Goal: Transaction & Acquisition: Purchase product/service

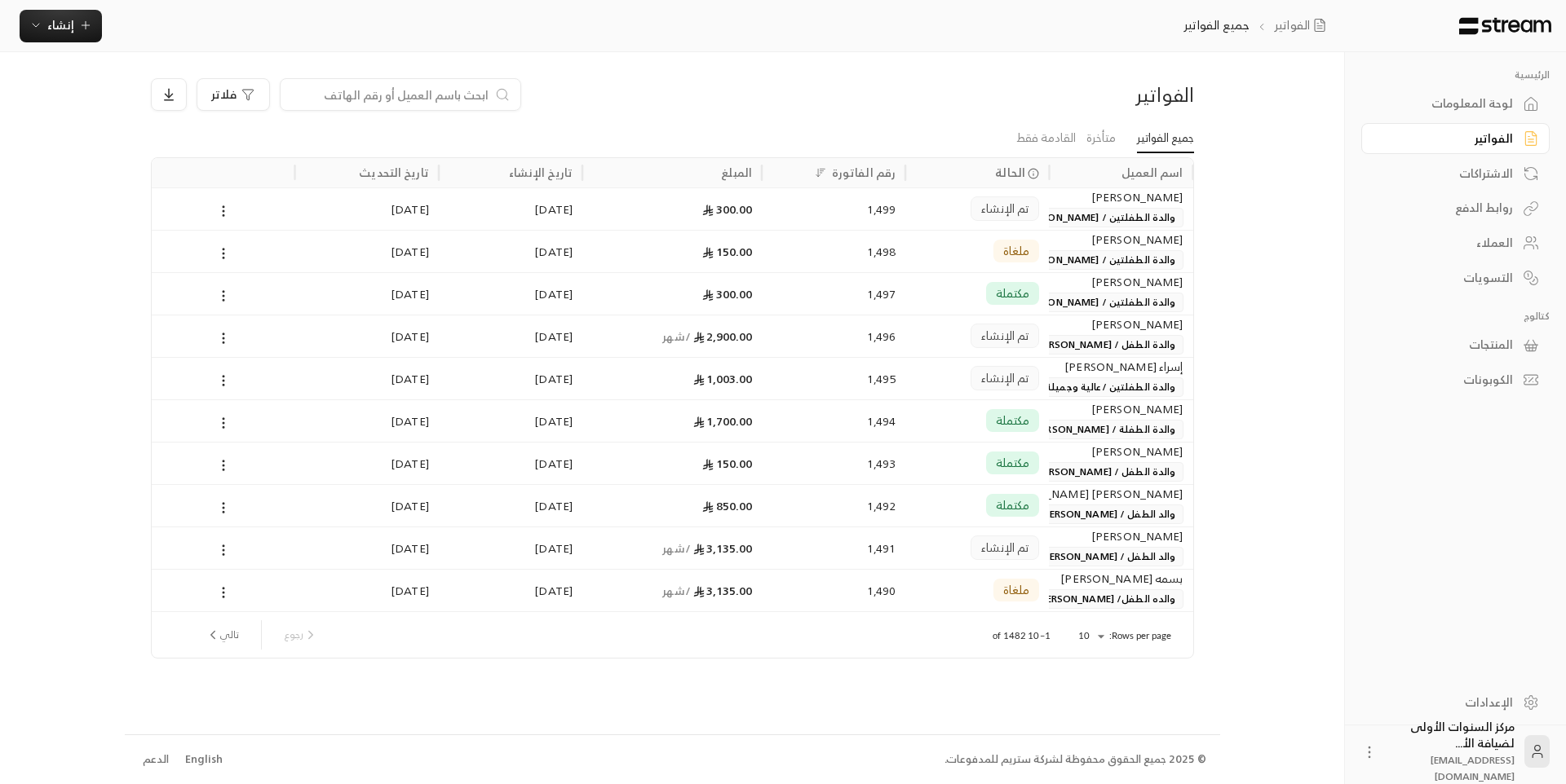
click at [1504, 107] on div "لوحة المعلومات" at bounding box center [1447, 103] width 132 height 16
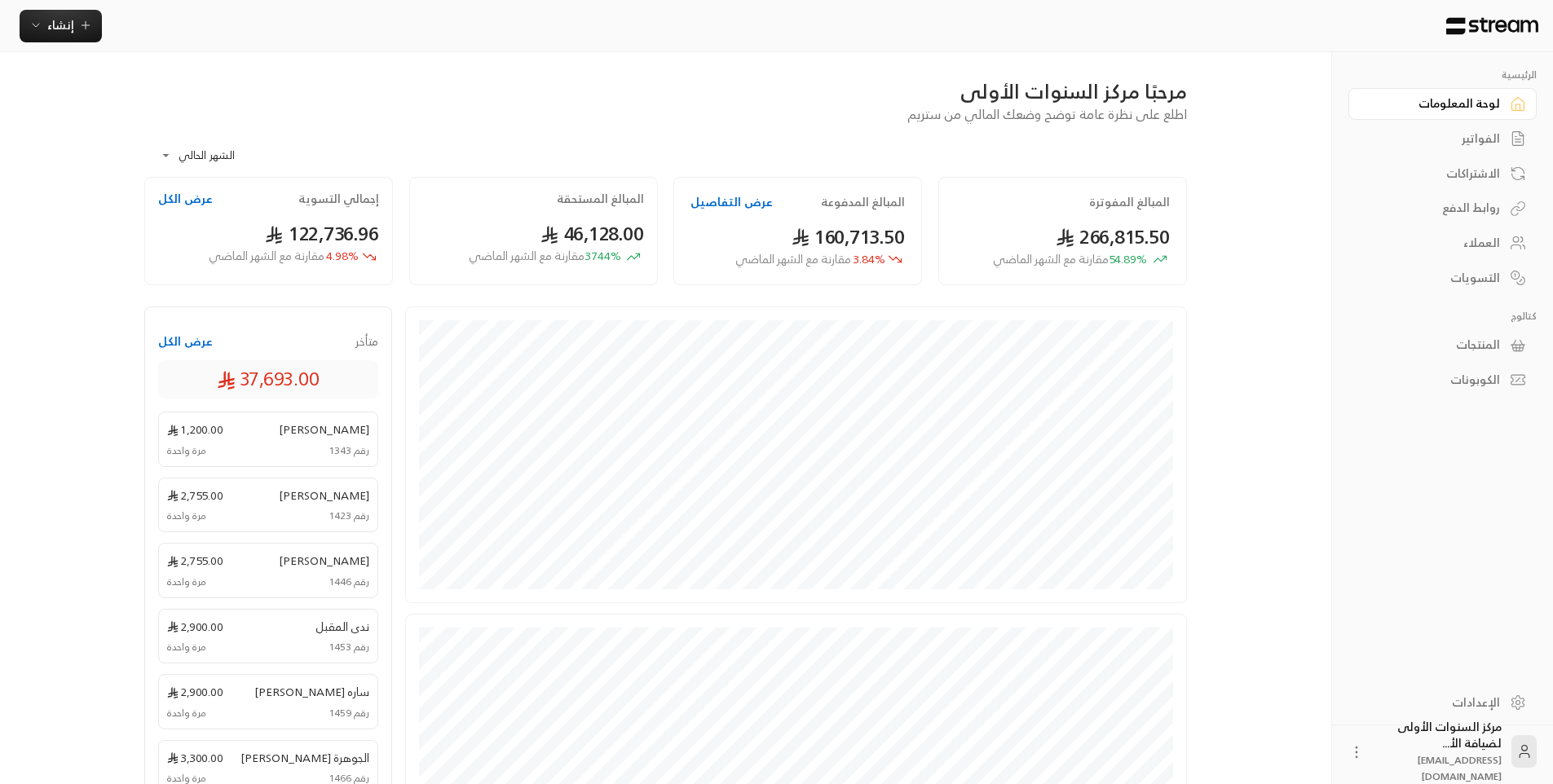
click at [1477, 132] on div "الفواتير" at bounding box center [1434, 138] width 131 height 16
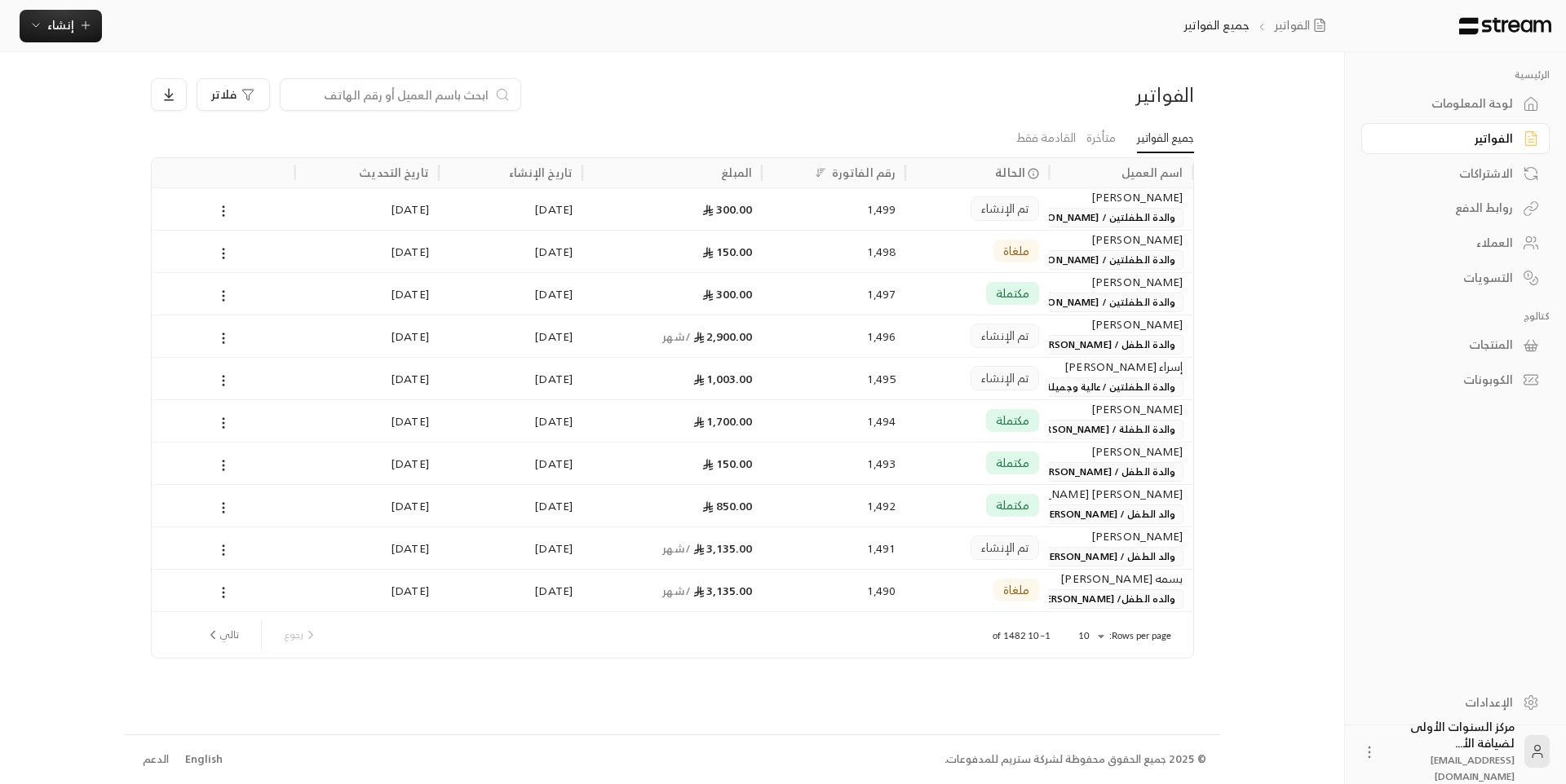
click at [964, 105] on div "الفواتير" at bounding box center [1068, 94] width 249 height 26
click at [1241, 199] on div "الرئيسية لوحة المعلومات الفواتير الاشتراكات روابط الدفع العملاء التسويات كتالوج…" at bounding box center [783, 392] width 1317 height 784
click at [1488, 249] on div "العملاء" at bounding box center [1447, 243] width 132 height 16
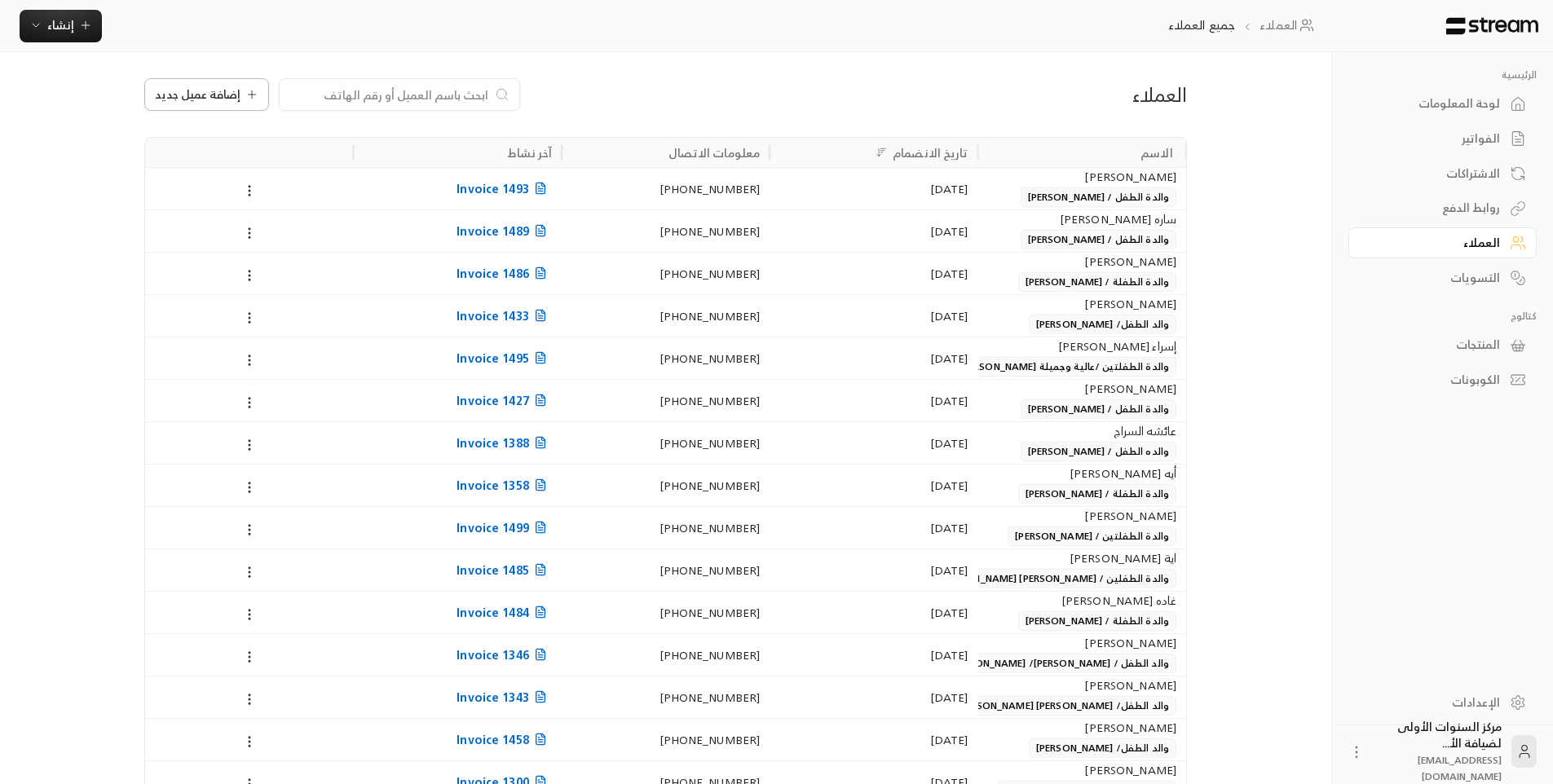
click at [246, 97] on icon at bounding box center [252, 95] width 13 height 13
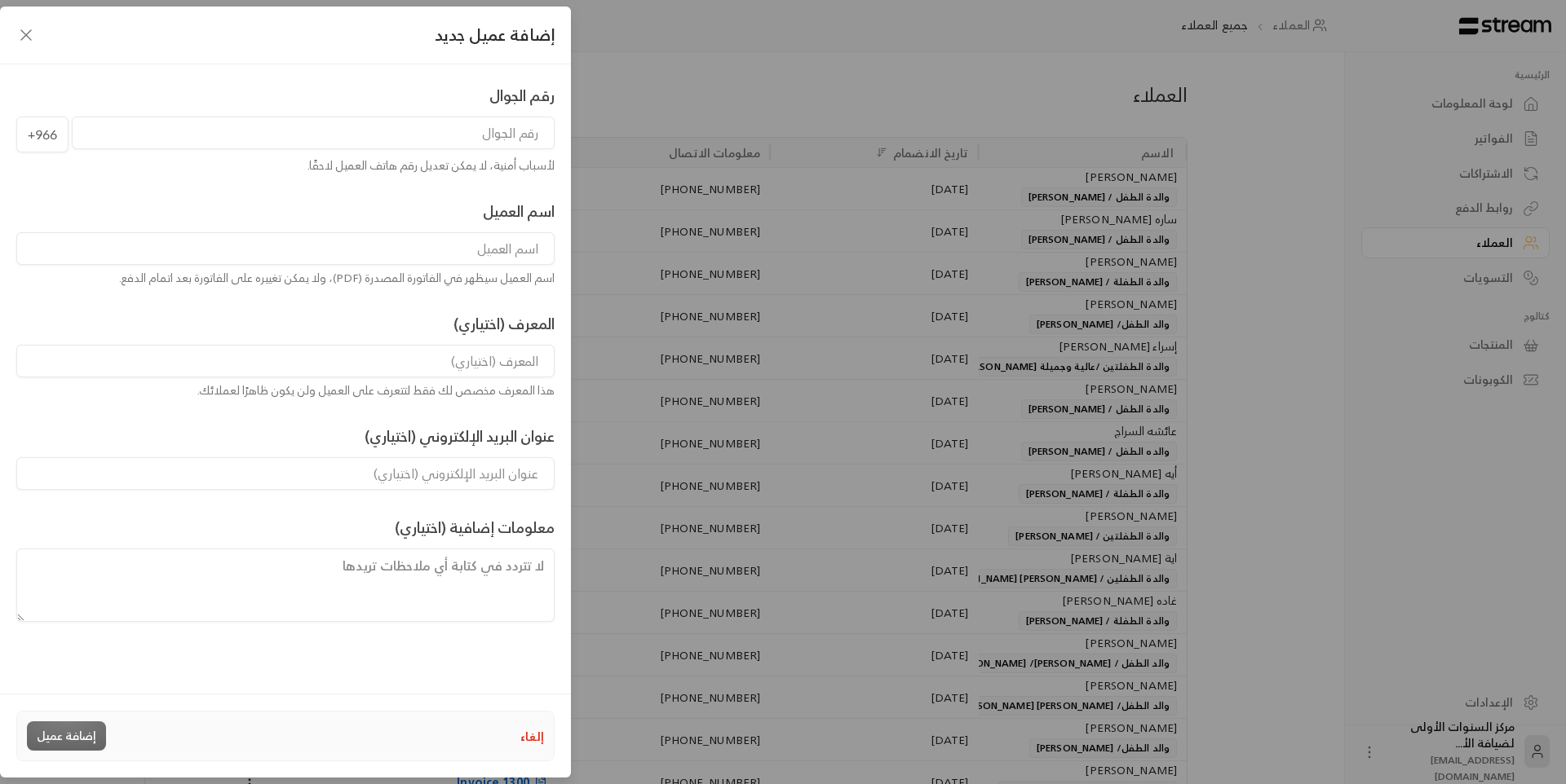
click at [421, 142] on input "tel" at bounding box center [313, 132] width 483 height 33
type input "502102299"
click at [518, 257] on input at bounding box center [285, 249] width 538 height 33
type input "H"
type input "[PERSON_NAME]"
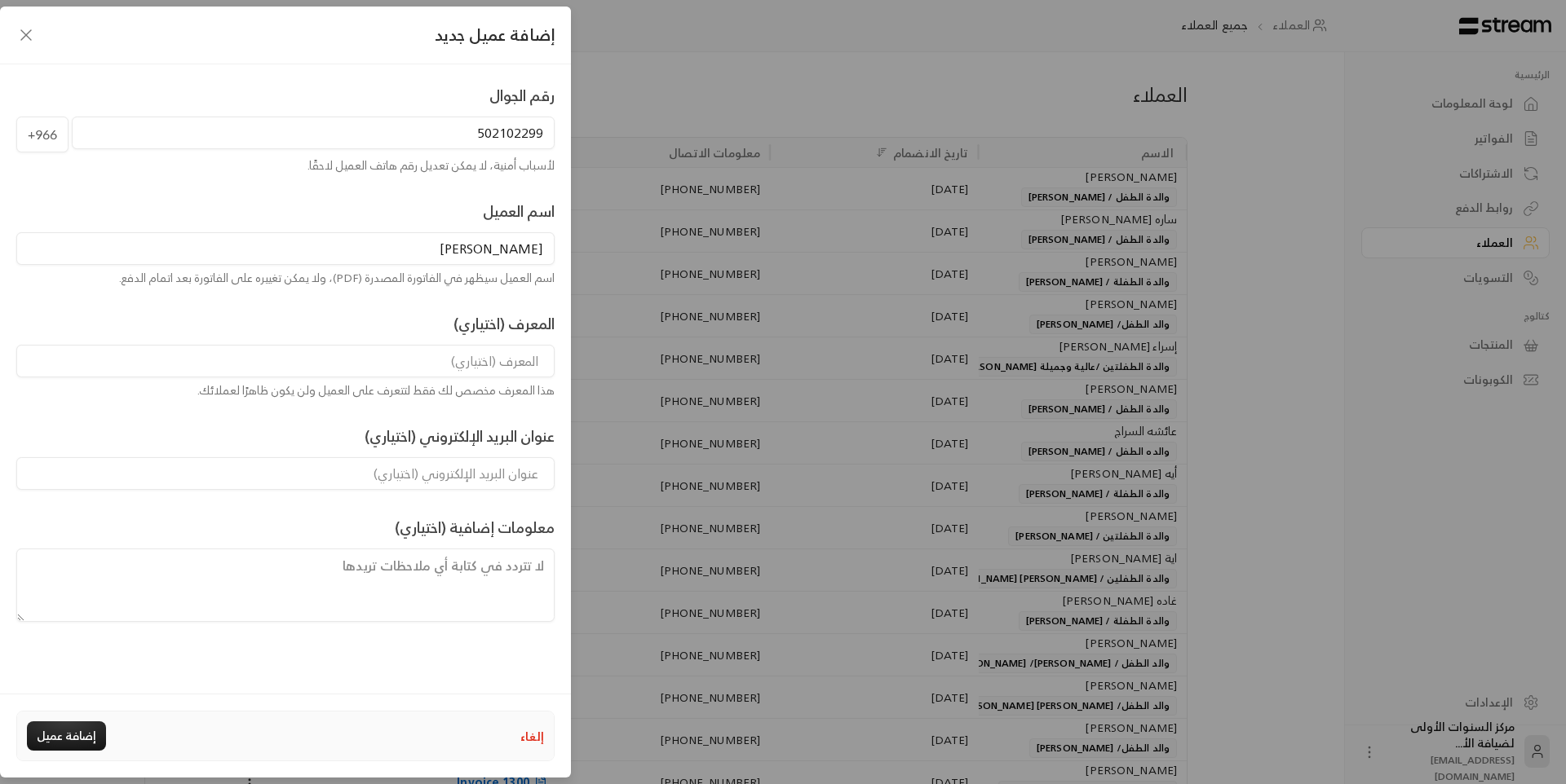
click at [513, 373] on input at bounding box center [285, 361] width 538 height 33
type input "والد الطفل / تميم [PERSON_NAME]"
click at [44, 743] on button "إضافة عميل" at bounding box center [66, 736] width 79 height 30
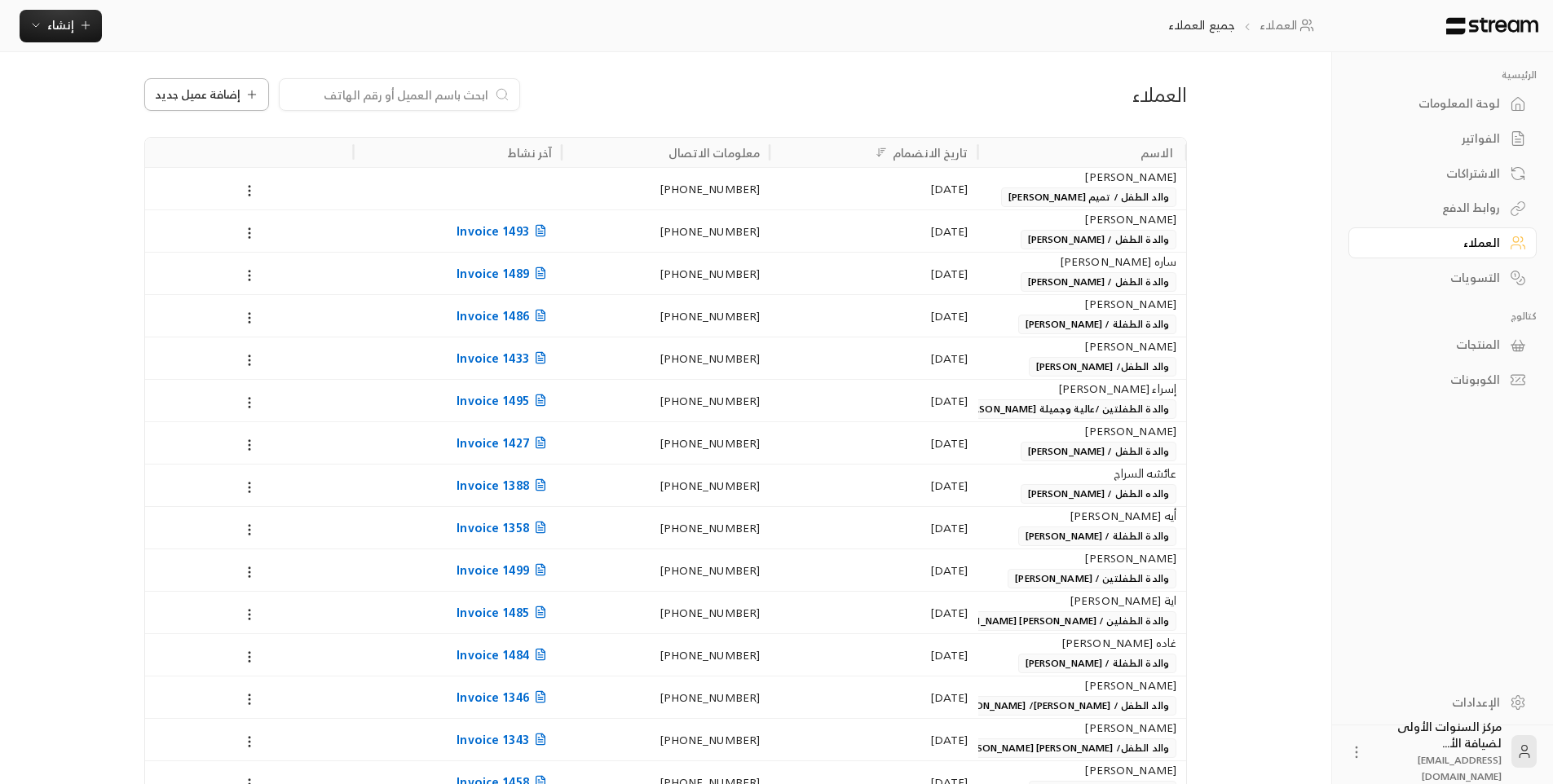
click at [251, 85] on button "إضافة عميل جديد" at bounding box center [206, 95] width 125 height 33
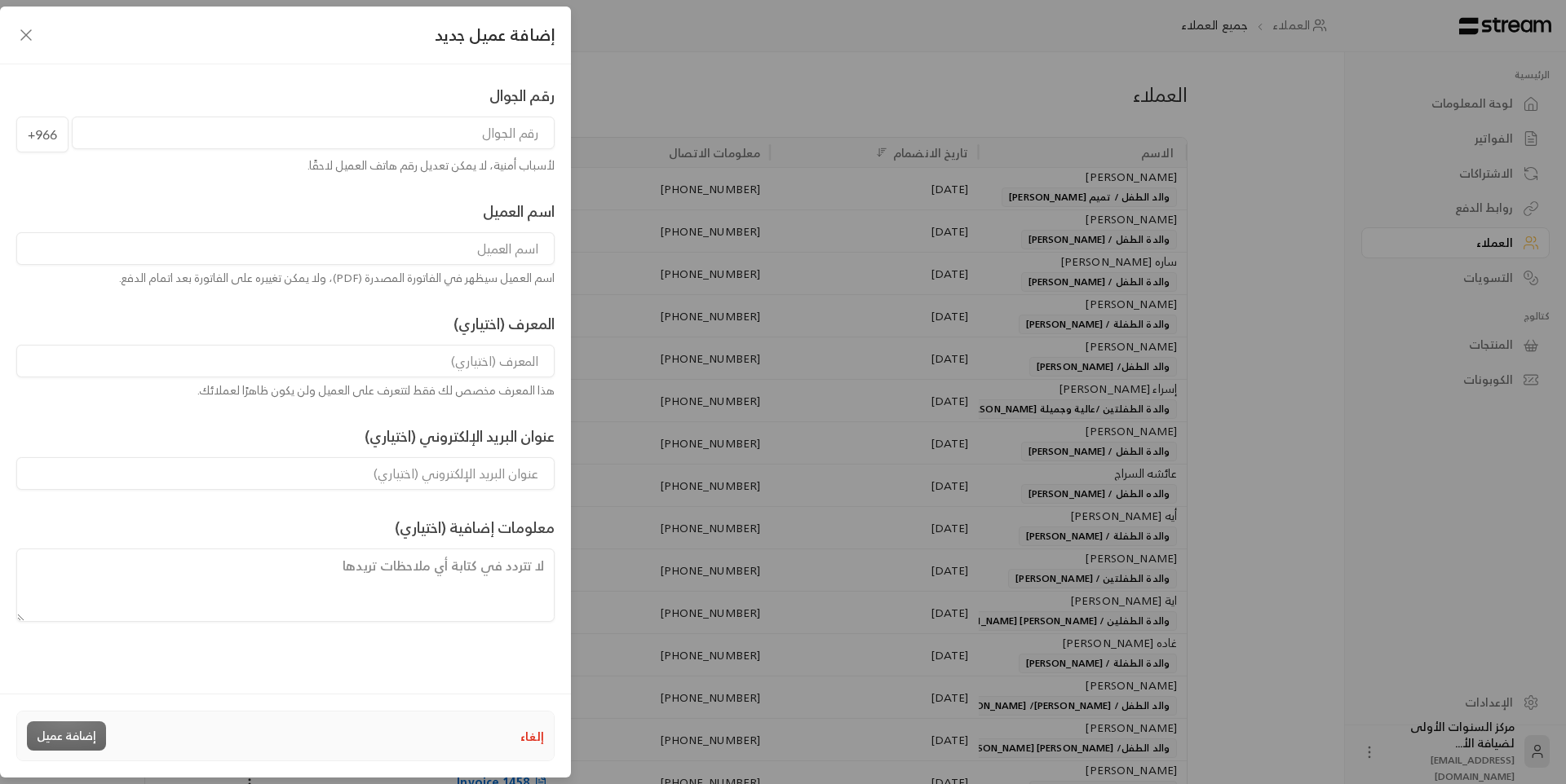
click at [390, 139] on input "tel" at bounding box center [313, 132] width 483 height 33
click at [683, 78] on div "إضافة عميل جديد رقم الجوال +966 لأسباب أمنية، لا يمكن تعديل رقم هاتف العميل لاح…" at bounding box center [783, 392] width 1566 height 784
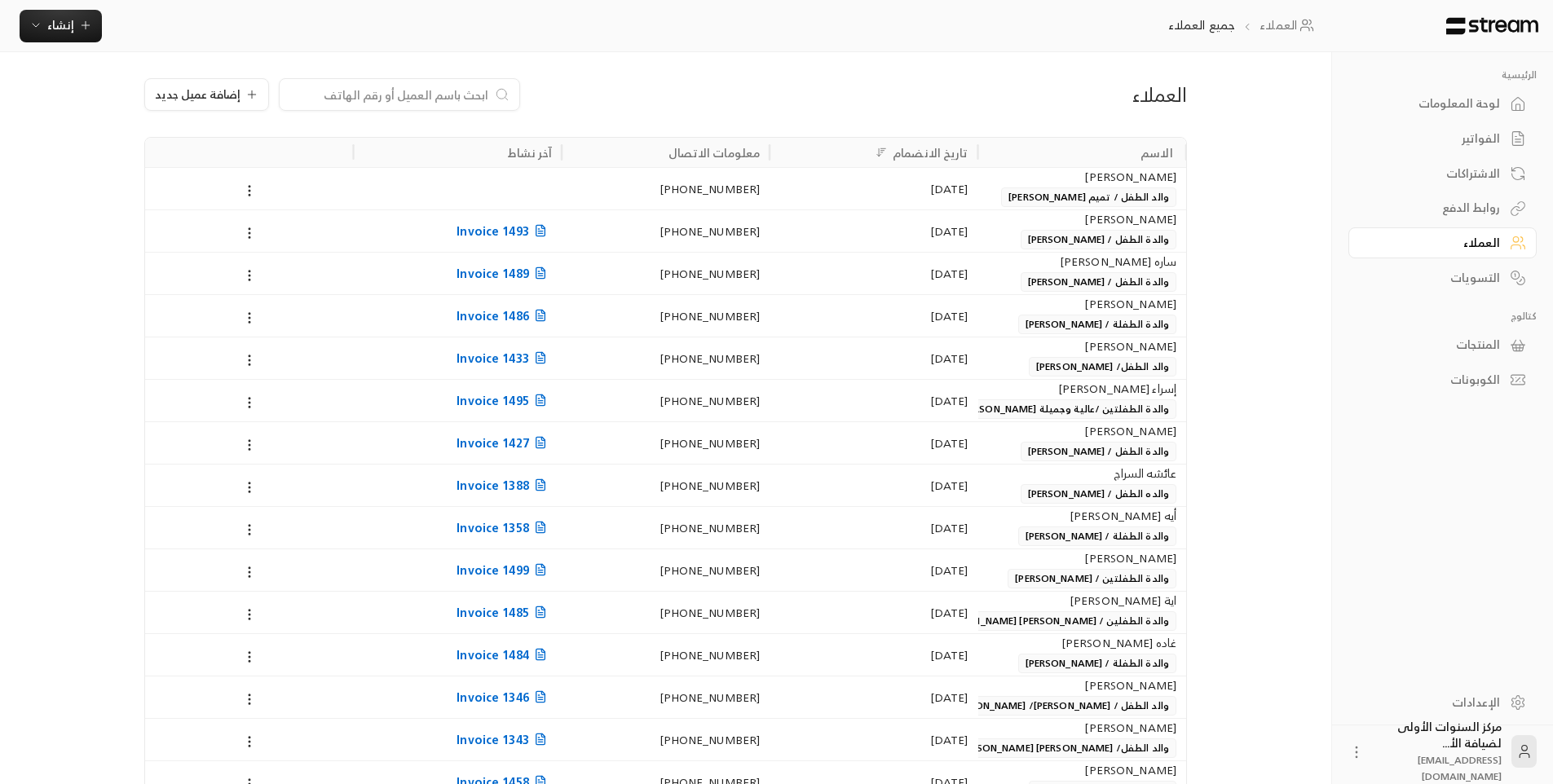
click at [1439, 140] on div "الفواتير" at bounding box center [1434, 138] width 131 height 16
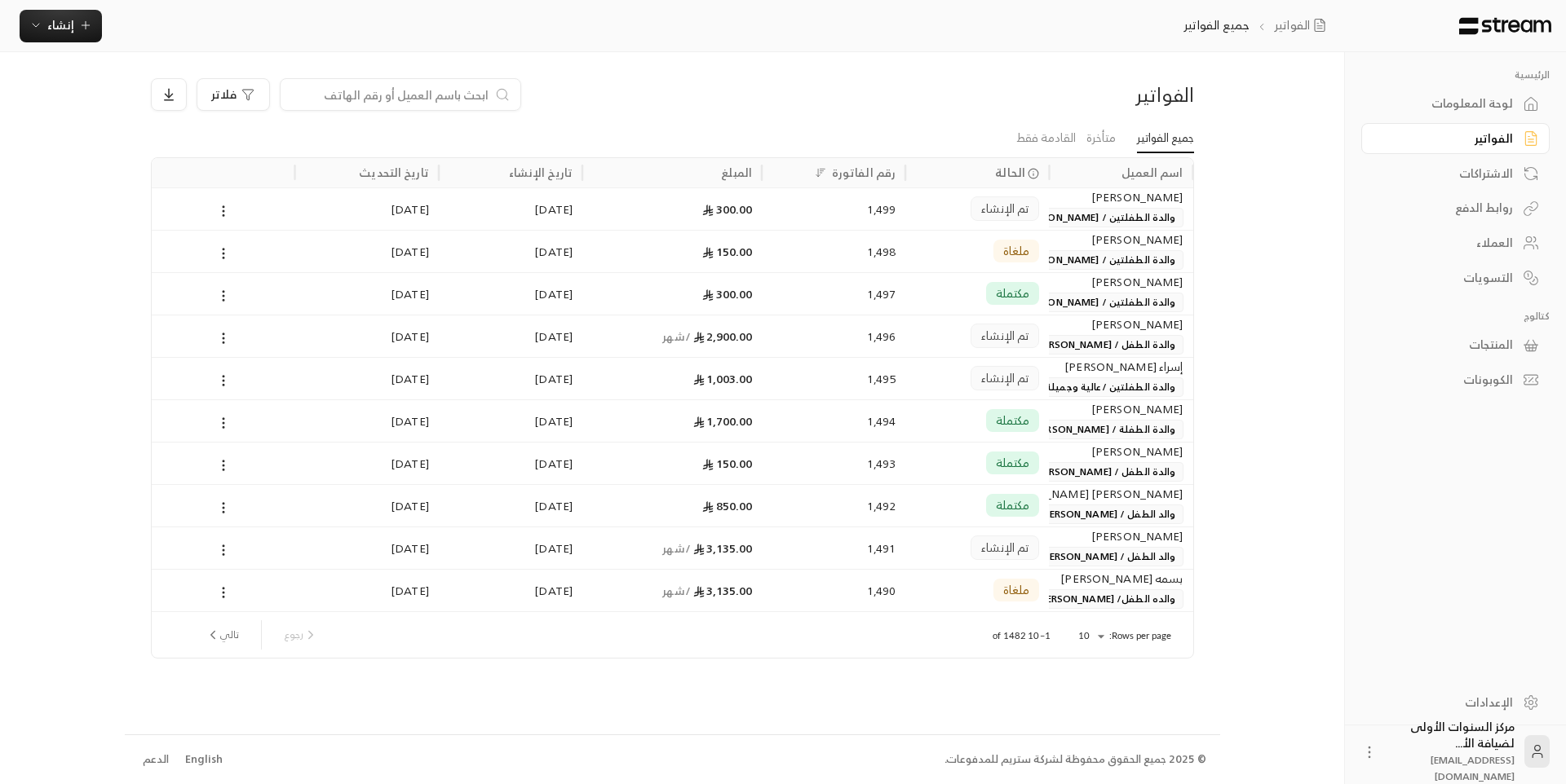
click at [1468, 102] on div "لوحة المعلومات" at bounding box center [1447, 103] width 132 height 16
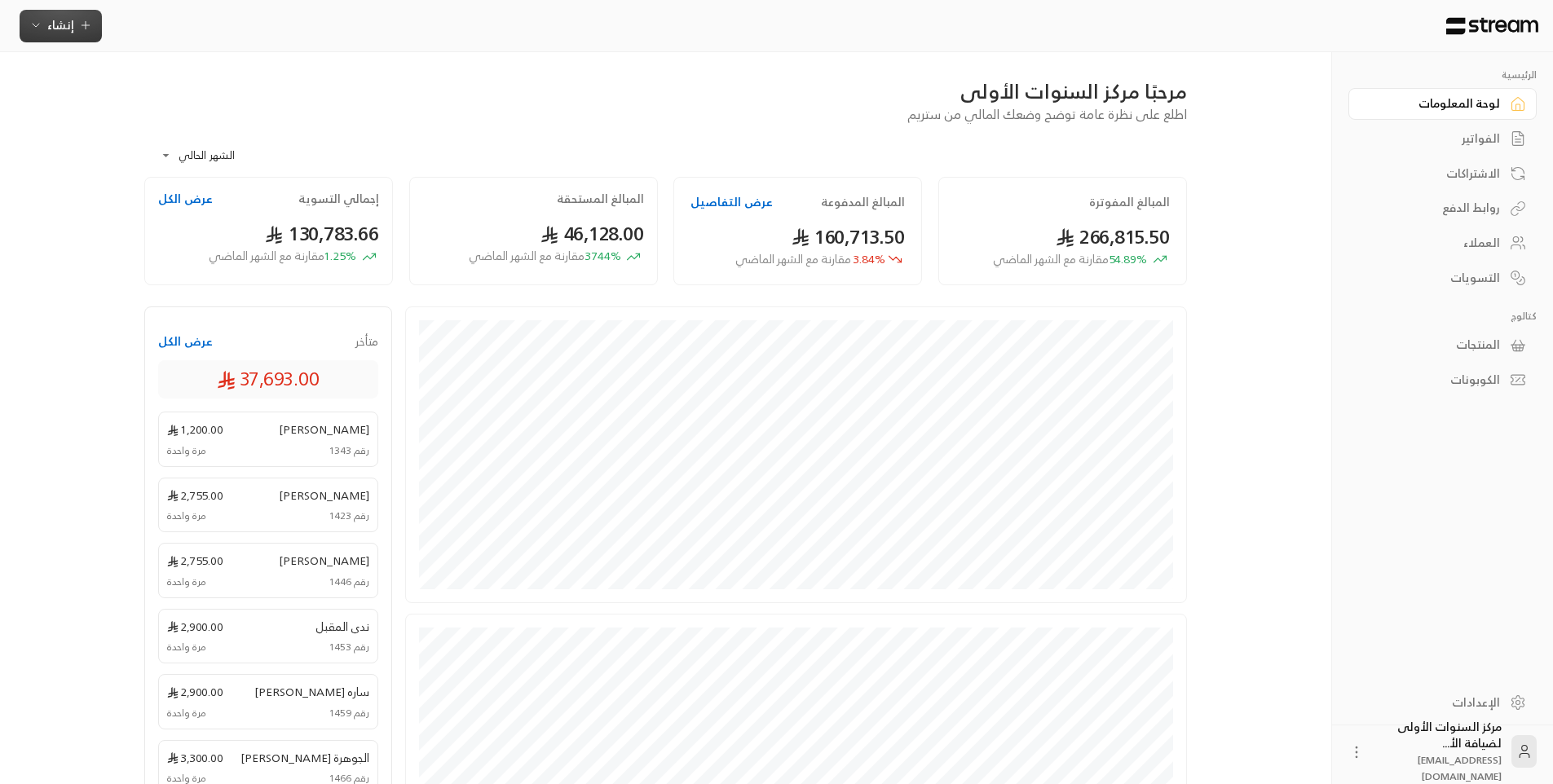
click at [58, 33] on span "إنشاء" at bounding box center [60, 24] width 27 height 20
click at [265, 140] on icon at bounding box center [258, 137] width 12 height 7
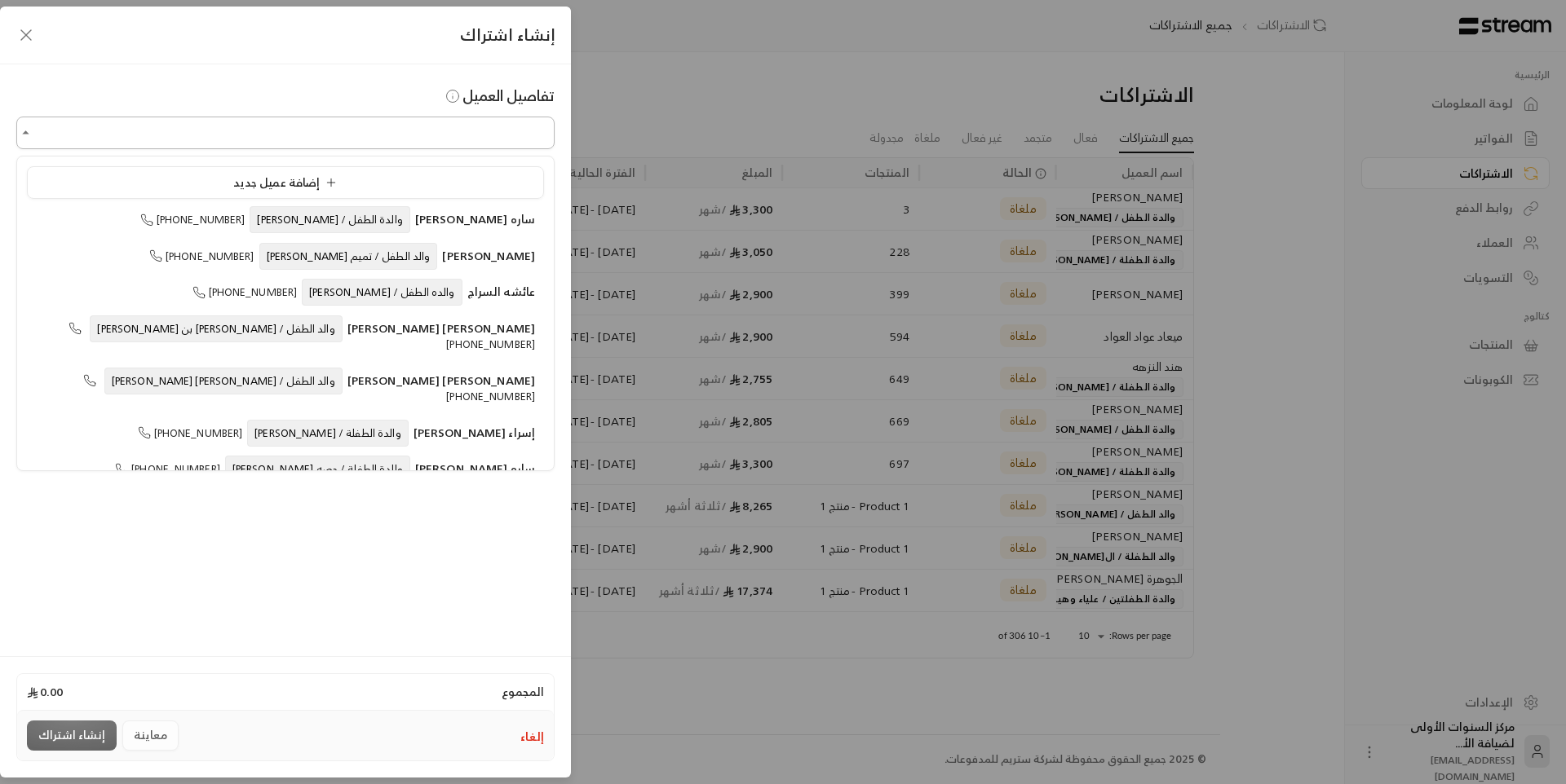
click at [303, 140] on input "اختر العميل" at bounding box center [285, 133] width 538 height 29
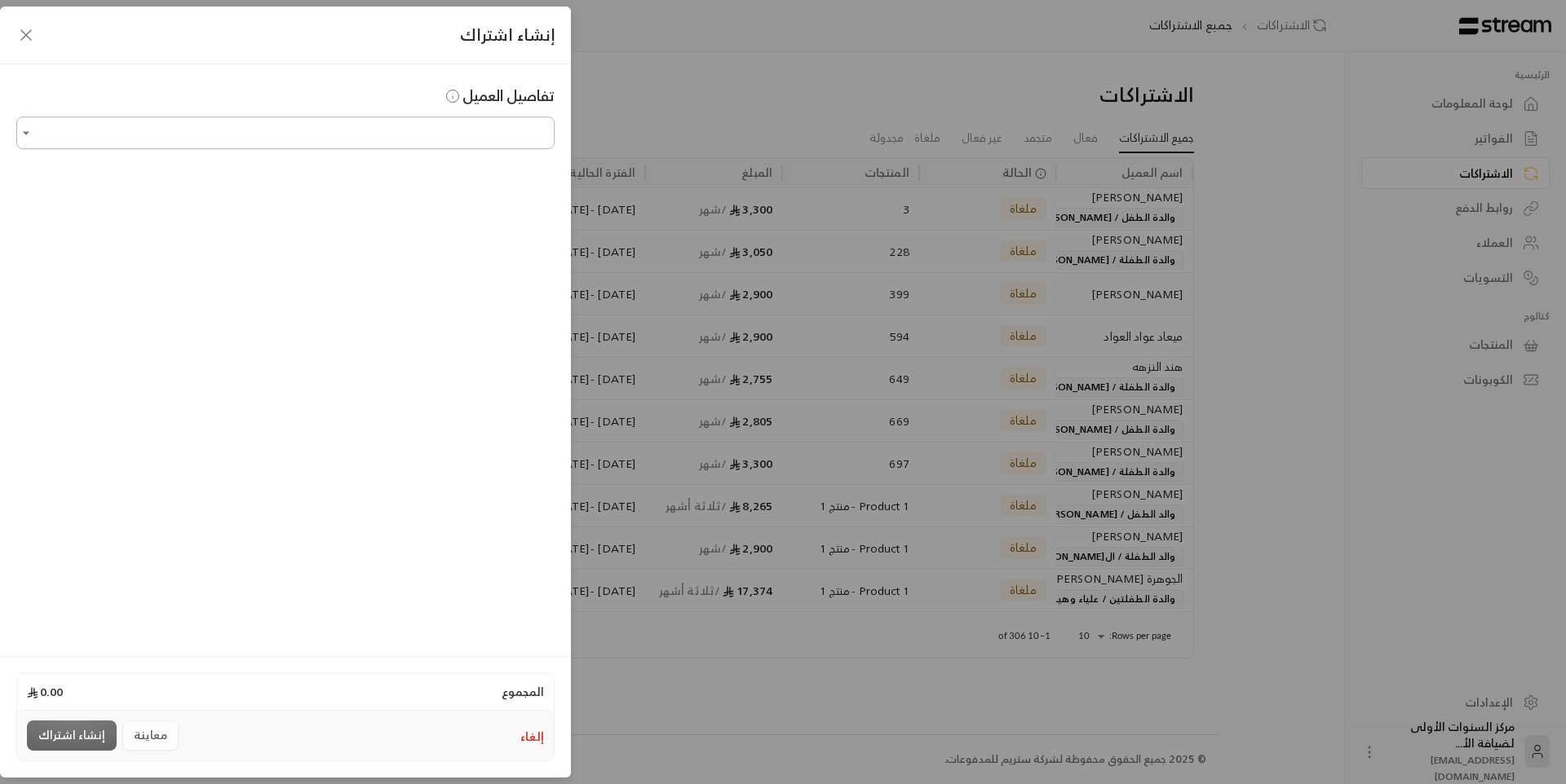
click at [310, 133] on input "اختر العميل" at bounding box center [285, 133] width 538 height 29
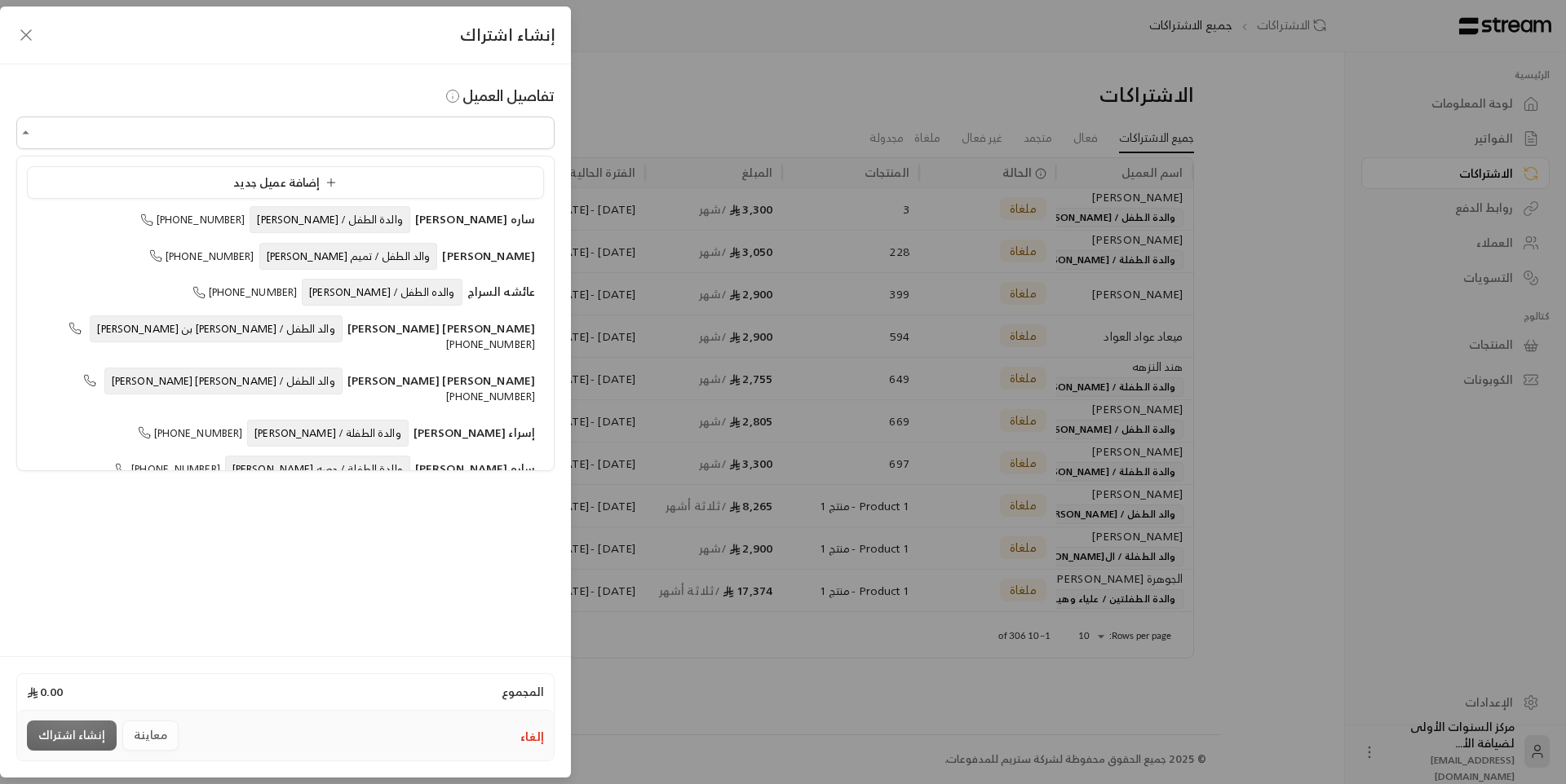
click at [536, 738] on button "إلغاء" at bounding box center [532, 736] width 24 height 16
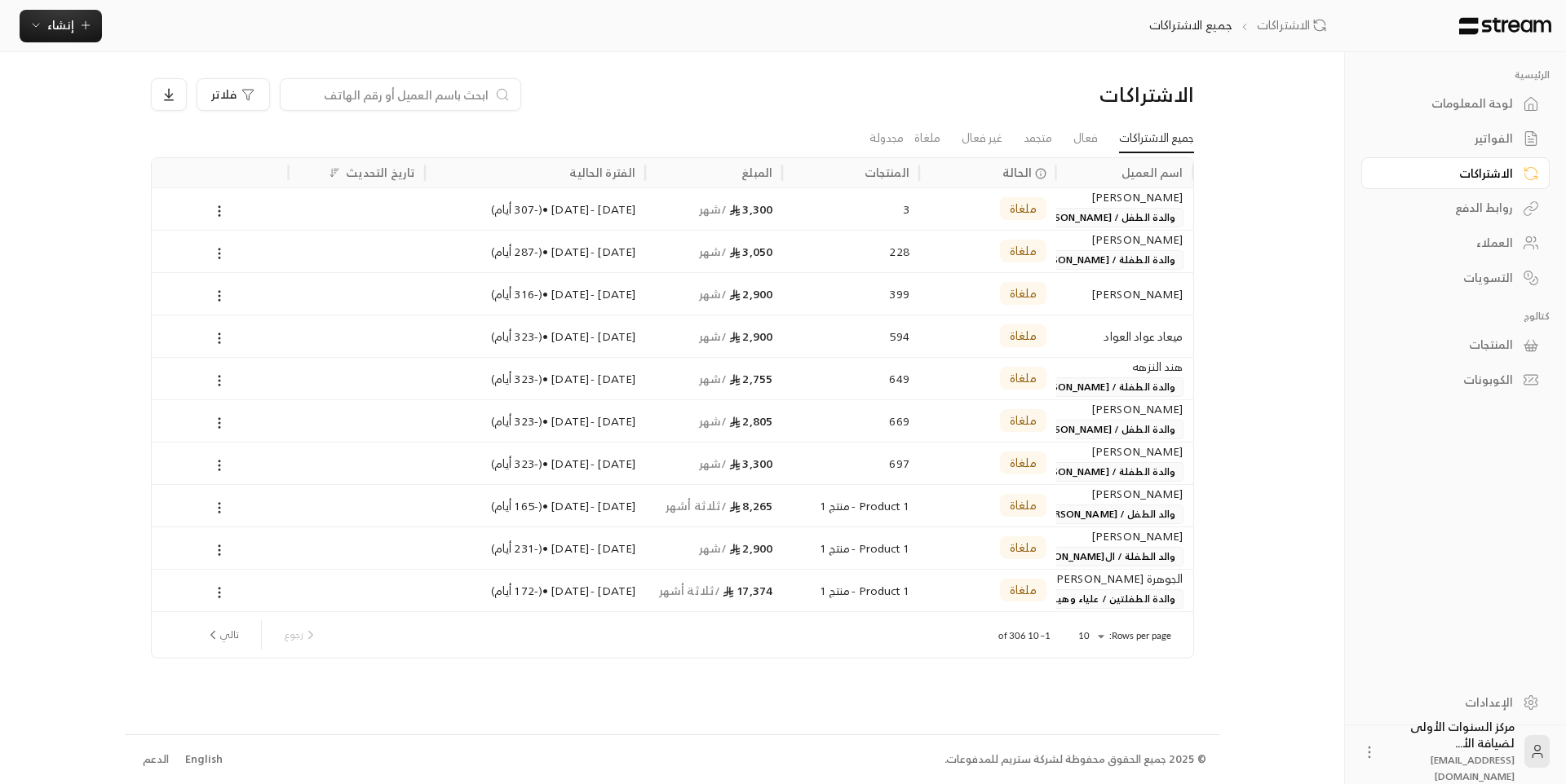
click at [1442, 109] on div "لوحة المعلومات" at bounding box center [1447, 103] width 132 height 16
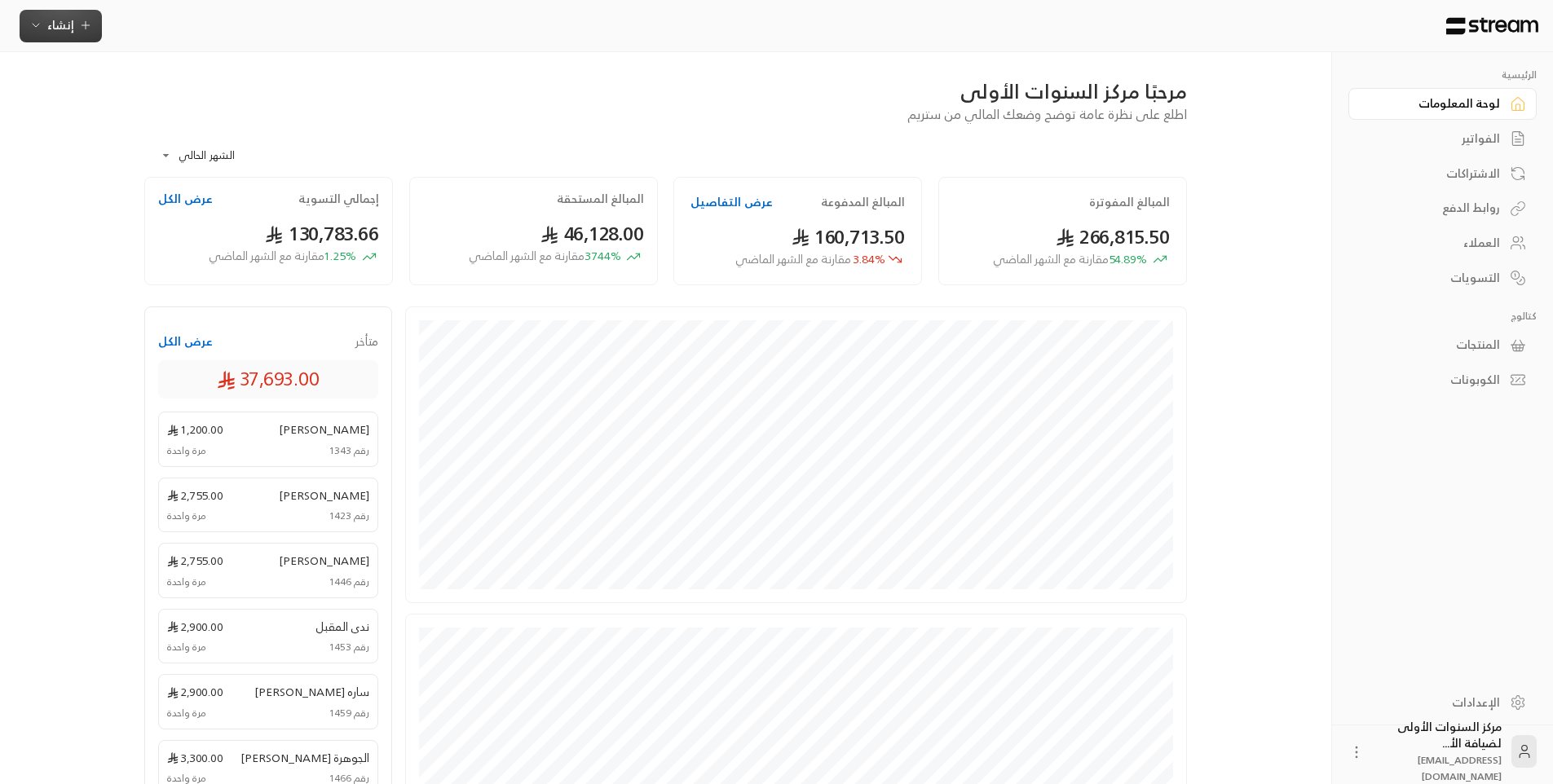
click at [48, 16] on span "إنشاء" at bounding box center [60, 24] width 27 height 20
click at [191, 107] on div "إنشاء فاتورة مرة واحدة بسهولة للمعاملات السريعة." at bounding box center [141, 102] width 205 height 33
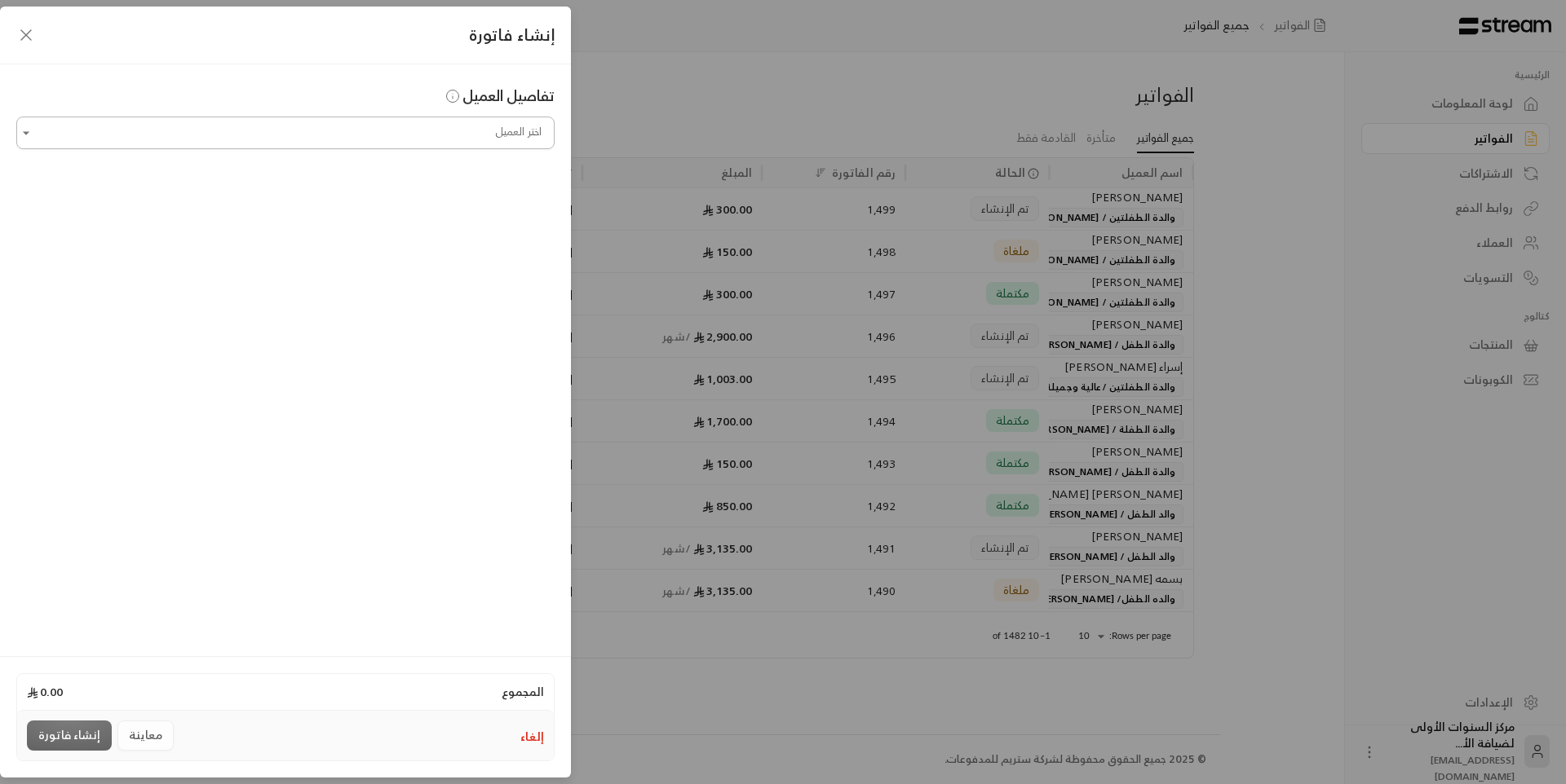
click at [495, 136] on input "اختر العميل" at bounding box center [285, 133] width 538 height 29
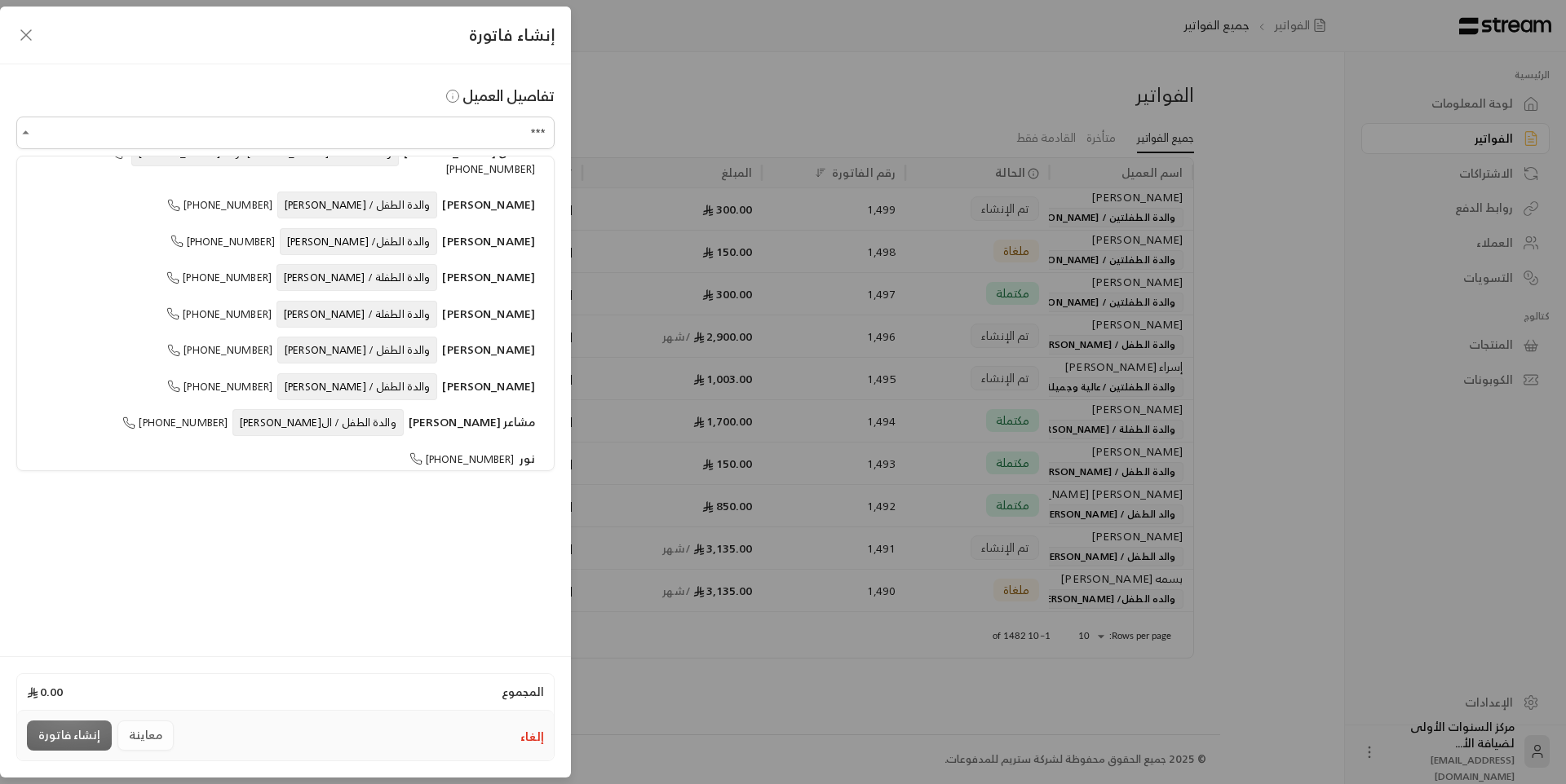
scroll to position [134, 0]
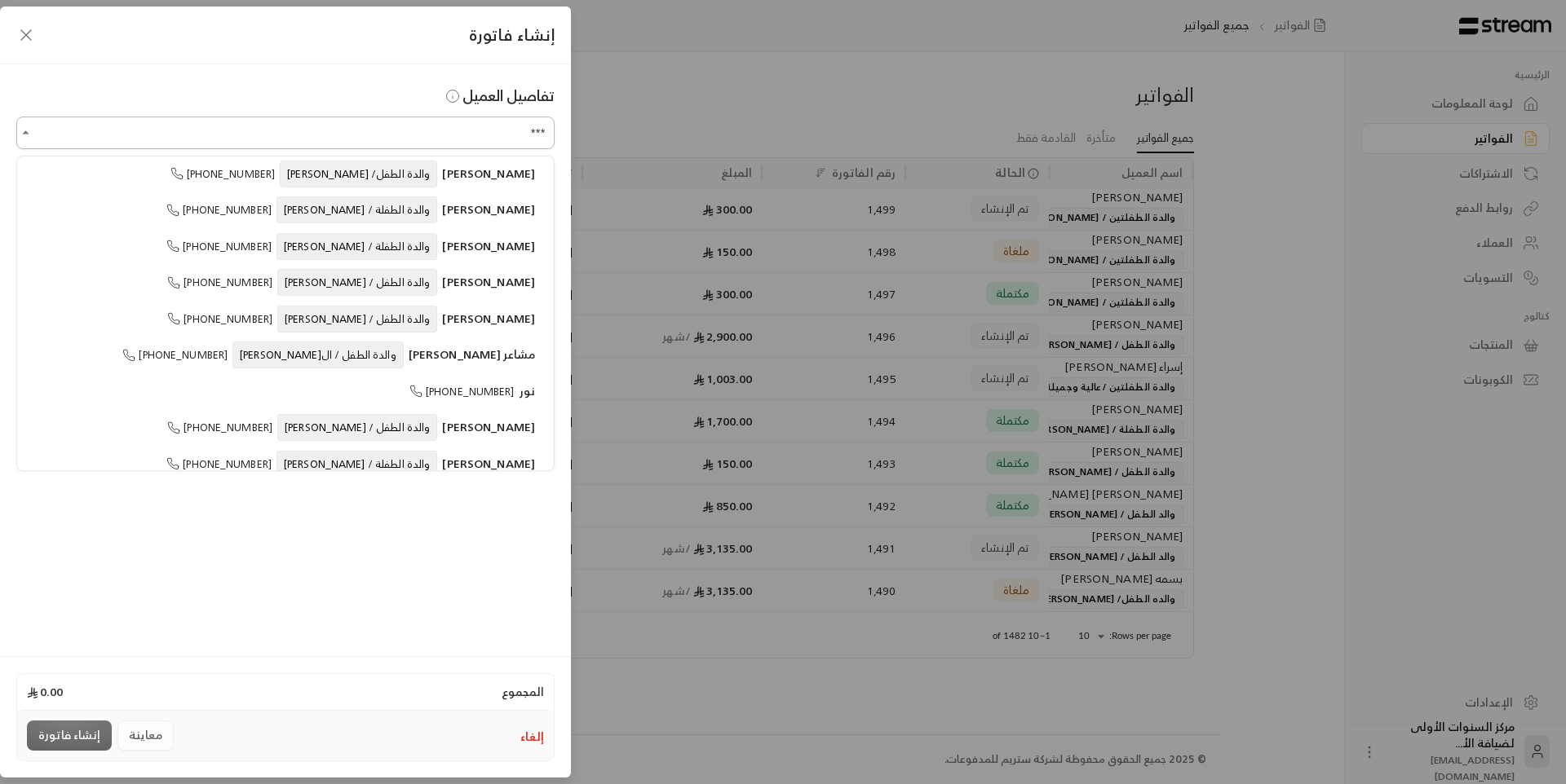
click at [475, 131] on input "***" at bounding box center [285, 133] width 538 height 29
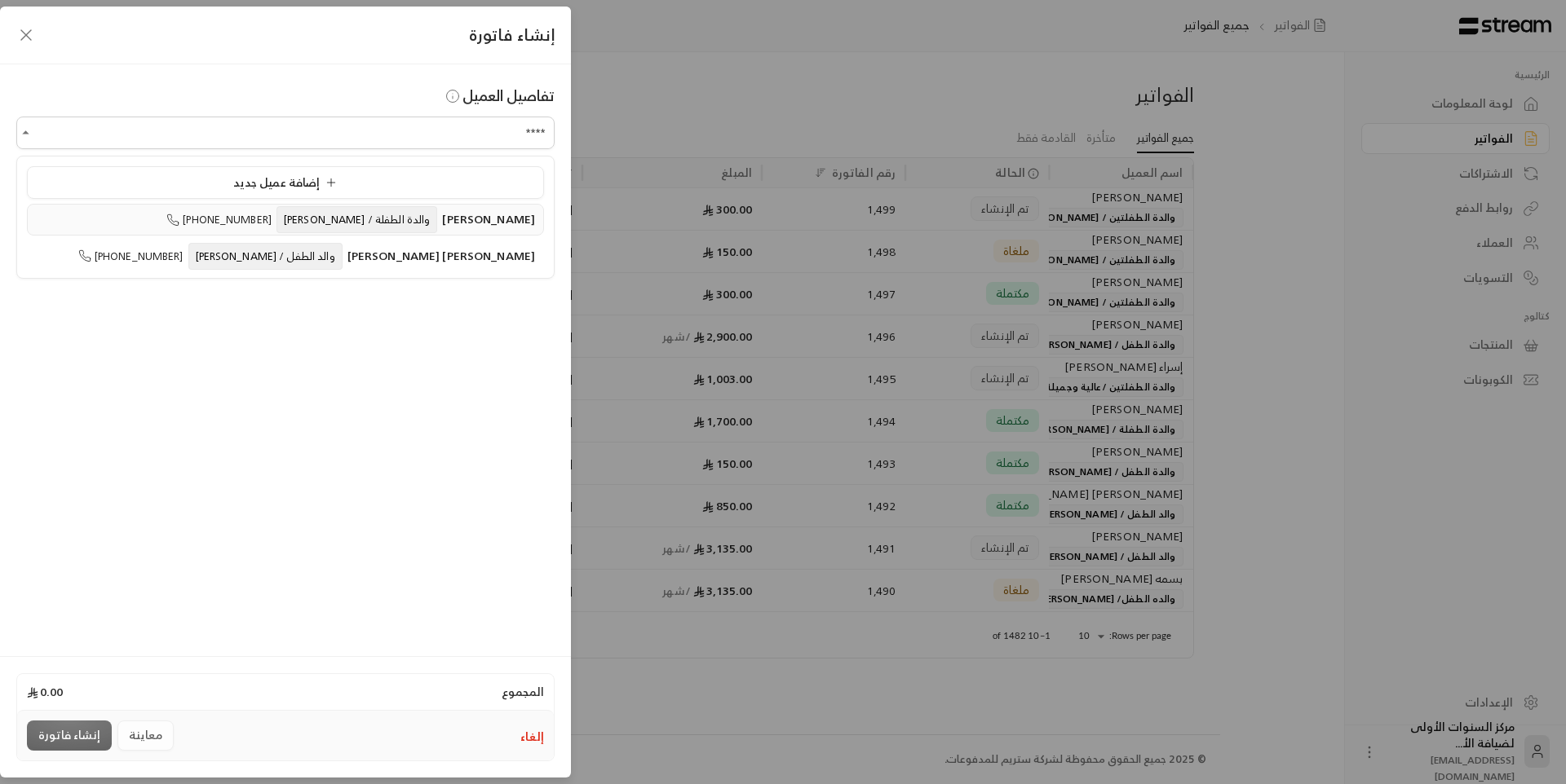
click at [394, 209] on span "والدة الطفلة / [PERSON_NAME]" at bounding box center [356, 220] width 160 height 27
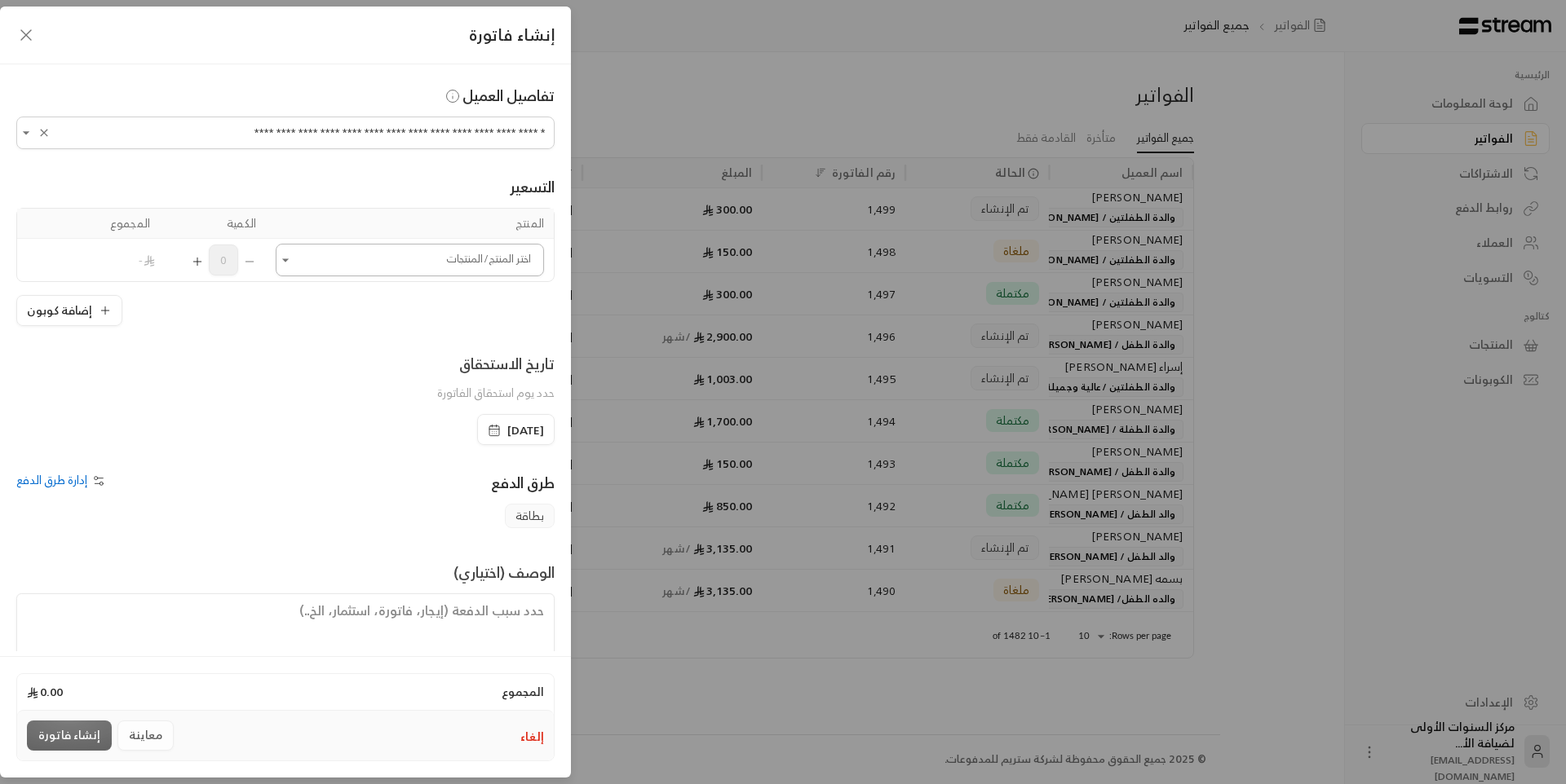
type input "**********"
click at [438, 273] on input "اختر العميل" at bounding box center [409, 260] width 268 height 29
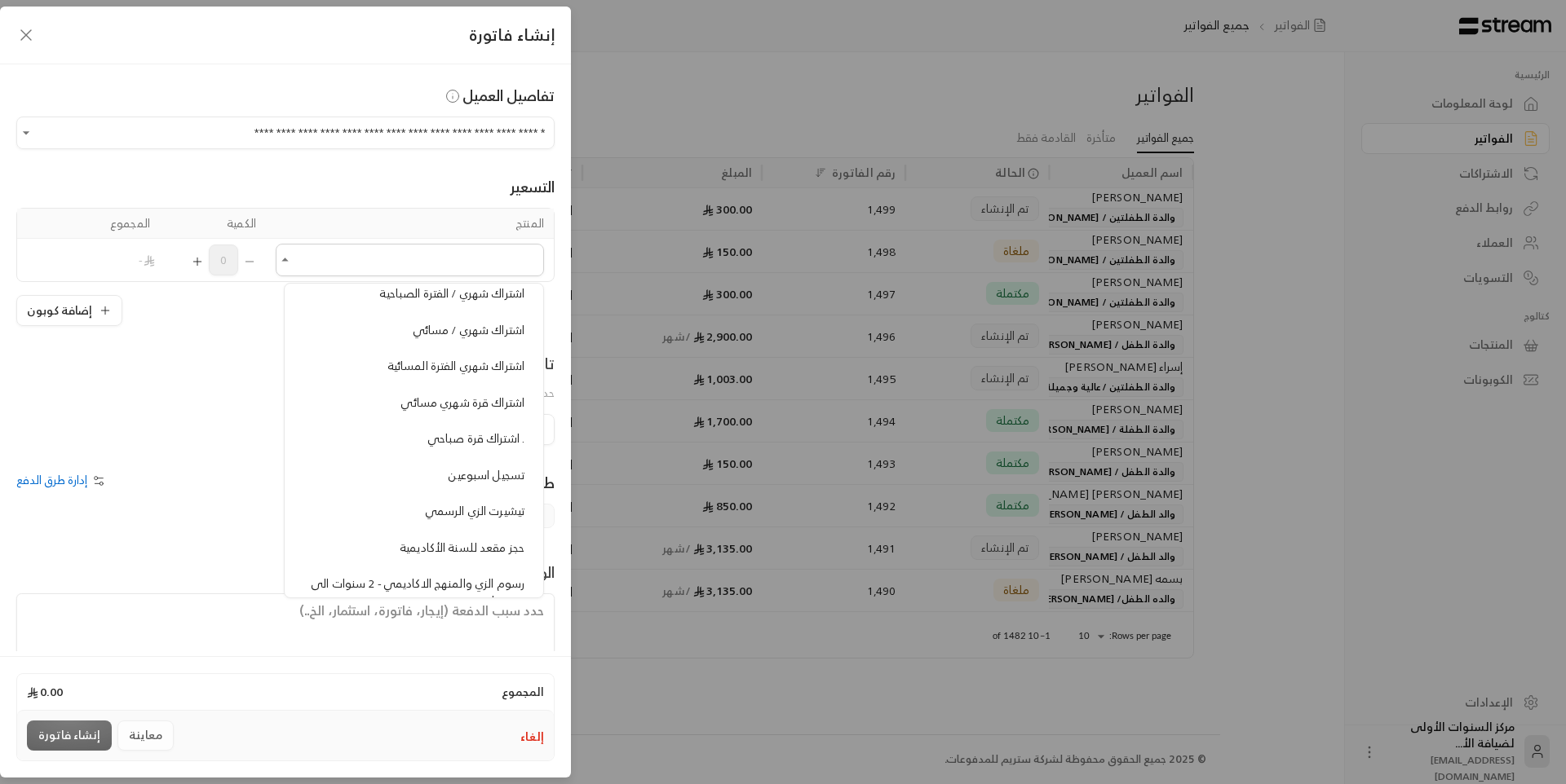
scroll to position [978, 0]
click at [460, 580] on span "حجز مقعد للسنة الأكاديمية" at bounding box center [462, 589] width 125 height 20
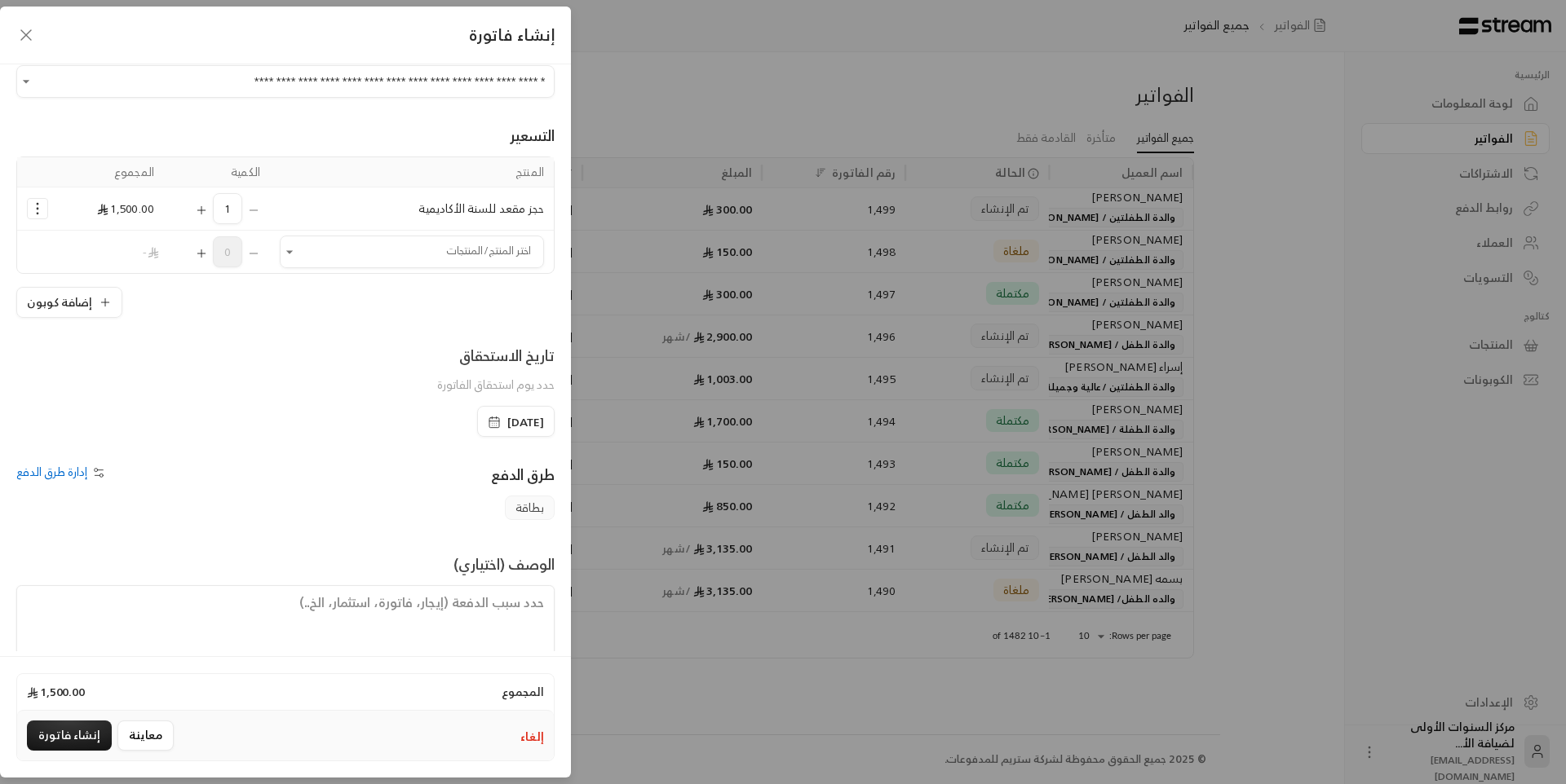
scroll to position [79, 0]
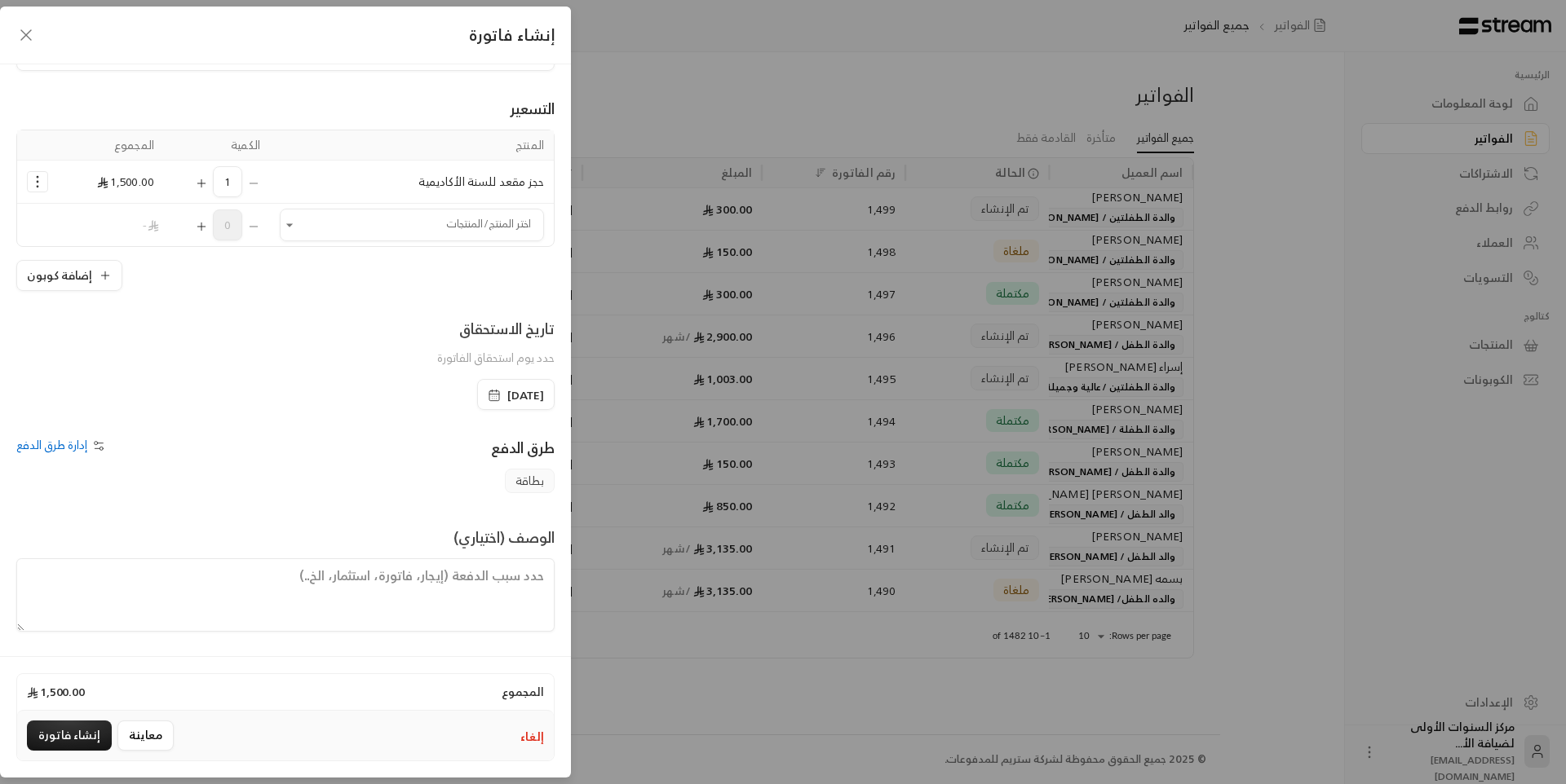
click at [516, 580] on textarea at bounding box center [285, 595] width 538 height 73
click at [423, 575] on textarea "حجز مقعد السنة الأكاديمة غير مسترده" at bounding box center [285, 595] width 538 height 73
type textarea "حجز مقعد السنة الأكاديمة غير مسترده"
click at [95, 727] on button "إنشاء فاتورة" at bounding box center [69, 735] width 84 height 30
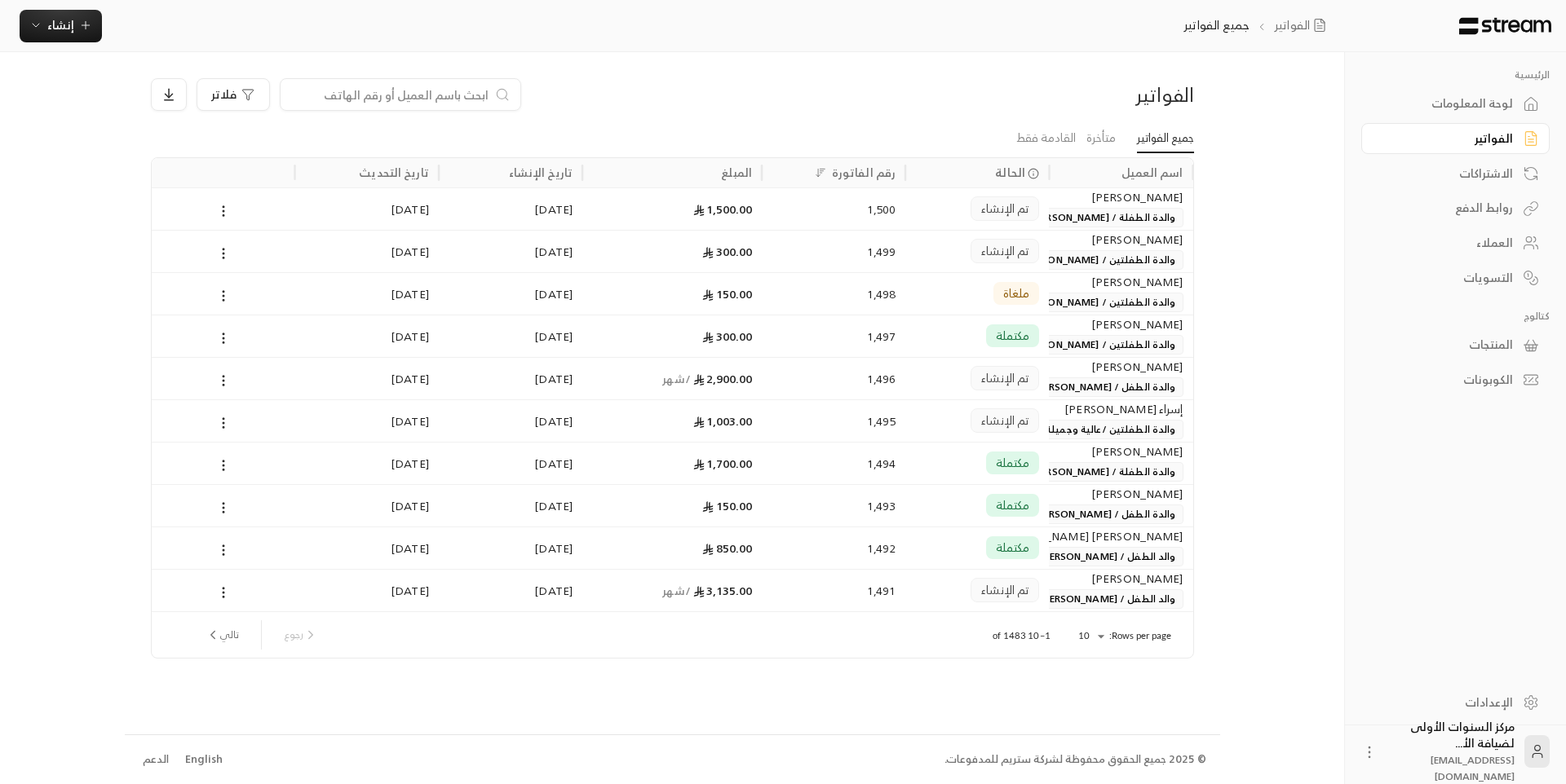
click at [846, 124] on ul "جميع الفواتير متأخرة القادمة فقط" at bounding box center [672, 138] width 1043 height 29
click at [459, 90] on input at bounding box center [389, 94] width 199 height 18
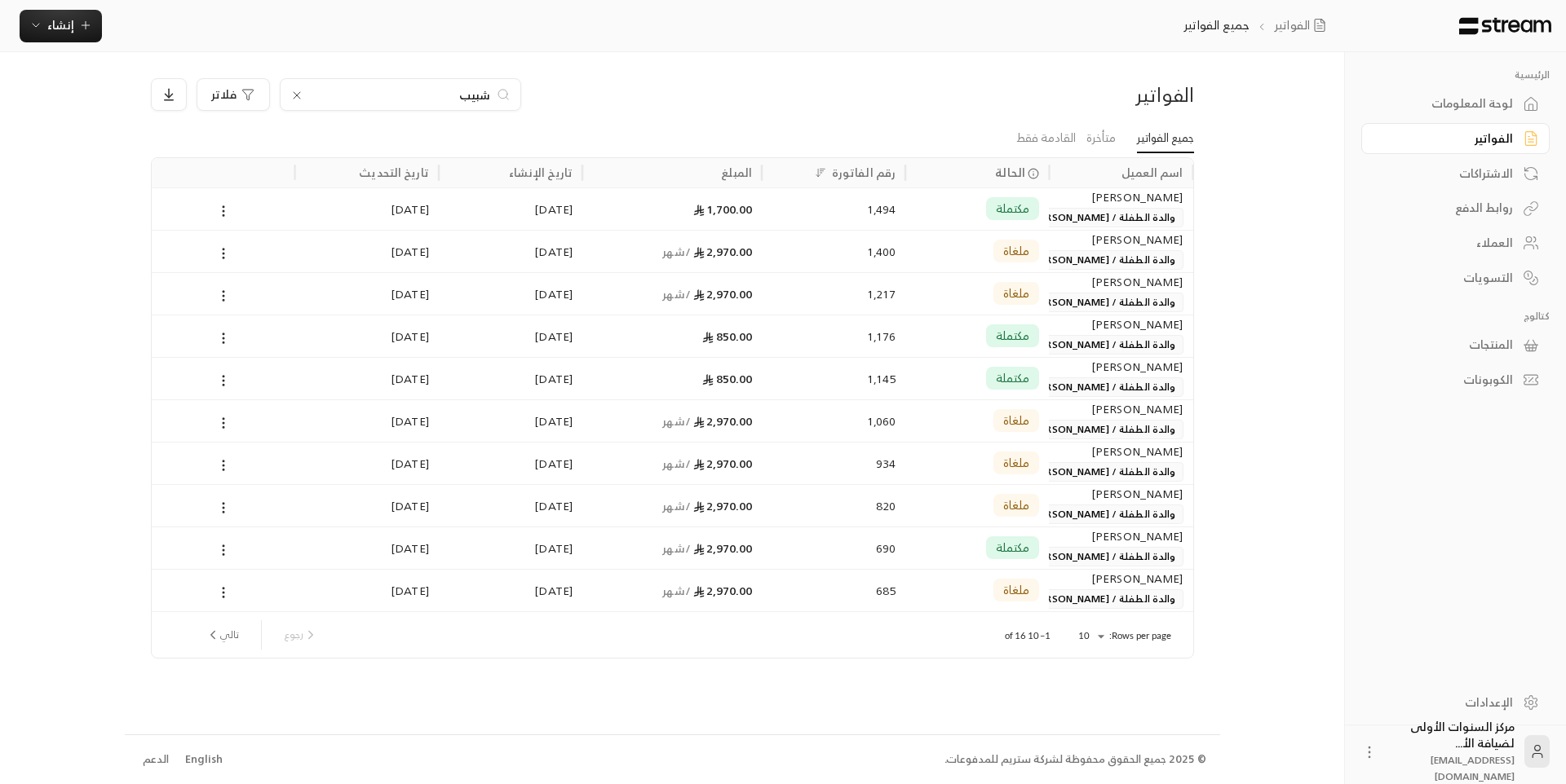
type input "شبيب"
click at [1090, 221] on span "والدة الطفلة / [PERSON_NAME]" at bounding box center [1103, 218] width 158 height 19
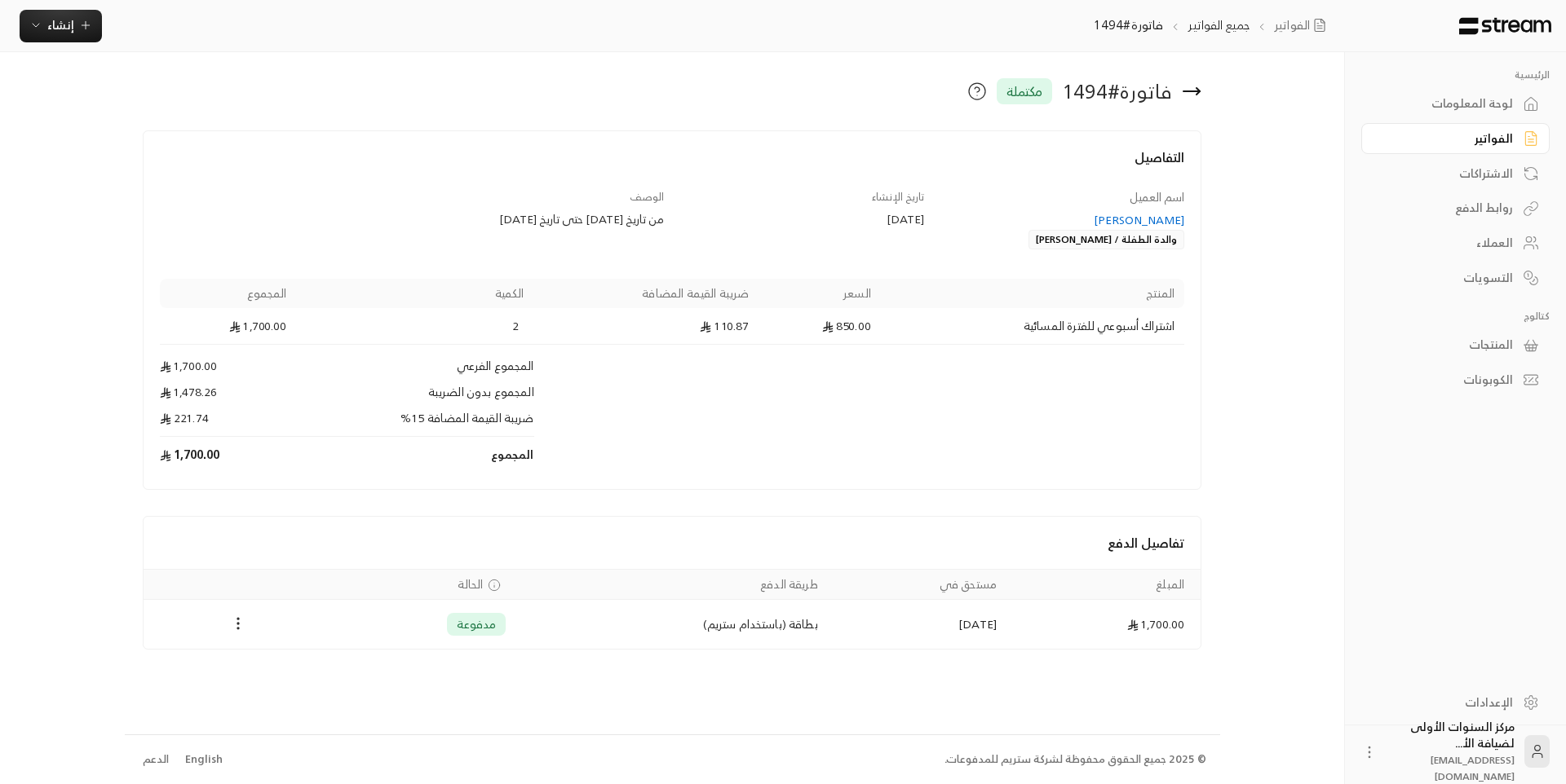
click at [1444, 114] on link "لوحة المعلومات" at bounding box center [1455, 104] width 188 height 32
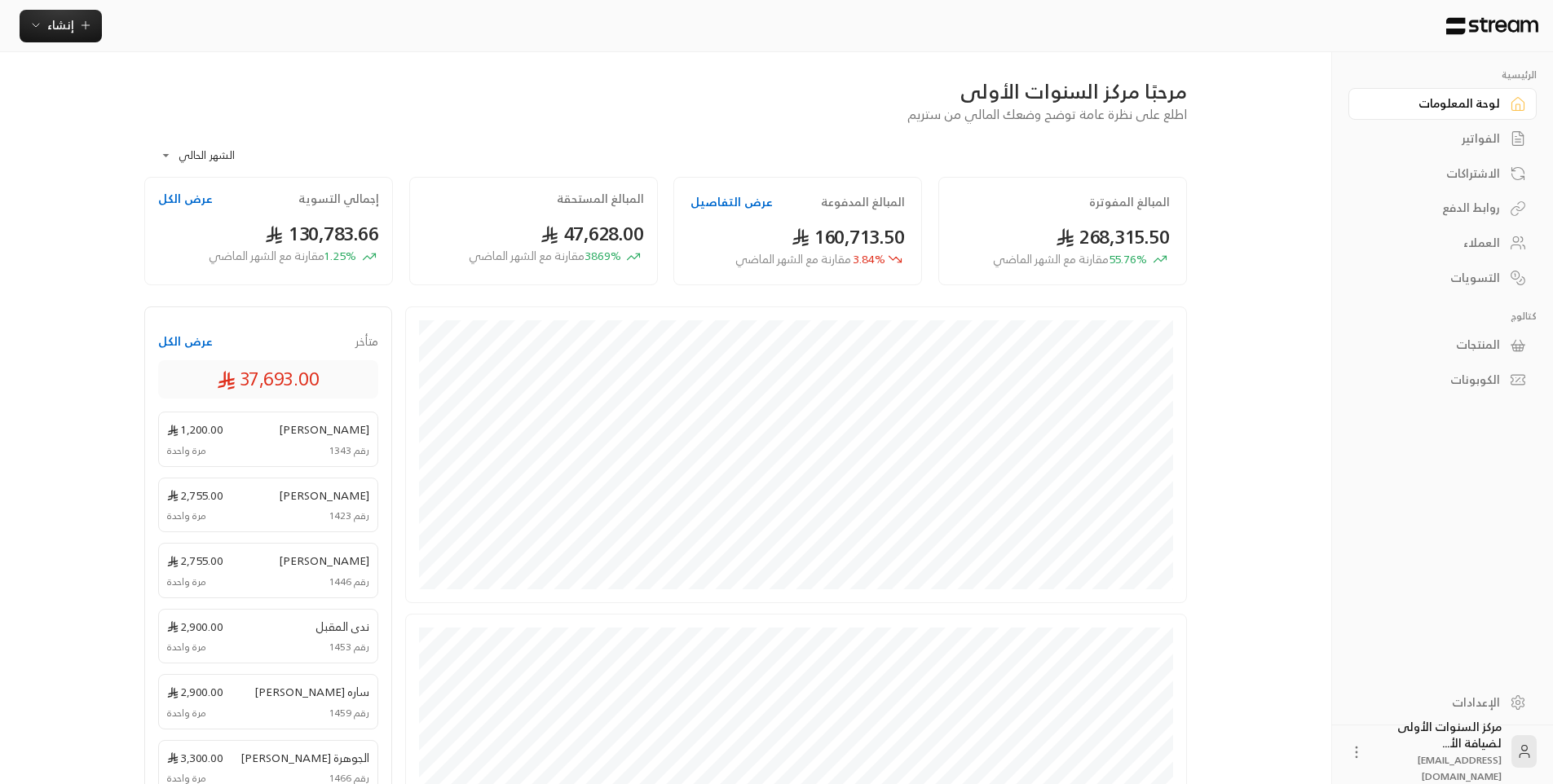
click at [841, 99] on div "مرحبًا مركز السنوات الأولى" at bounding box center [665, 91] width 1042 height 26
click at [91, 34] on button "إنشاء" at bounding box center [60, 26] width 83 height 33
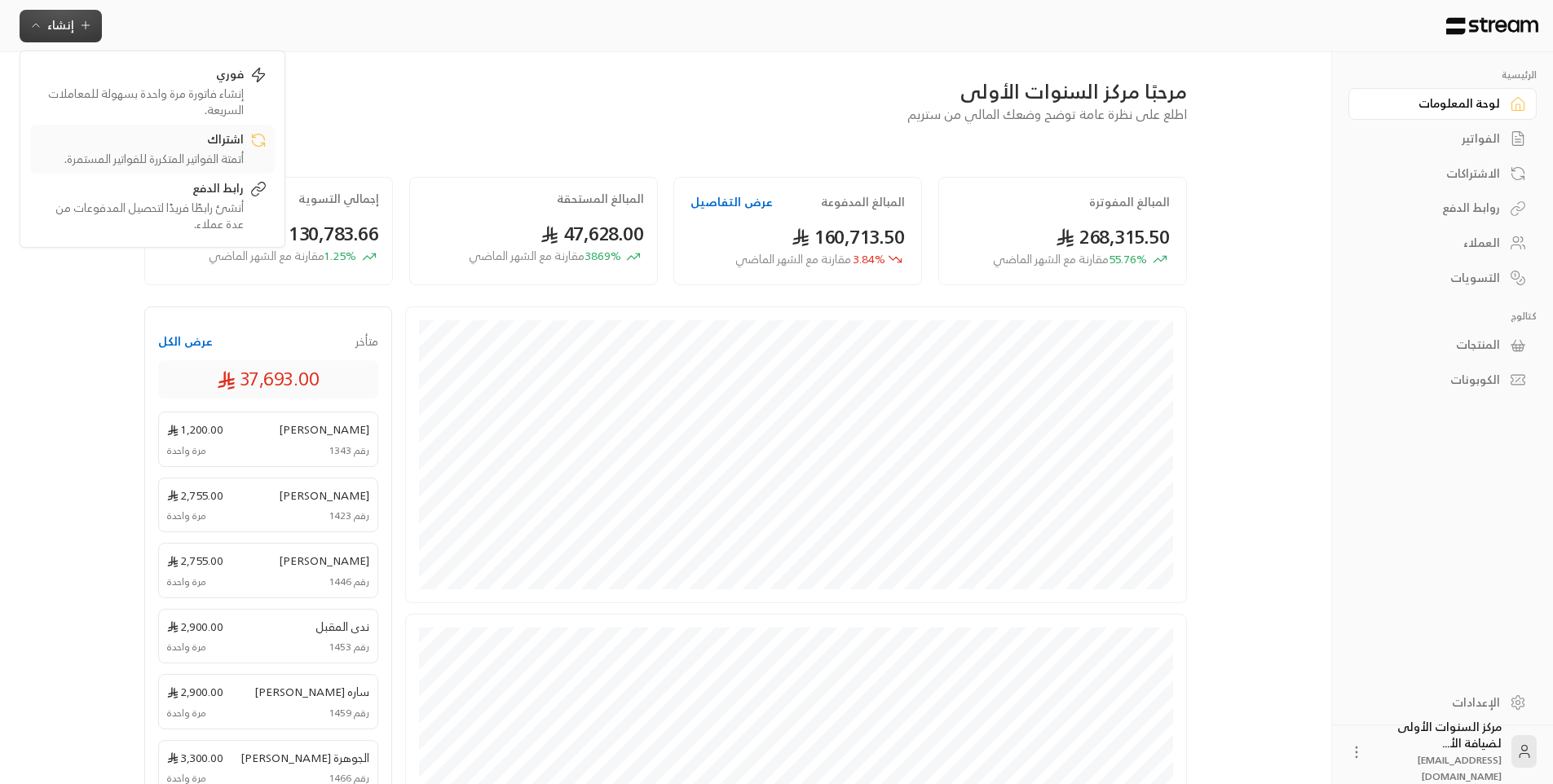
click at [207, 141] on div "اشتراك" at bounding box center [141, 141] width 205 height 19
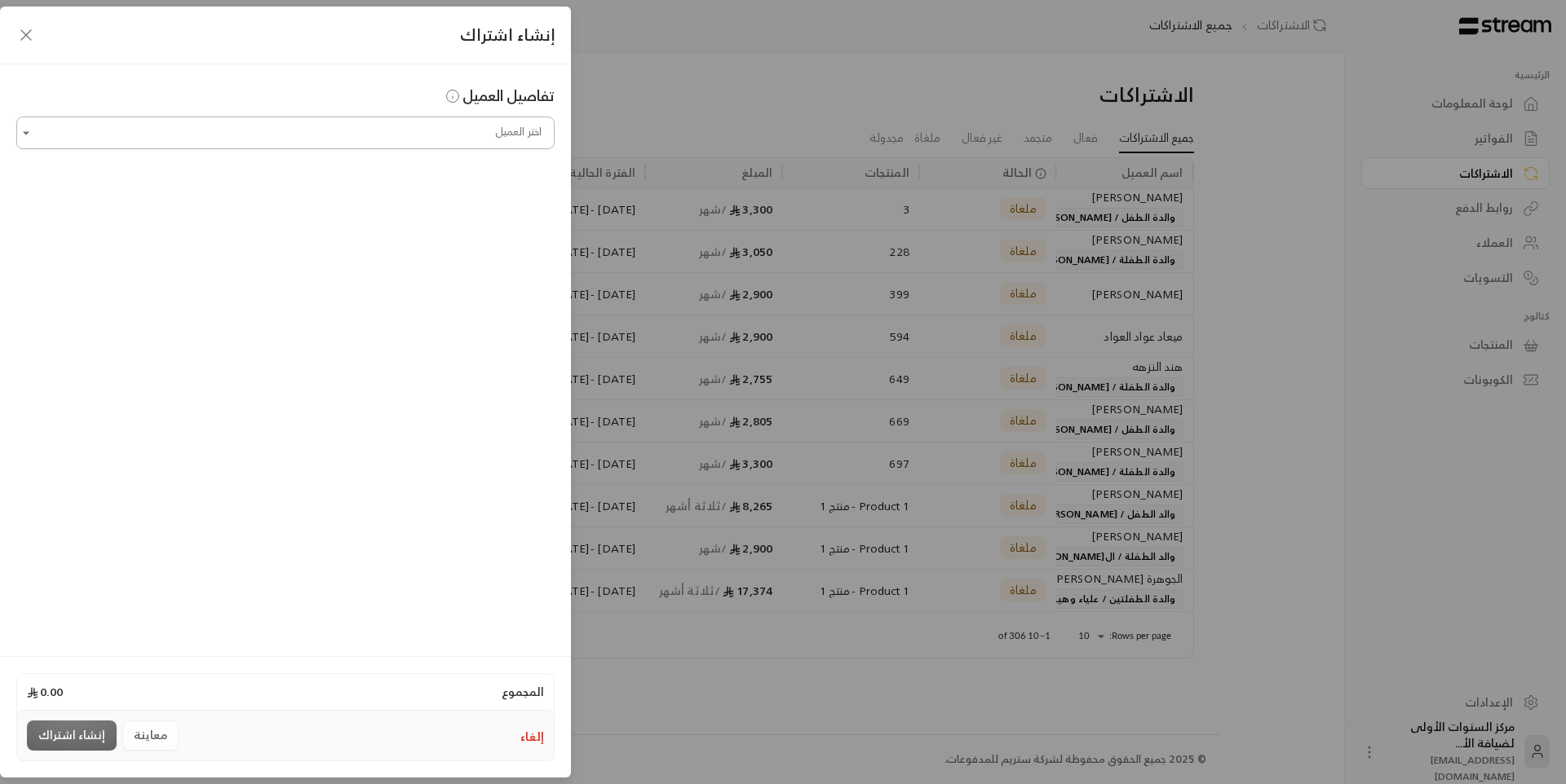
click at [372, 127] on input "اختر العميل" at bounding box center [285, 133] width 538 height 29
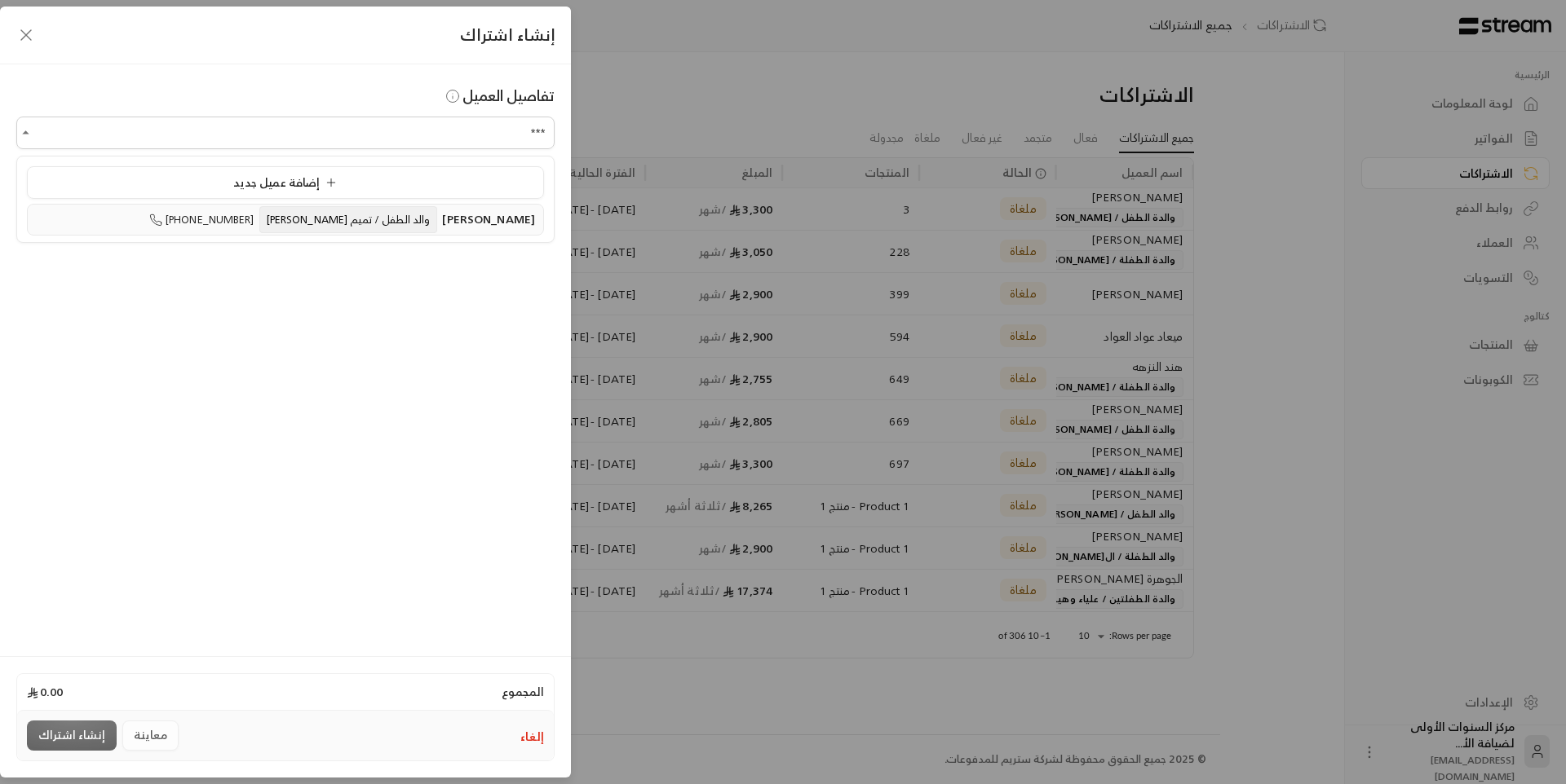
click at [387, 227] on span "والد الطفل / تميم [PERSON_NAME]" at bounding box center [349, 220] width 179 height 27
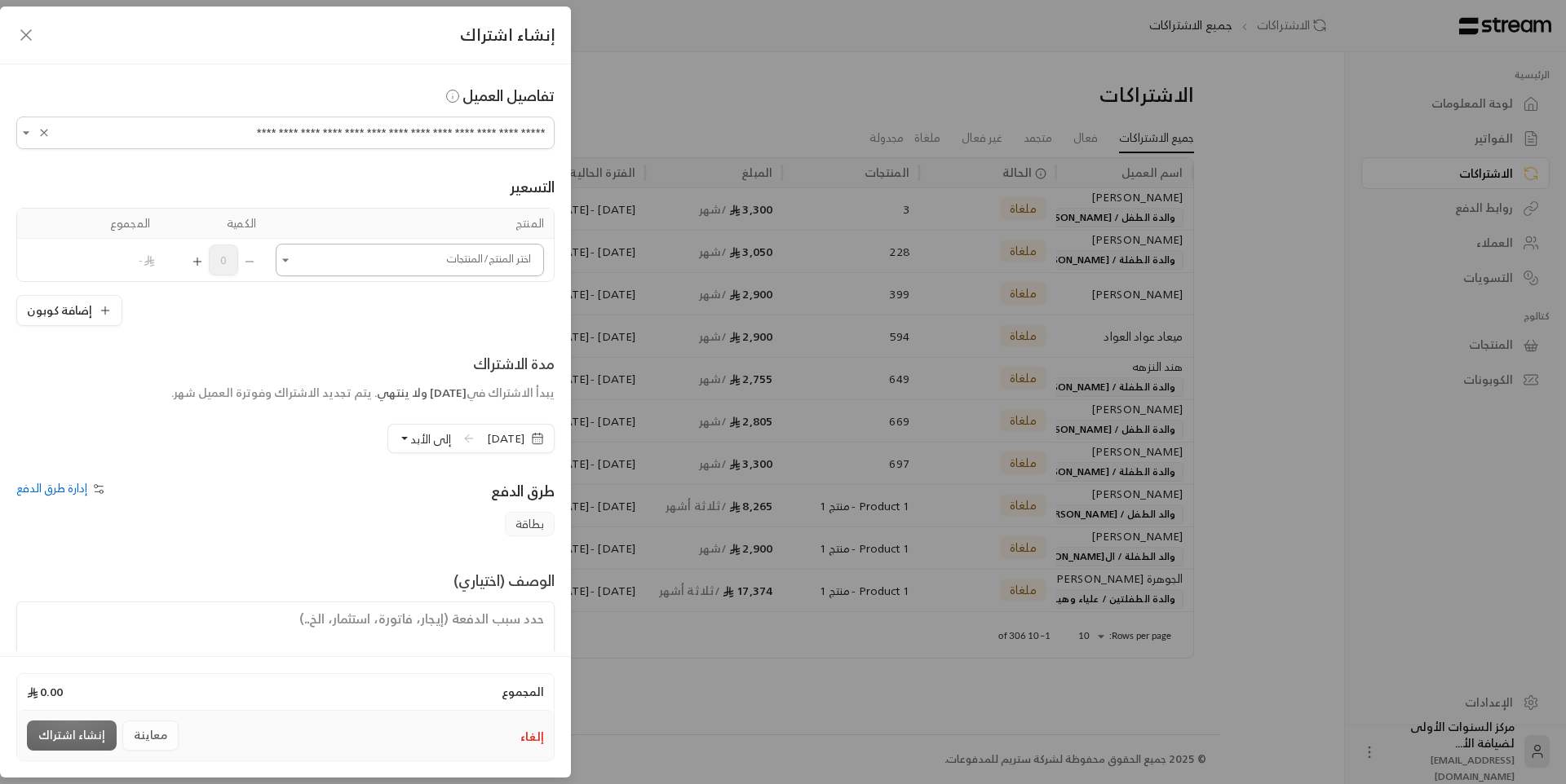
type input "**********"
click at [403, 250] on input "اختر العميل" at bounding box center [409, 260] width 268 height 29
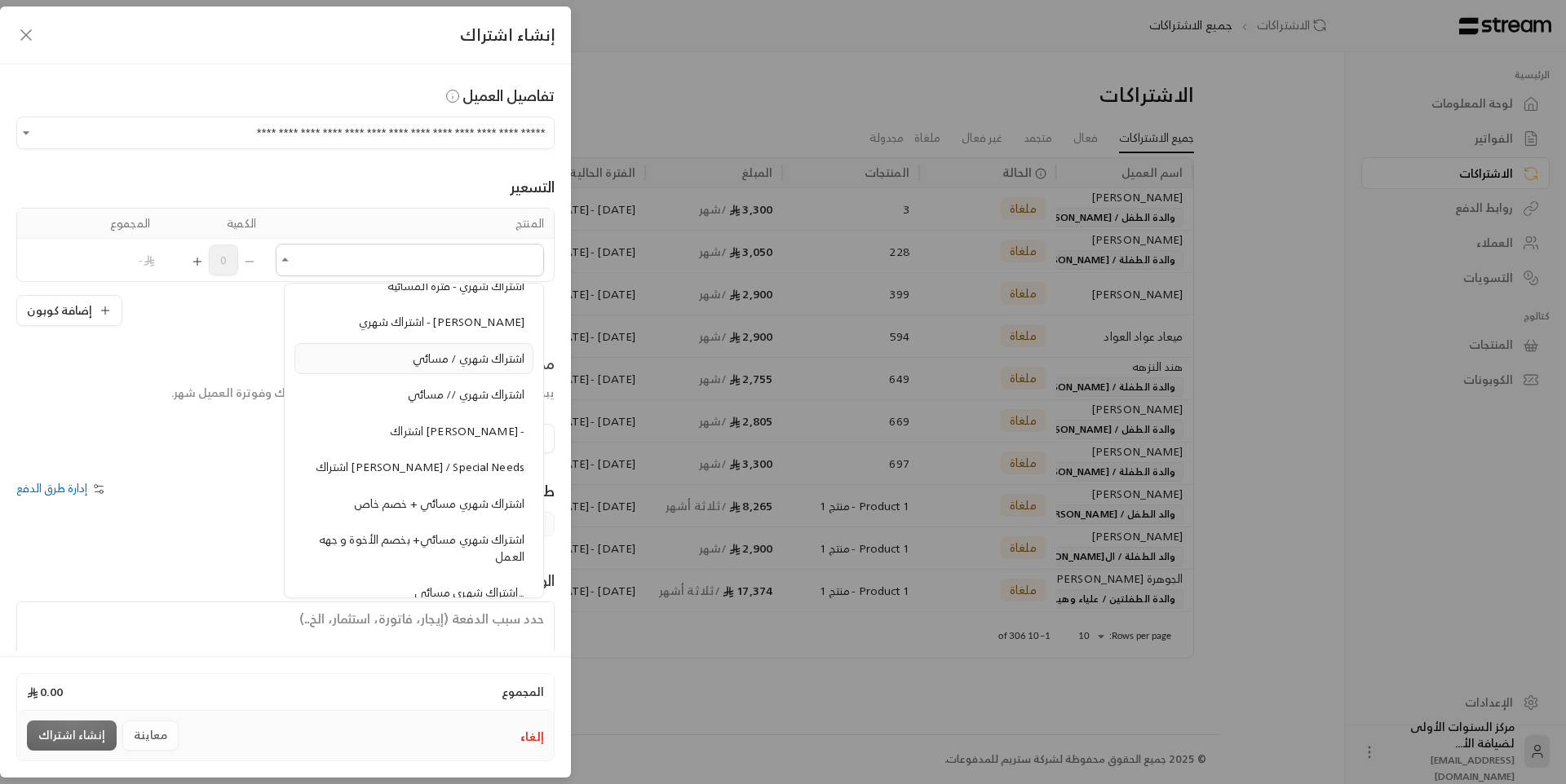
click at [463, 356] on span "اشتراك شهري / مسائي" at bounding box center [469, 358] width 111 height 20
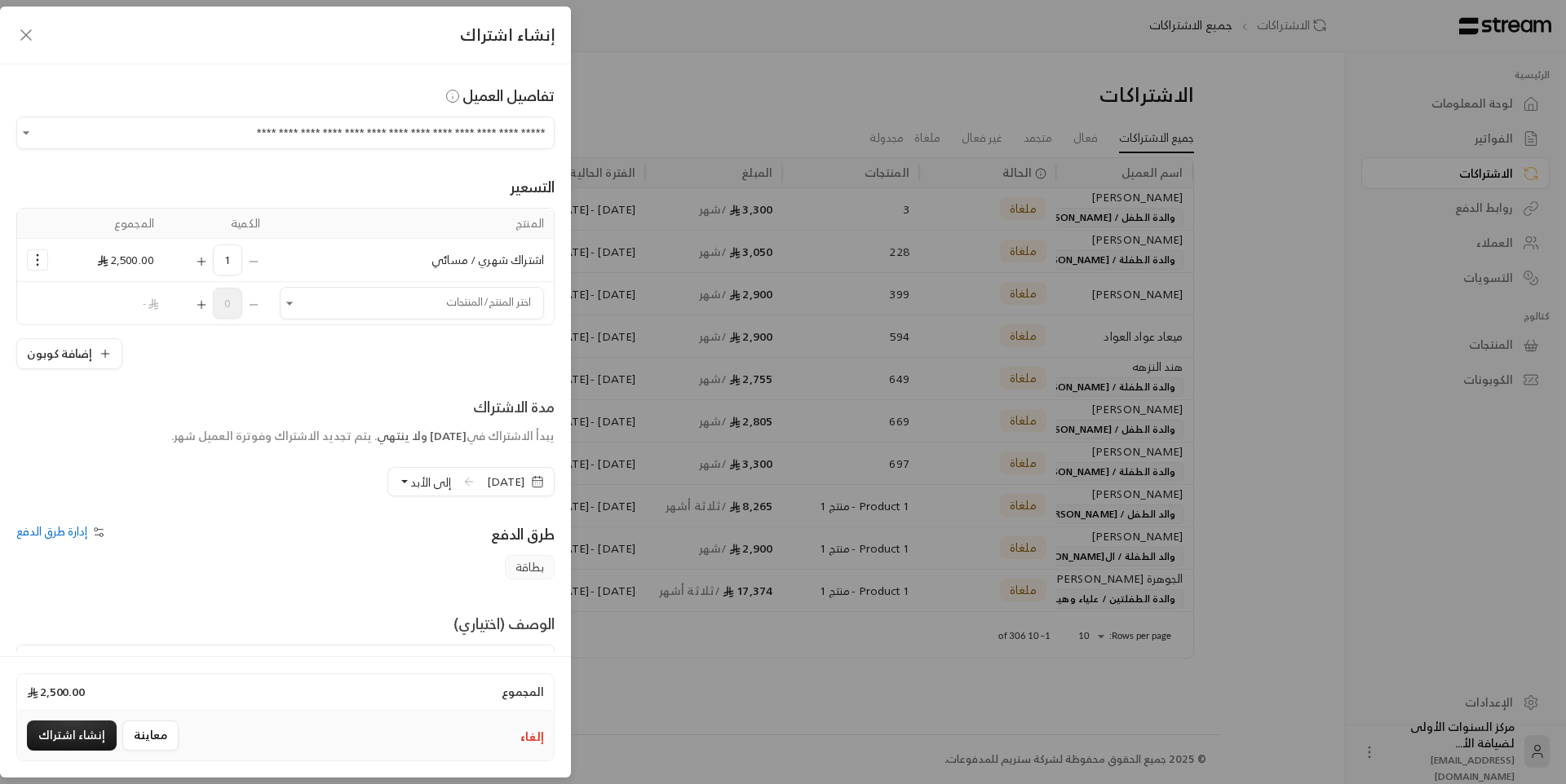
click at [40, 255] on icon "Selected Products" at bounding box center [37, 259] width 16 height 16
click at [95, 330] on span "إزالة المنتج" at bounding box center [108, 329] width 46 height 19
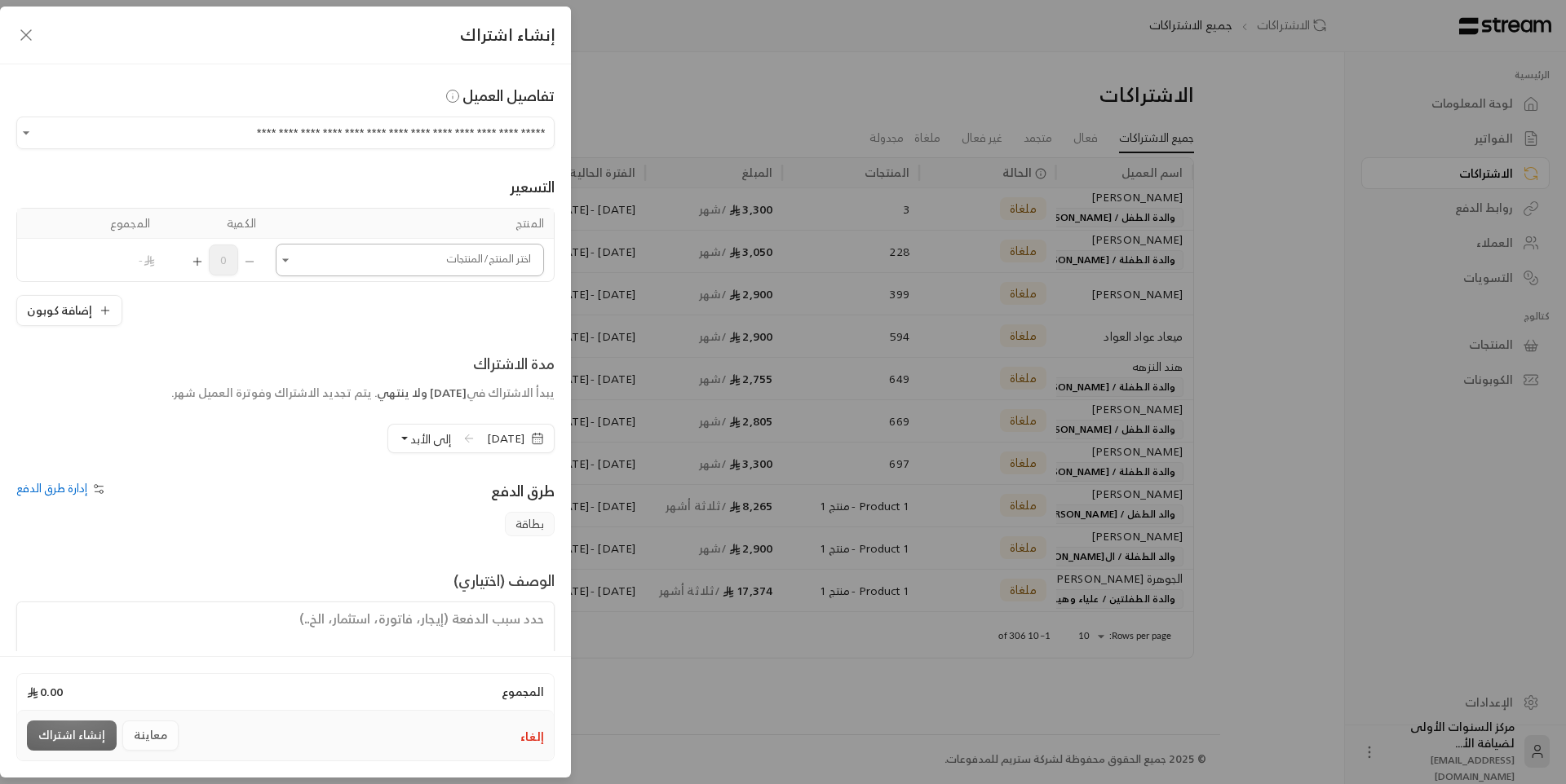
click at [363, 263] on input "اختر العميل" at bounding box center [409, 260] width 268 height 29
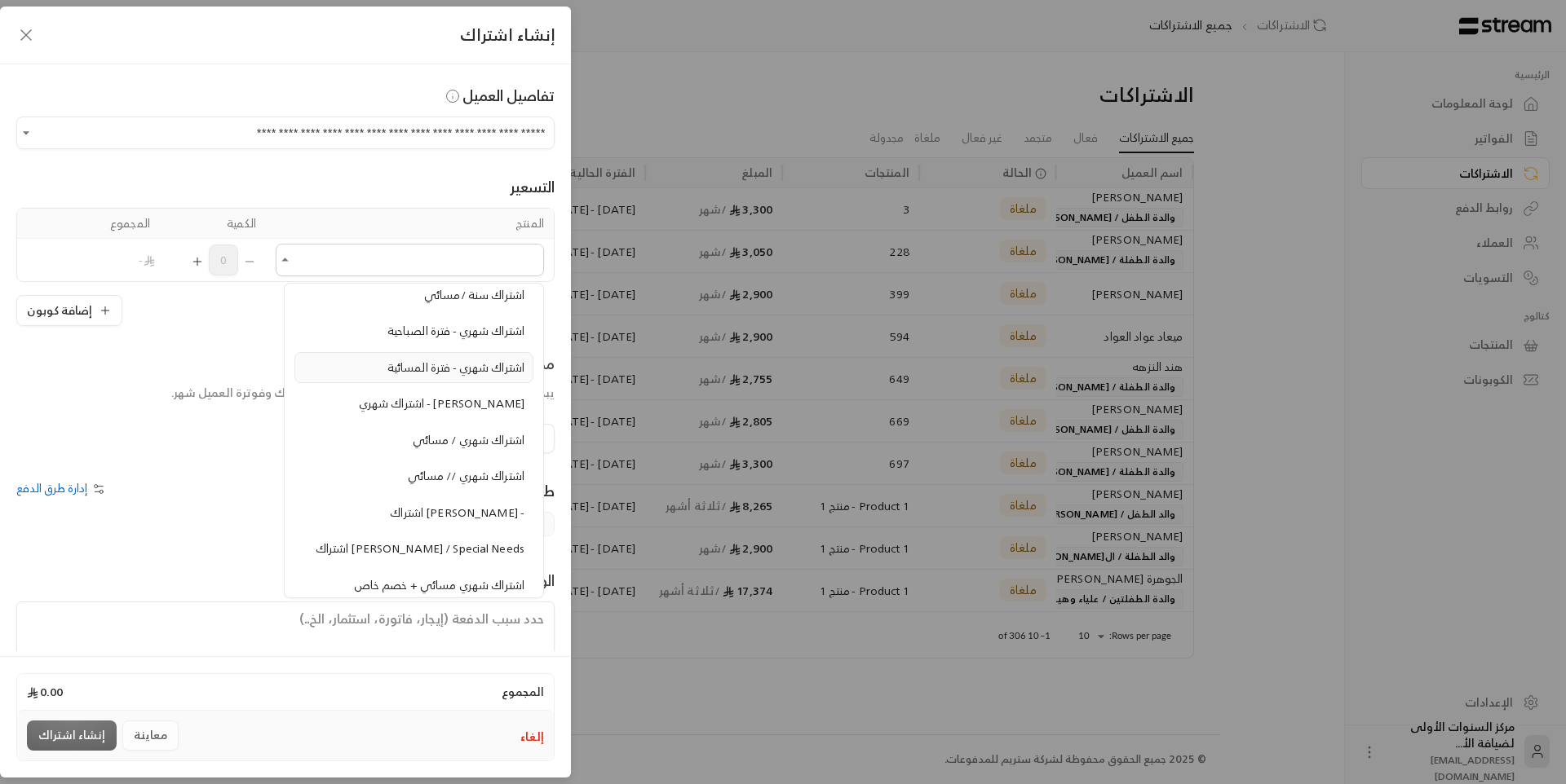
click at [467, 355] on li "اشتراك شهري - فترة المسائية" at bounding box center [414, 368] width 239 height 32
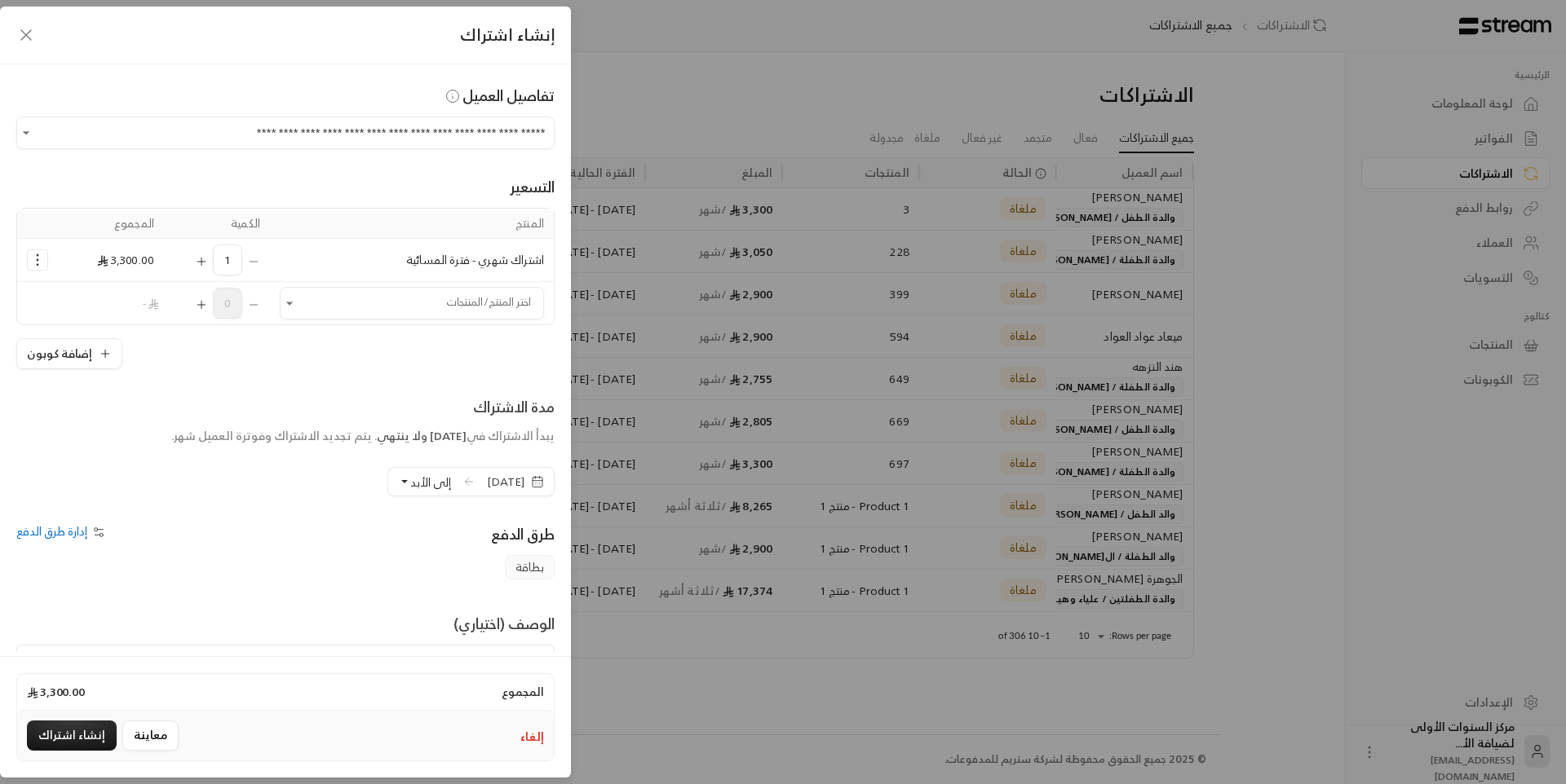
click at [502, 486] on span "[DATE]" at bounding box center [505, 481] width 37 height 16
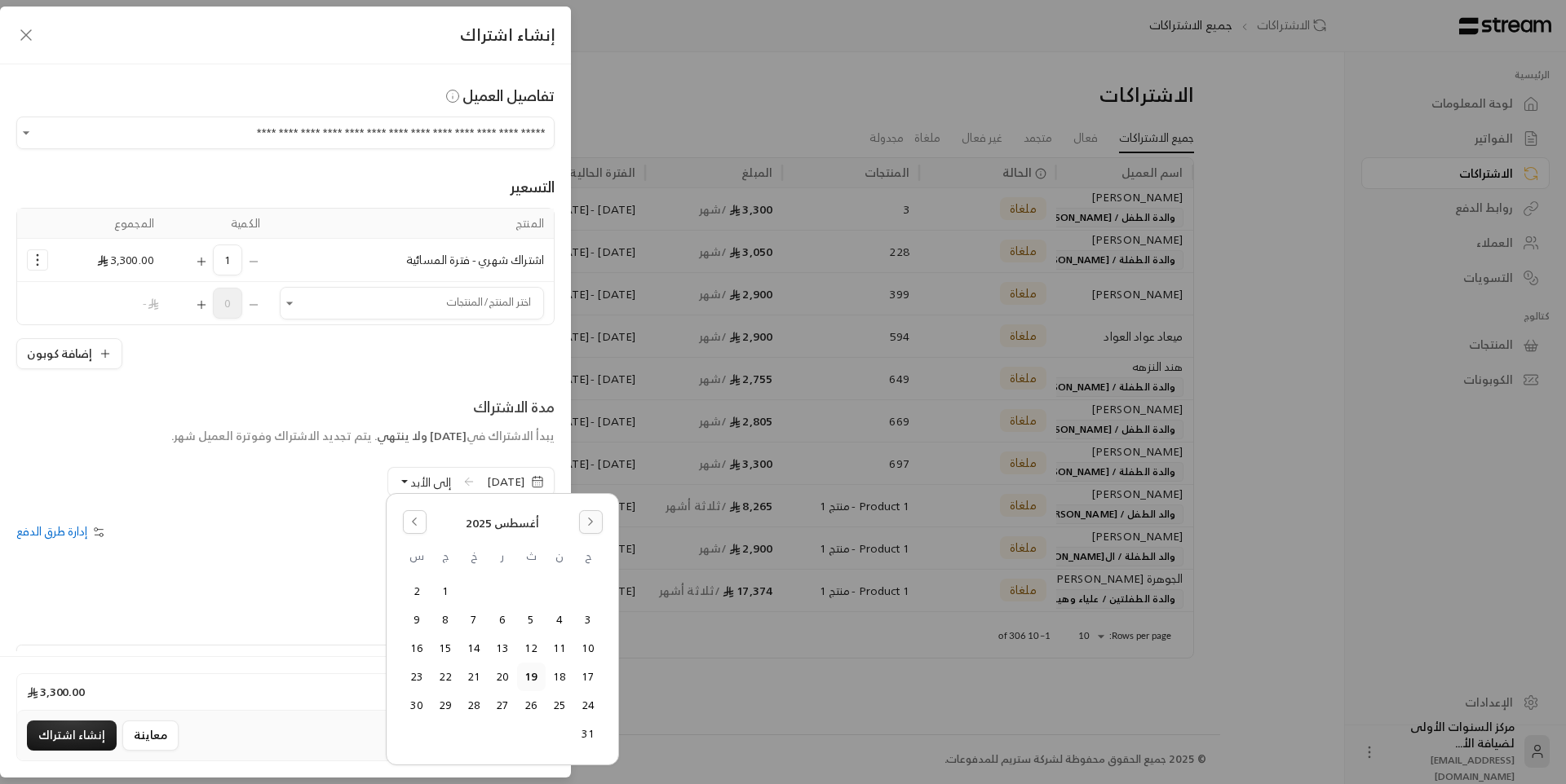
click at [589, 522] on icon "Go to the Next Month" at bounding box center [590, 522] width 12 height 12
click at [556, 592] on button "1" at bounding box center [560, 591] width 27 height 27
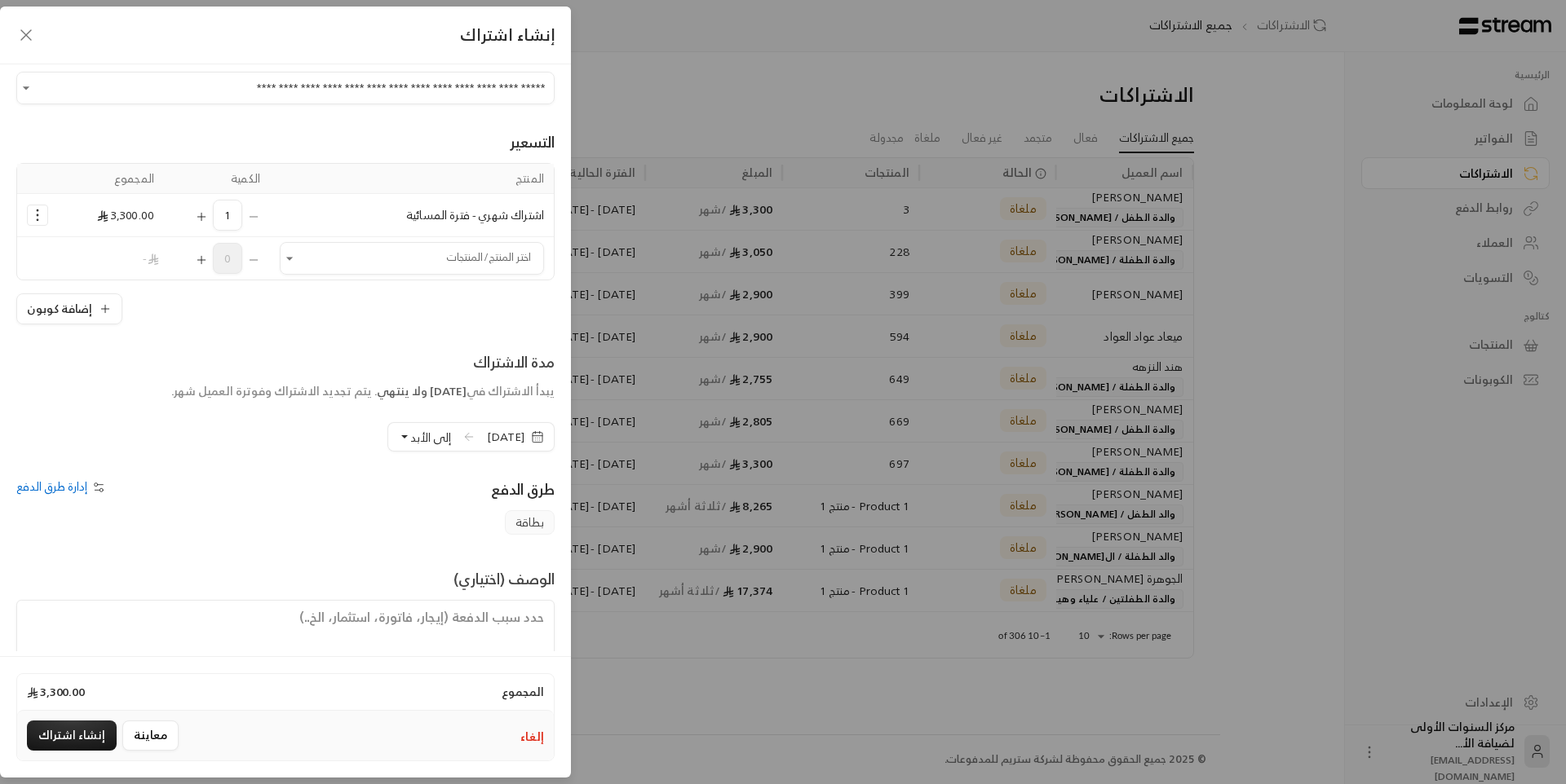
scroll to position [86, 0]
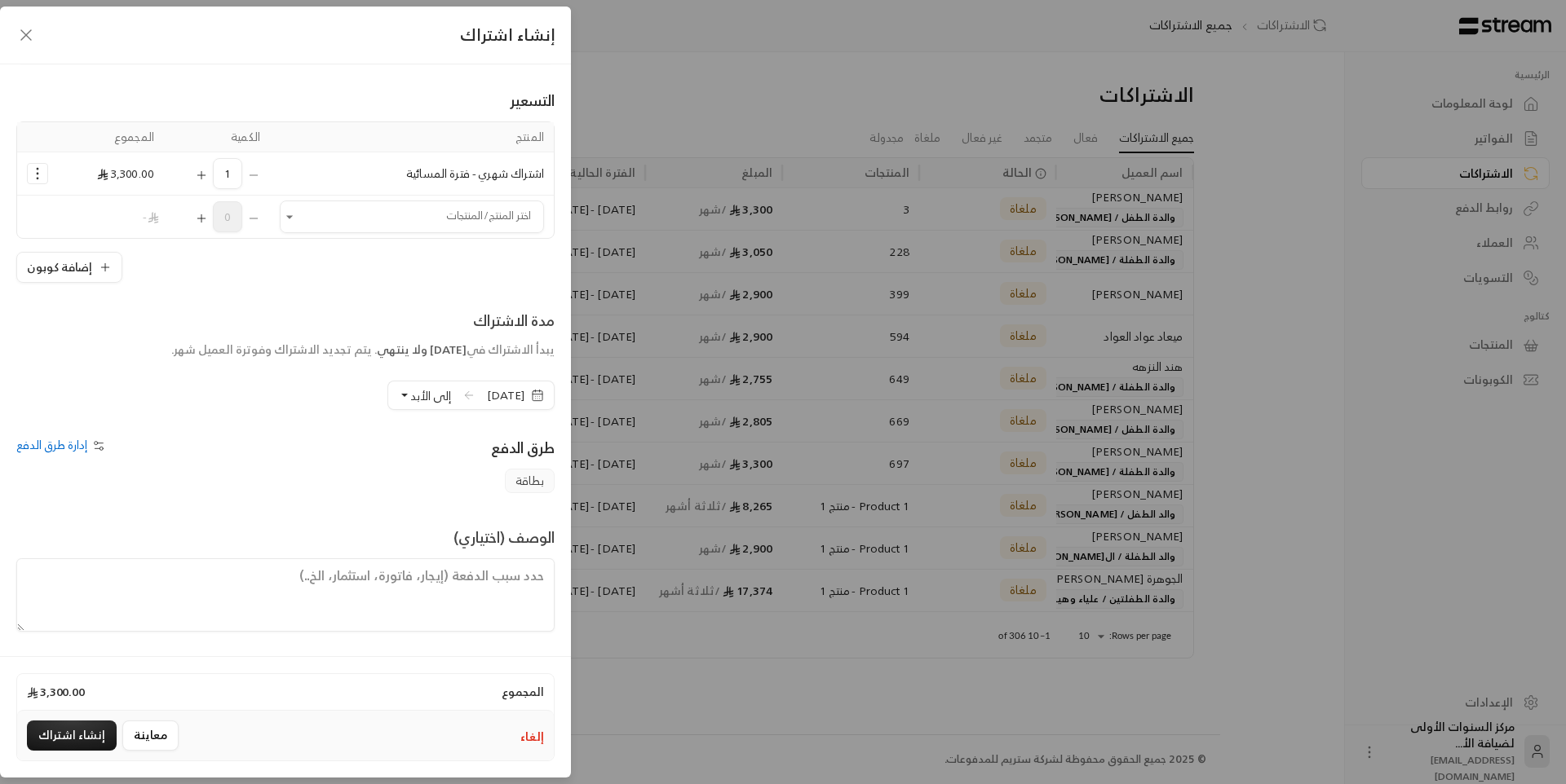
click at [540, 732] on button "إلغاء" at bounding box center [532, 736] width 24 height 16
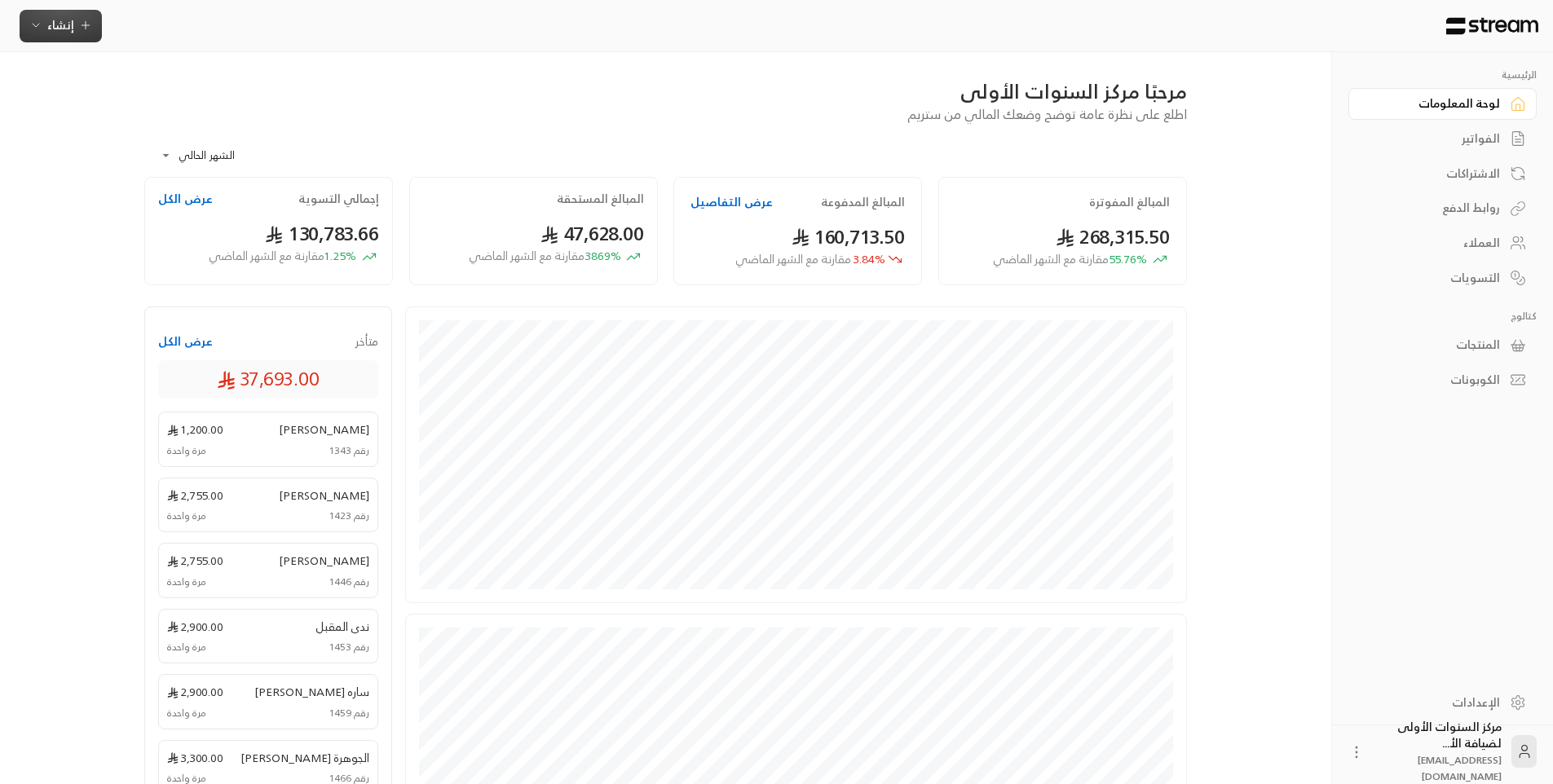
click at [73, 20] on span "إنشاء" at bounding box center [60, 24] width 62 height 20
click at [188, 110] on div "إنشاء فاتورة مرة واحدة بسهولة للمعاملات السريعة." at bounding box center [141, 102] width 205 height 33
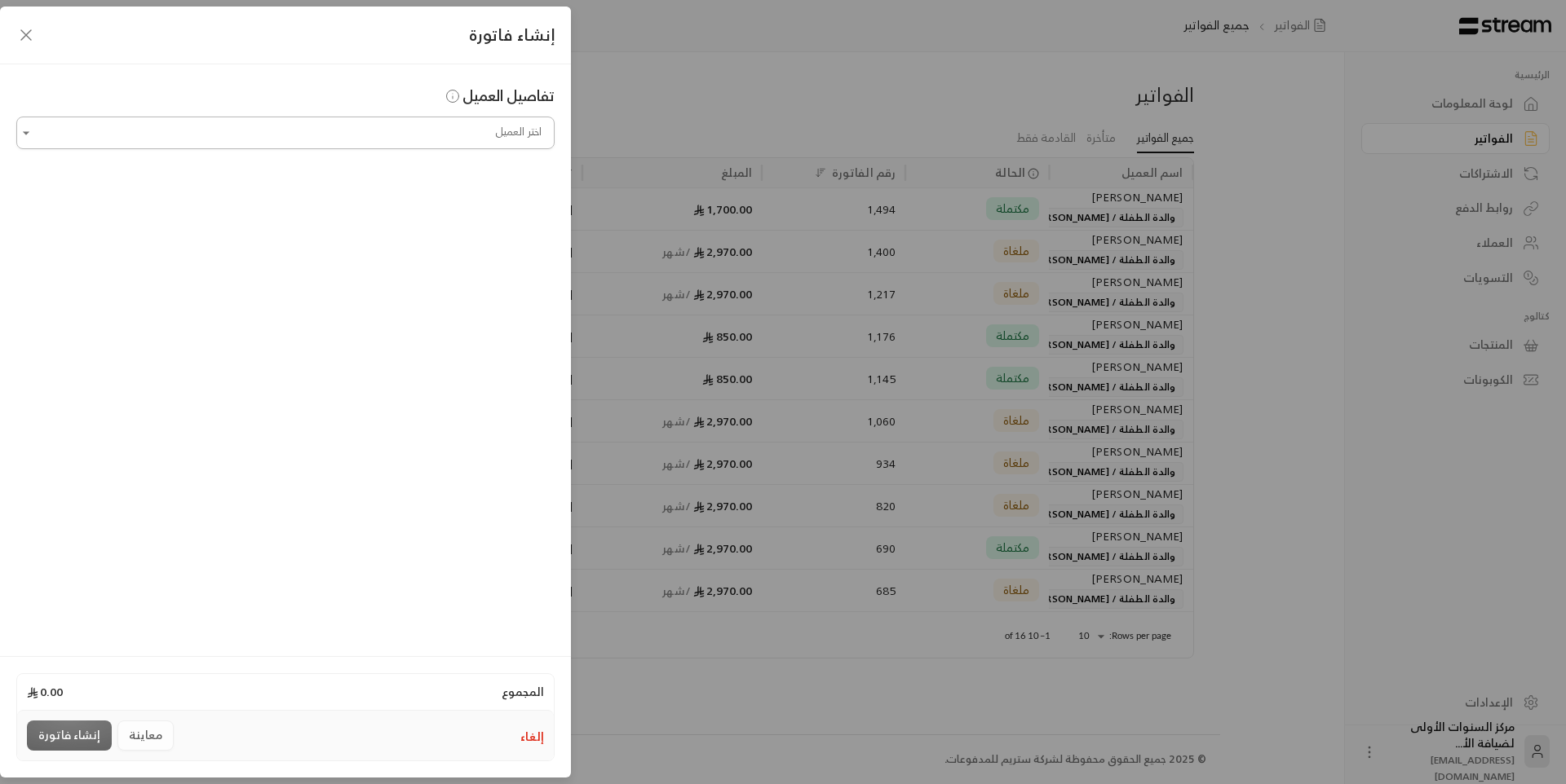
click at [459, 143] on input "اختر العميل" at bounding box center [285, 133] width 538 height 29
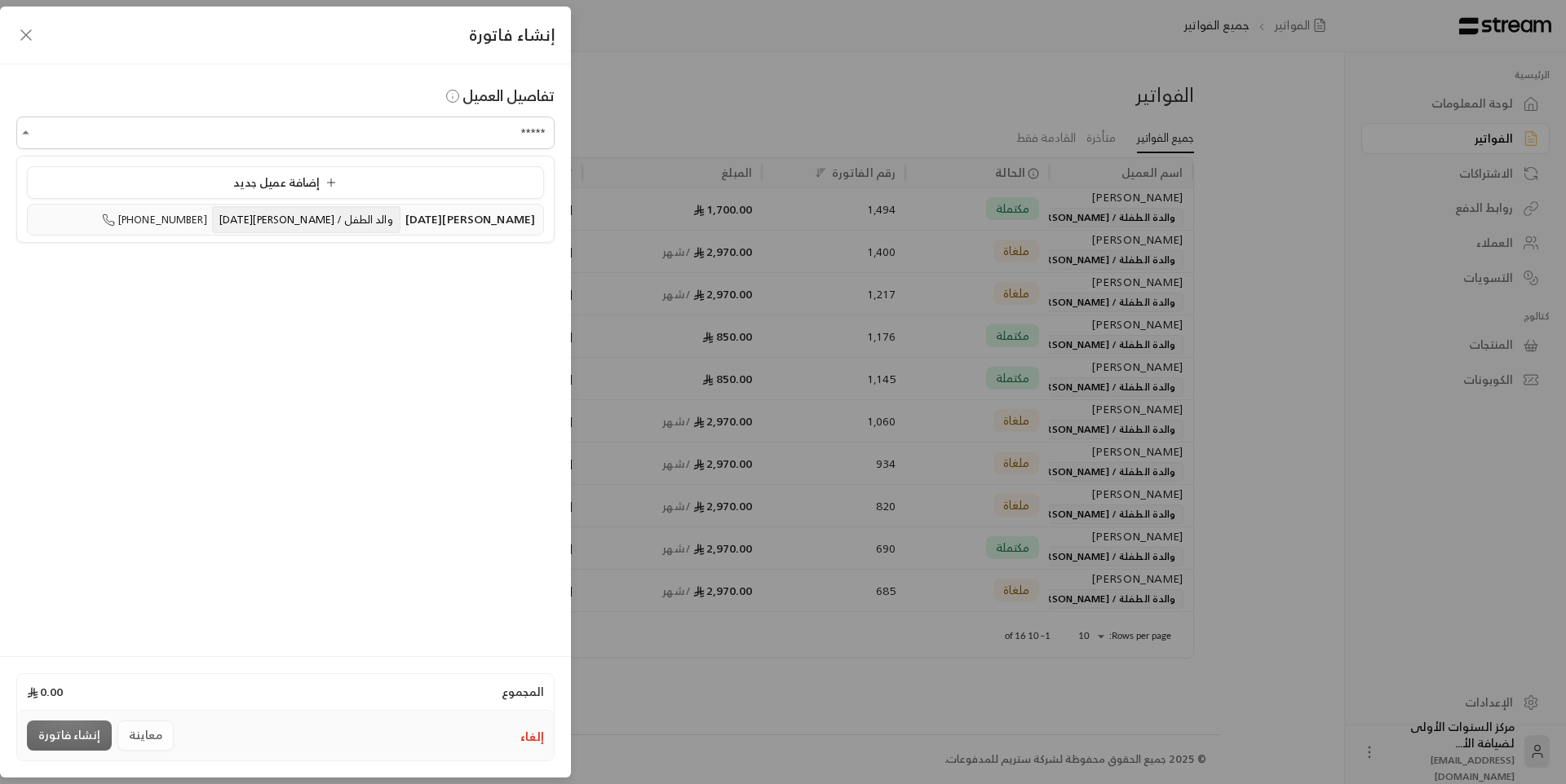
click at [441, 212] on span "[PERSON_NAME][DATE]" at bounding box center [470, 218] width 130 height 20
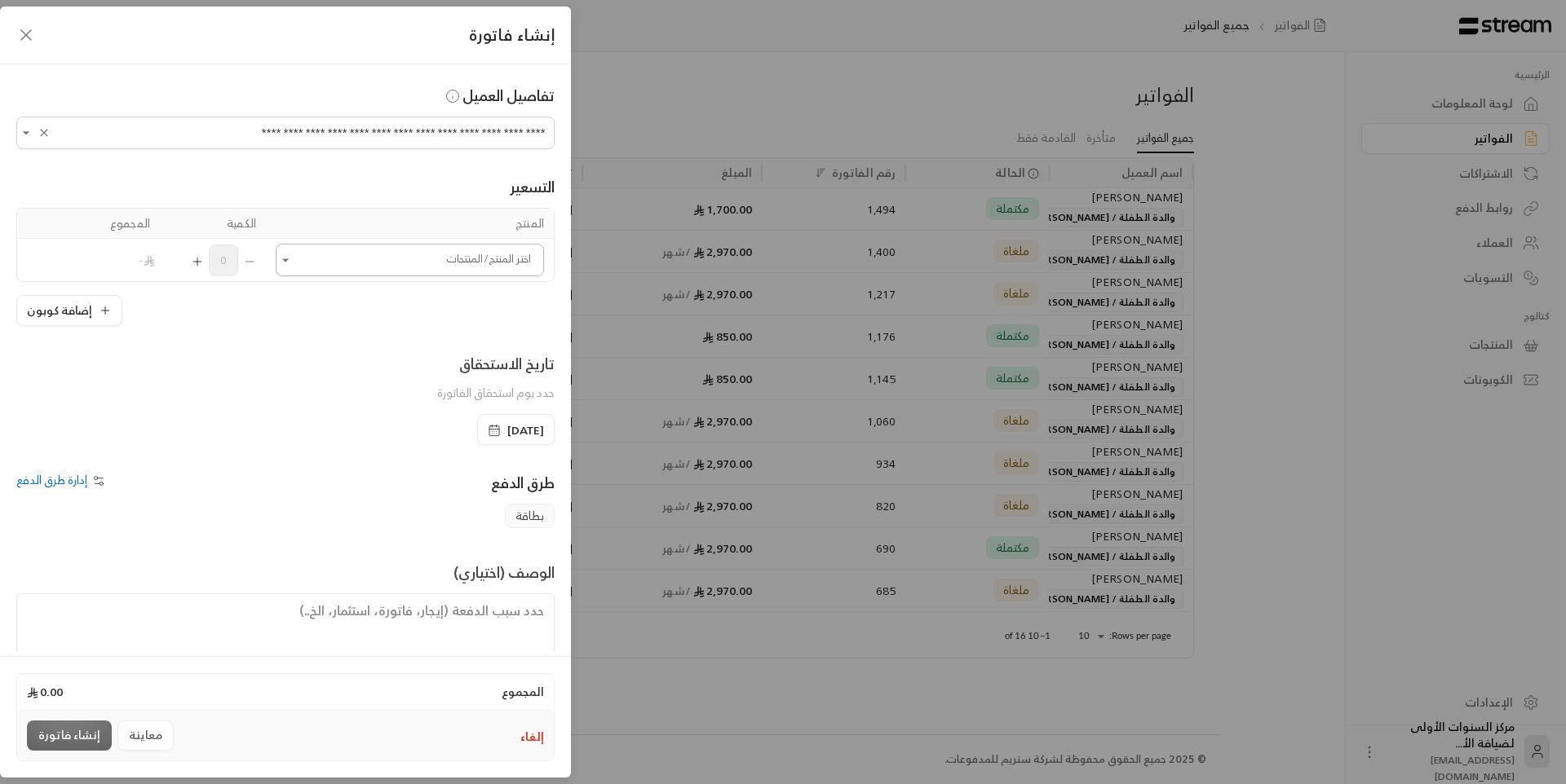
type input "**********"
click at [499, 261] on input "اختر العميل" at bounding box center [409, 260] width 268 height 29
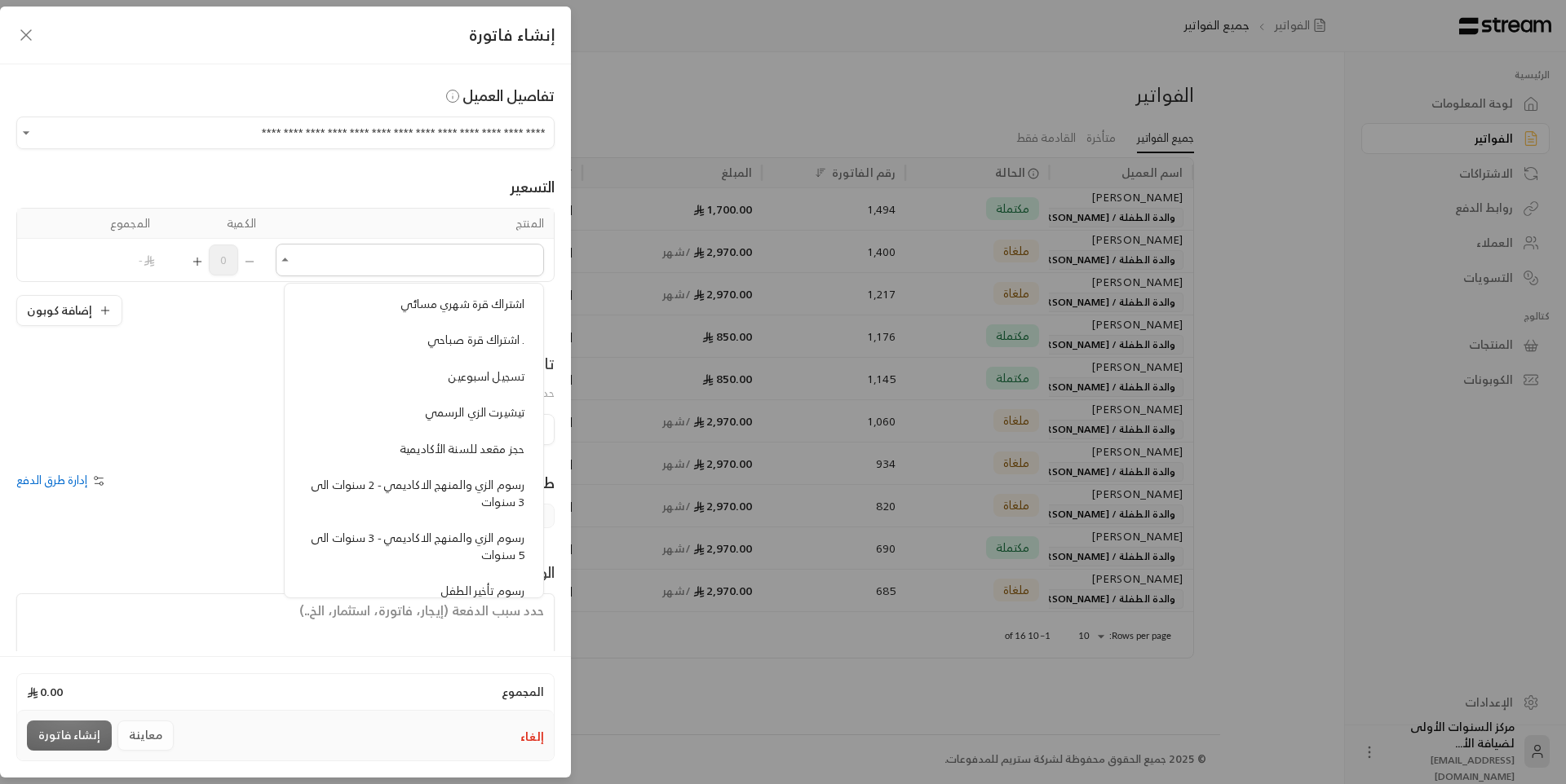
scroll to position [1141, 0]
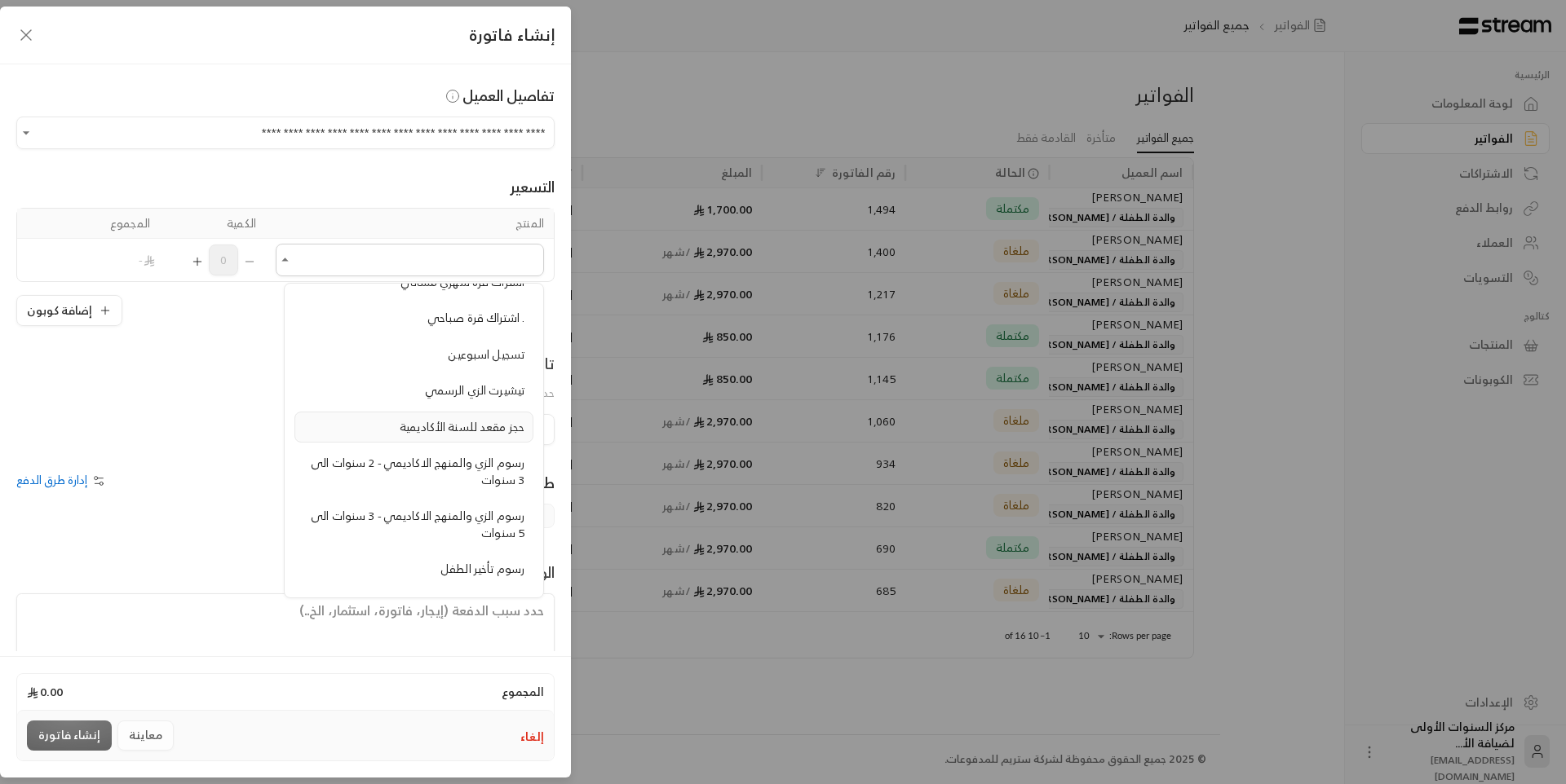
click at [489, 423] on span "حجز مقعد للسنة الأكاديمية" at bounding box center [462, 426] width 125 height 20
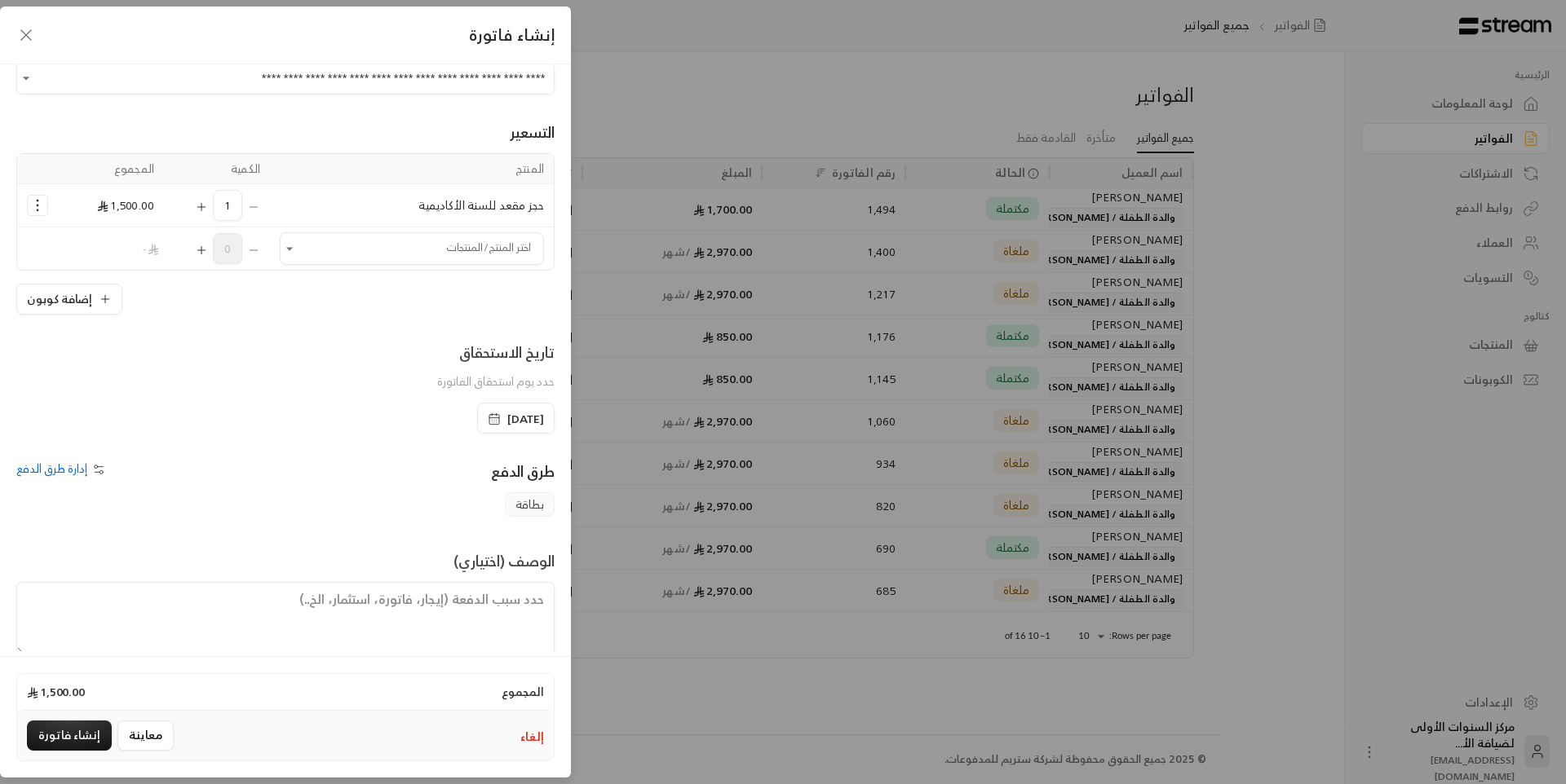
scroll to position [79, 0]
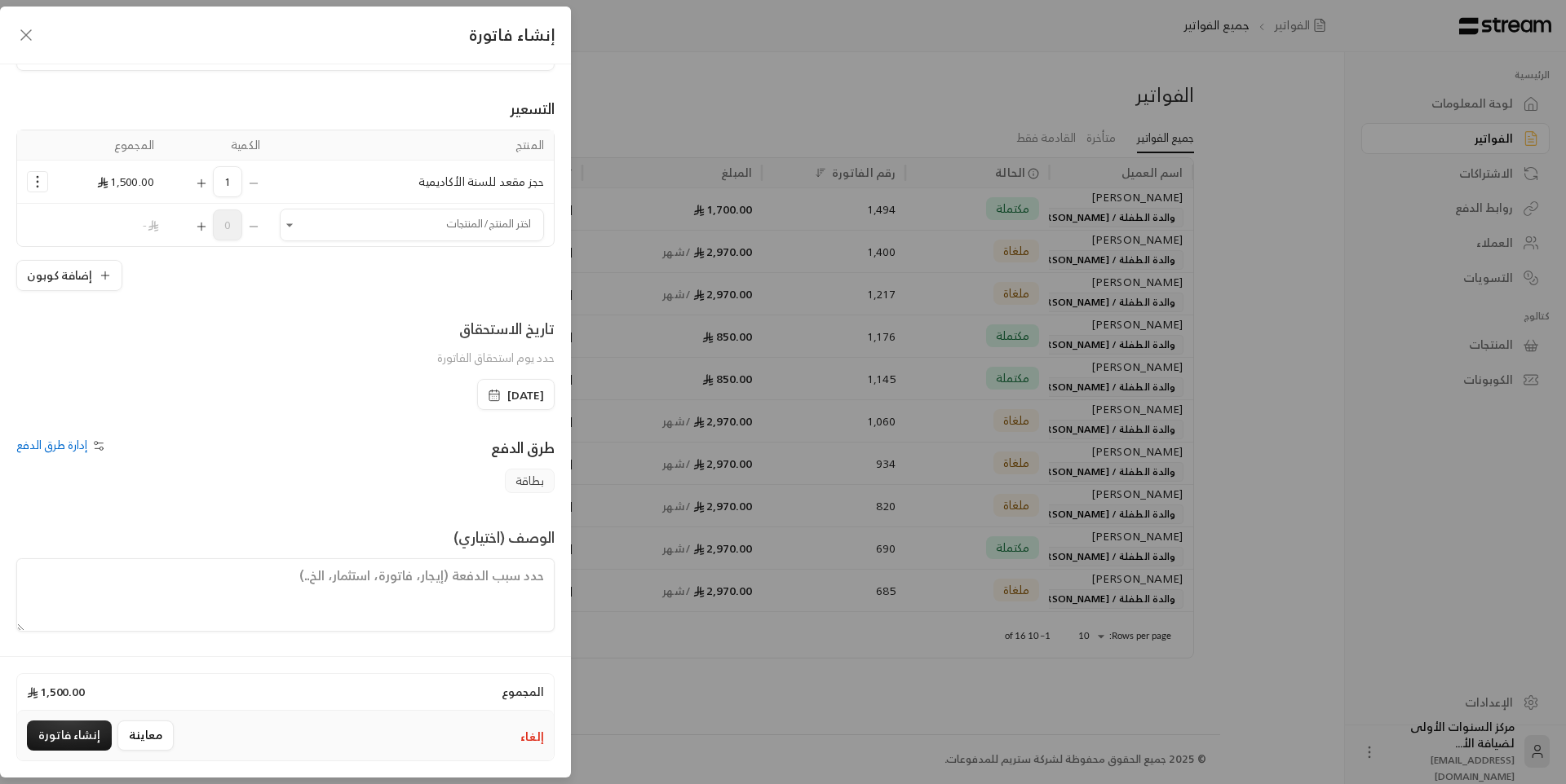
click at [472, 586] on textarea at bounding box center [285, 595] width 538 height 73
click at [69, 731] on button "إنشاء فاتورة" at bounding box center [69, 735] width 84 height 30
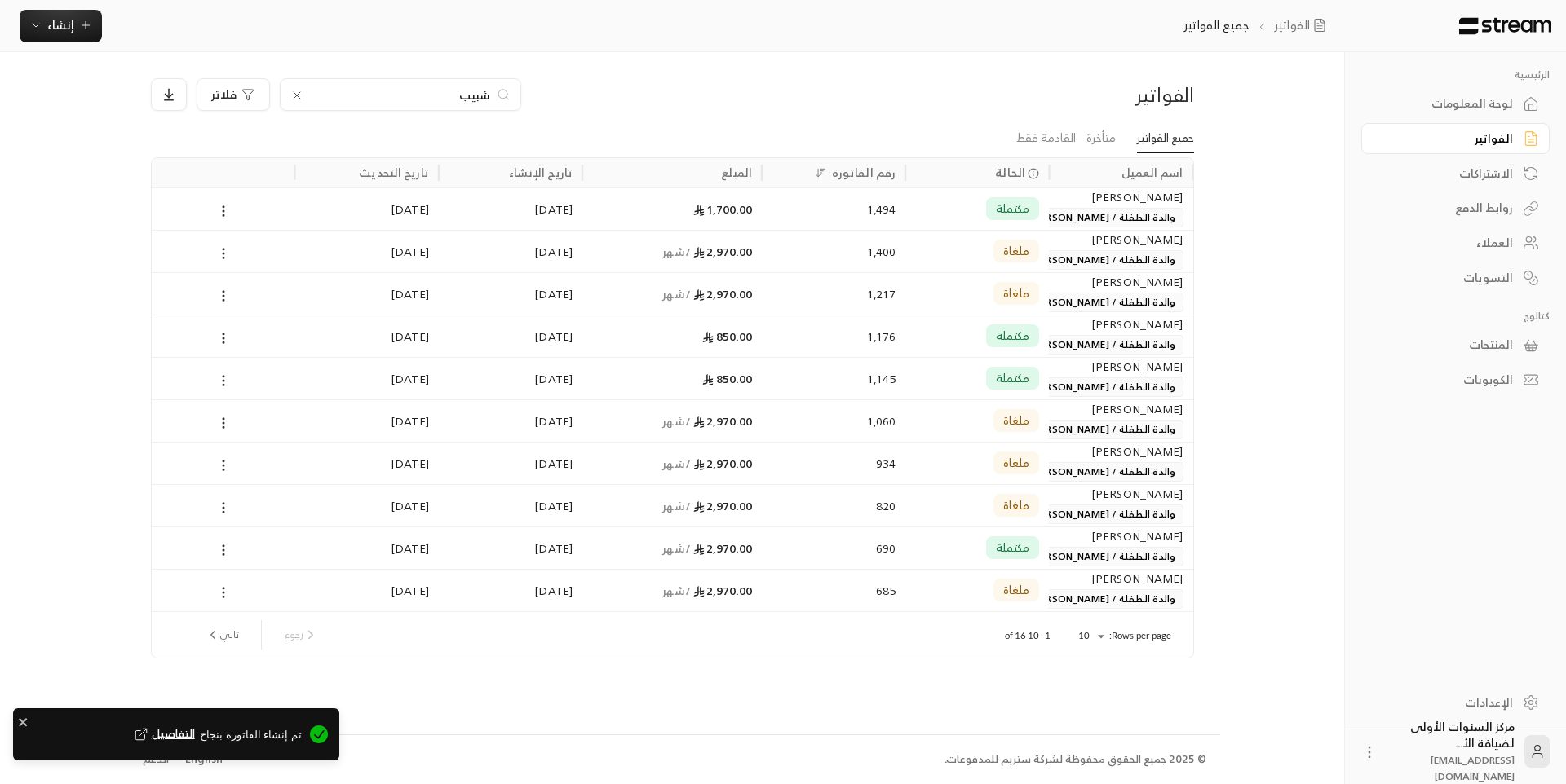
click at [927, 83] on div "شبيب فلاتر" at bounding box center [540, 95] width 778 height 33
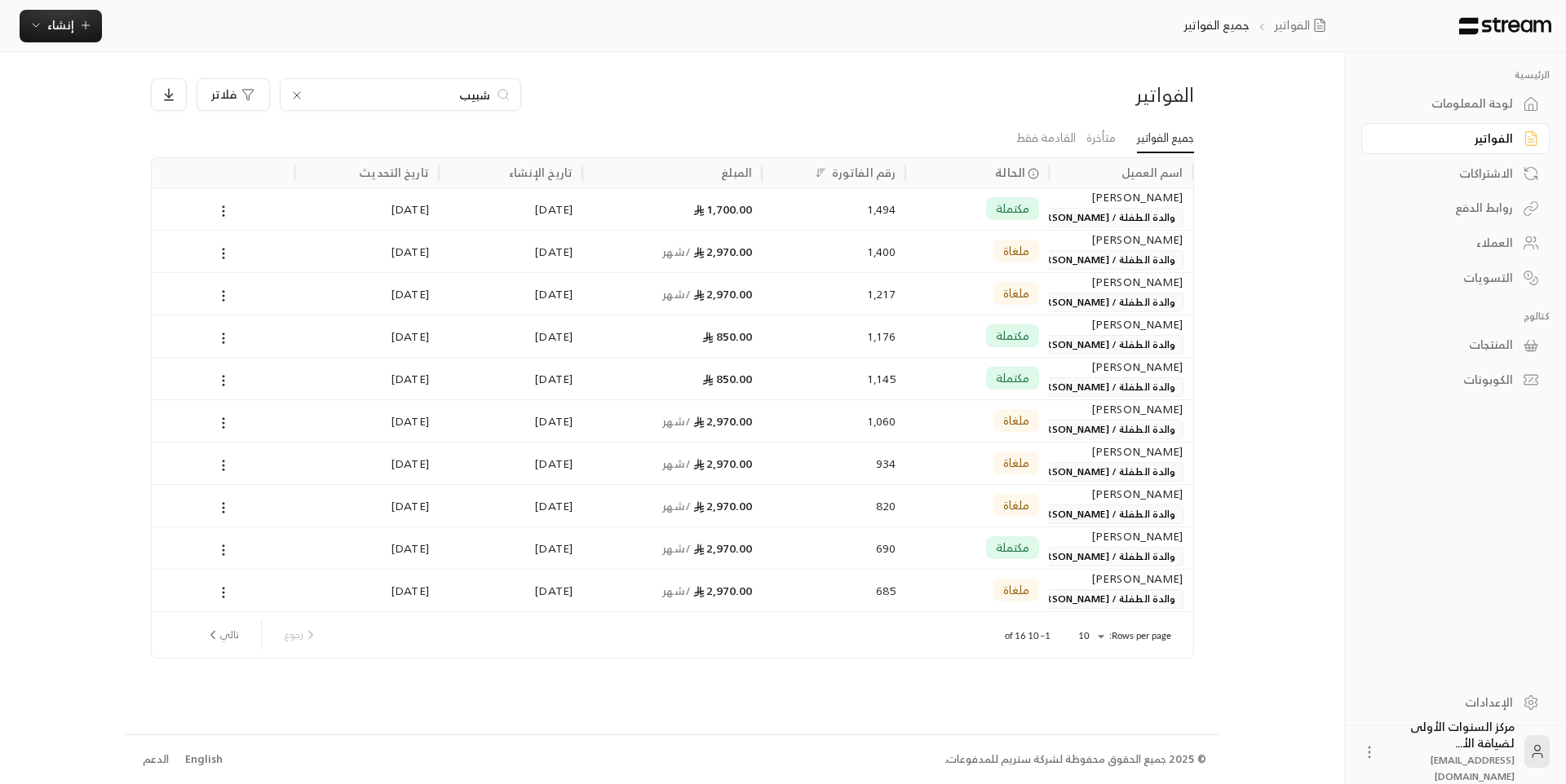
click at [480, 89] on input "شبيب" at bounding box center [400, 94] width 181 height 18
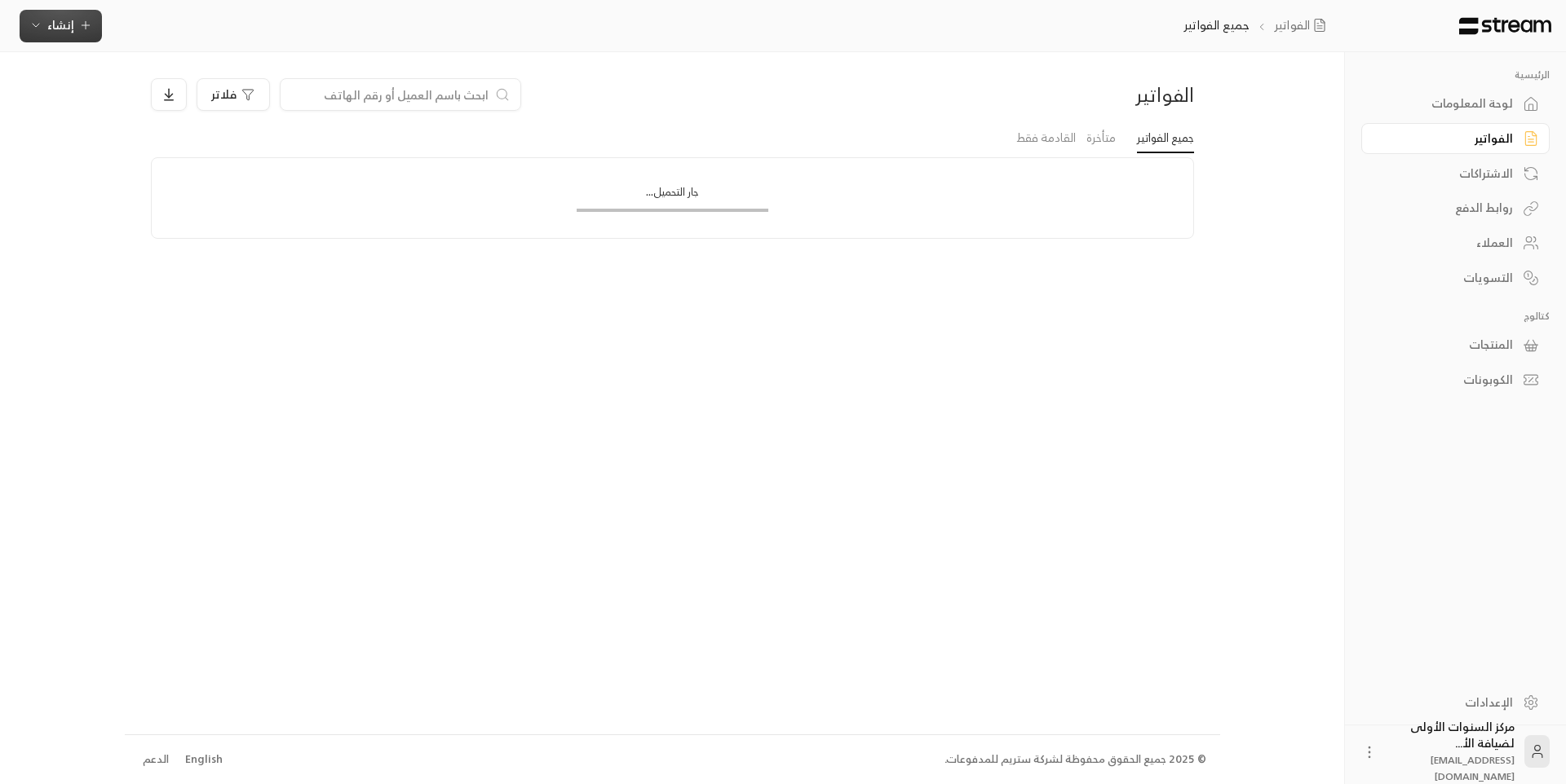
click at [72, 32] on span "إنشاء" at bounding box center [60, 24] width 27 height 20
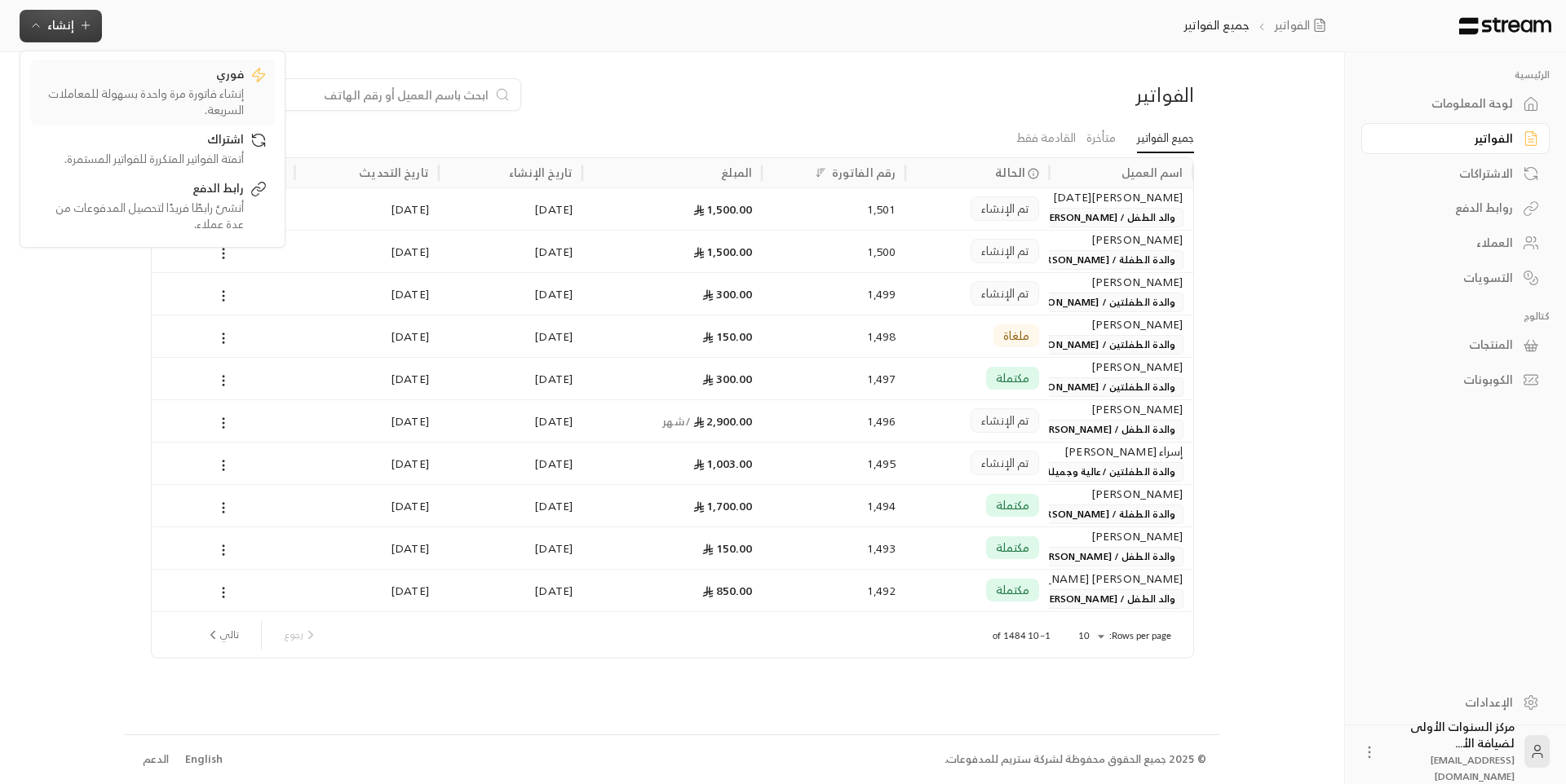
click at [194, 107] on div "إنشاء فاتورة مرة واحدة بسهولة للمعاملات السريعة." at bounding box center [141, 102] width 205 height 33
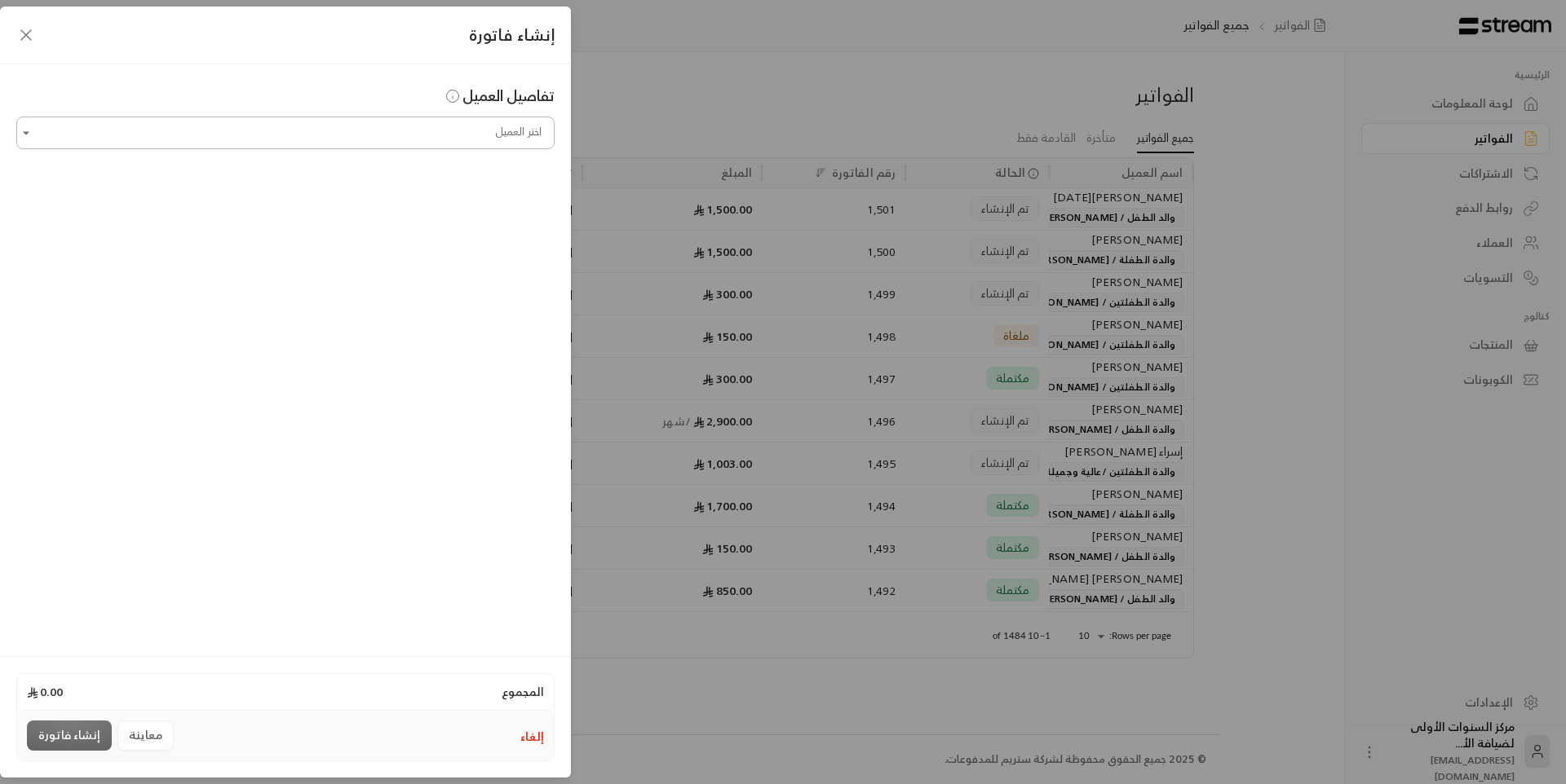
click at [348, 127] on input "اختر العميل" at bounding box center [285, 133] width 538 height 29
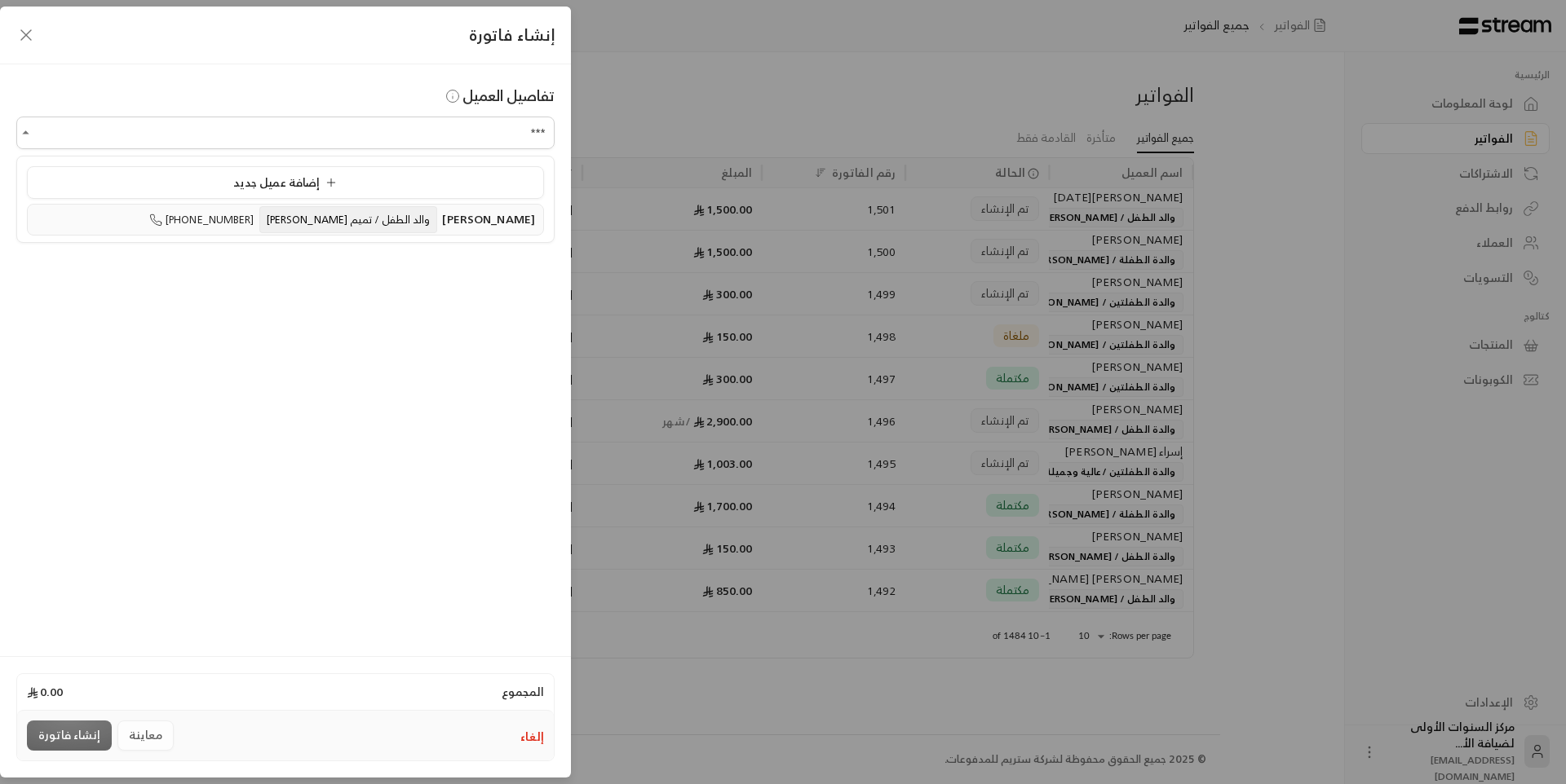
click at [368, 227] on span "والد الطفل / تميم [PERSON_NAME]" at bounding box center [349, 220] width 179 height 27
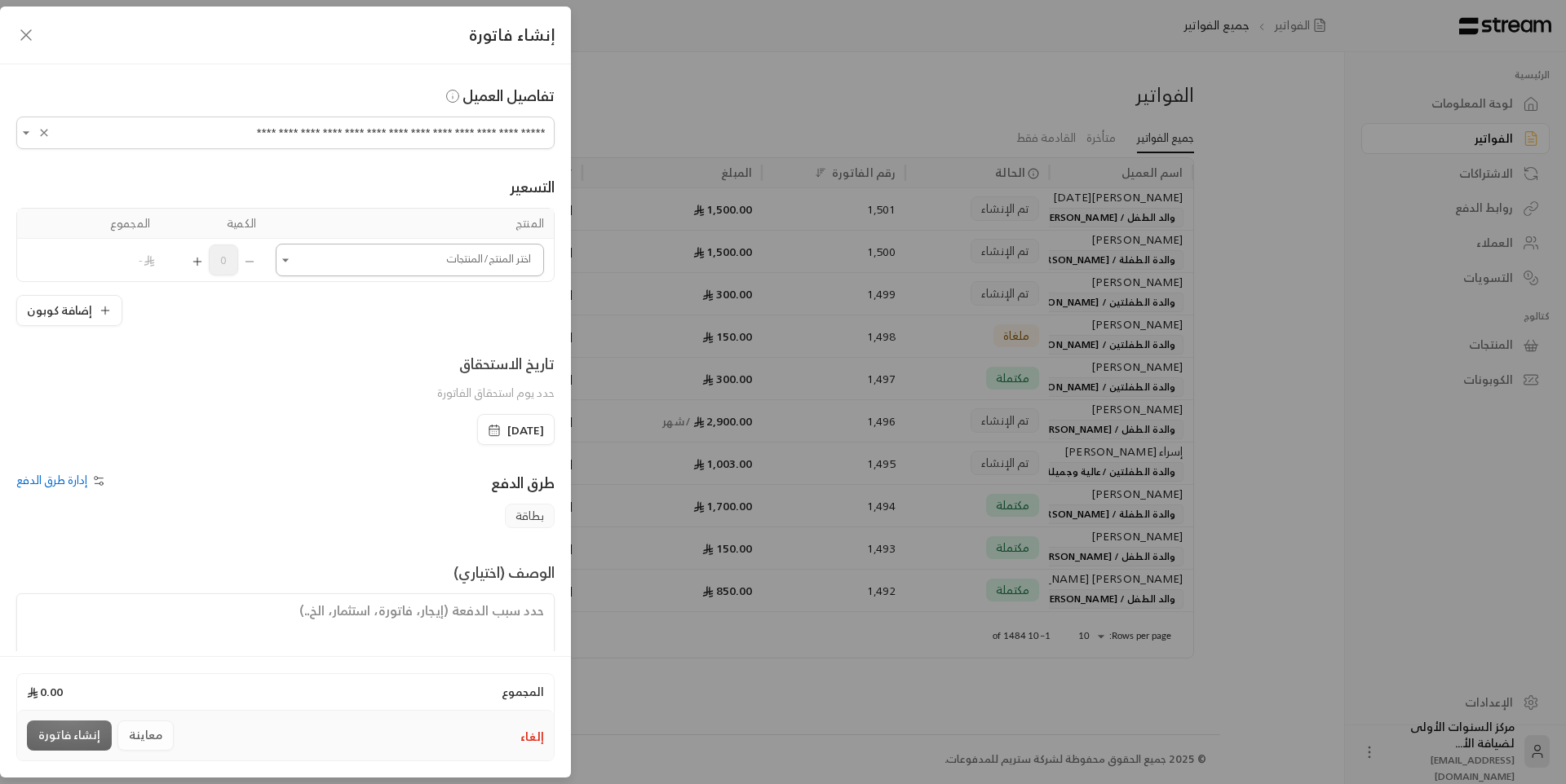
type input "**********"
click at [457, 267] on input "اختر العميل" at bounding box center [409, 260] width 268 height 29
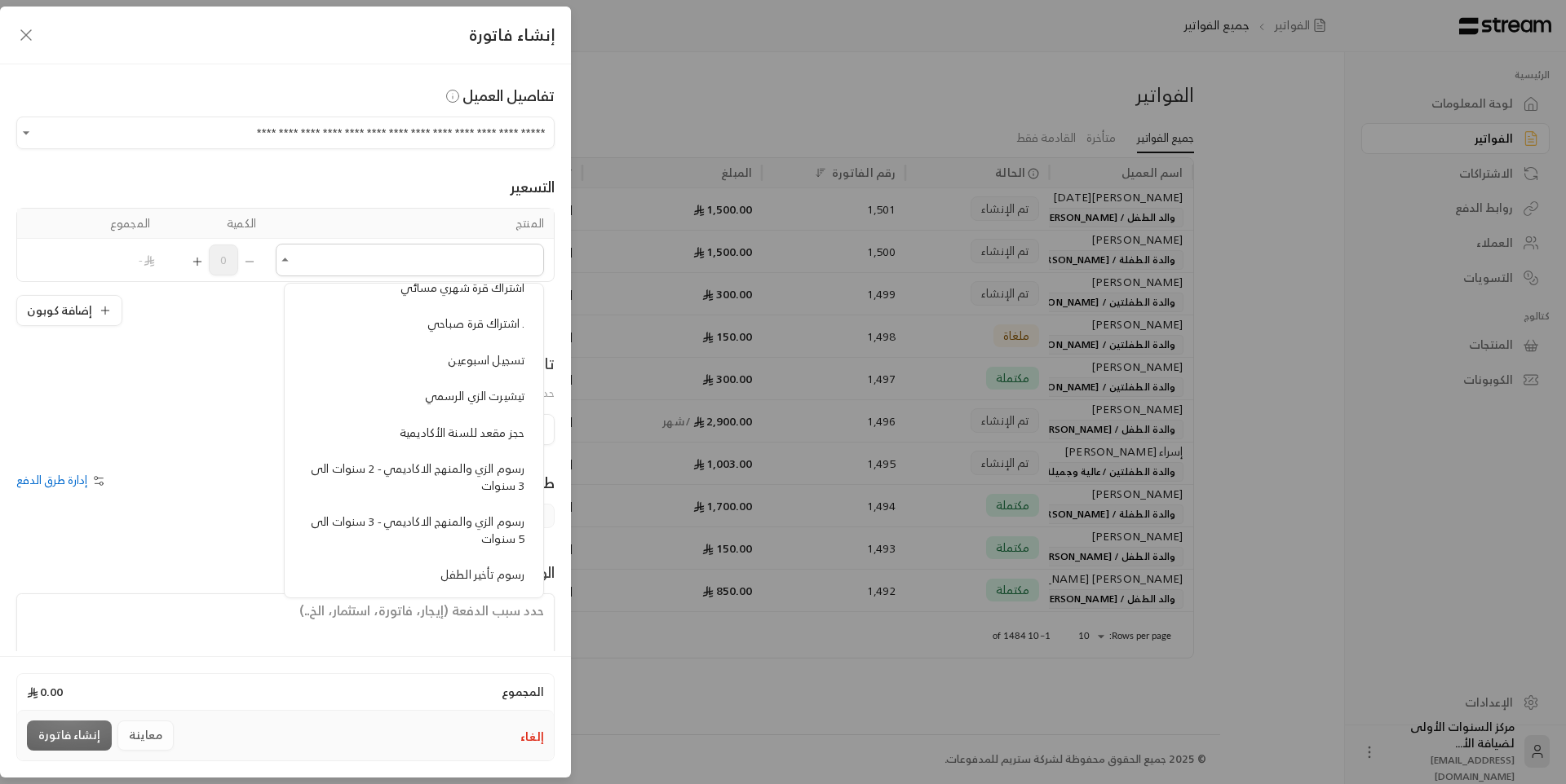
scroll to position [1141, 0]
click at [483, 430] on span "حجز مقعد للسنة الأكاديمية" at bounding box center [462, 426] width 125 height 20
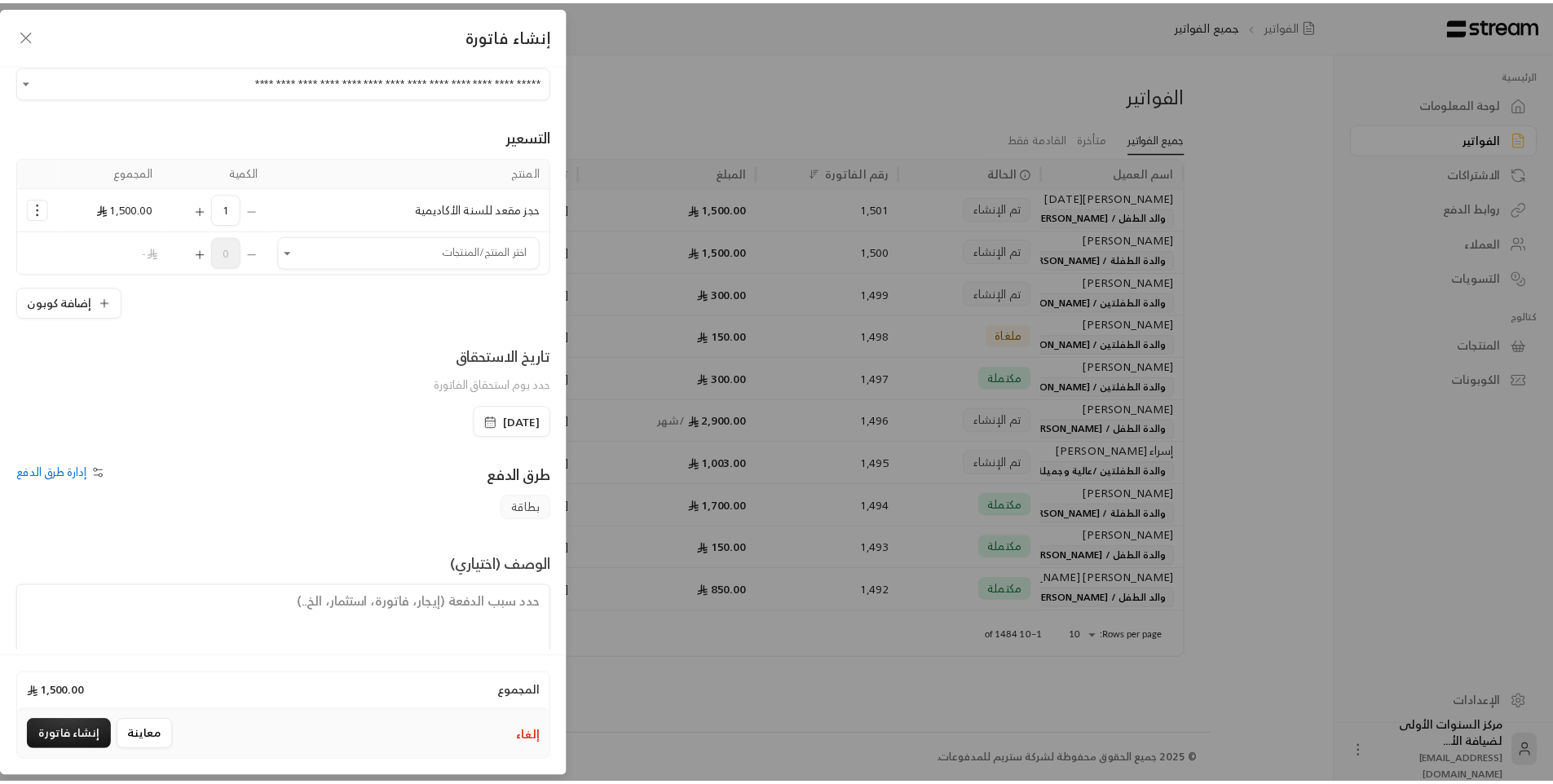
scroll to position [79, 0]
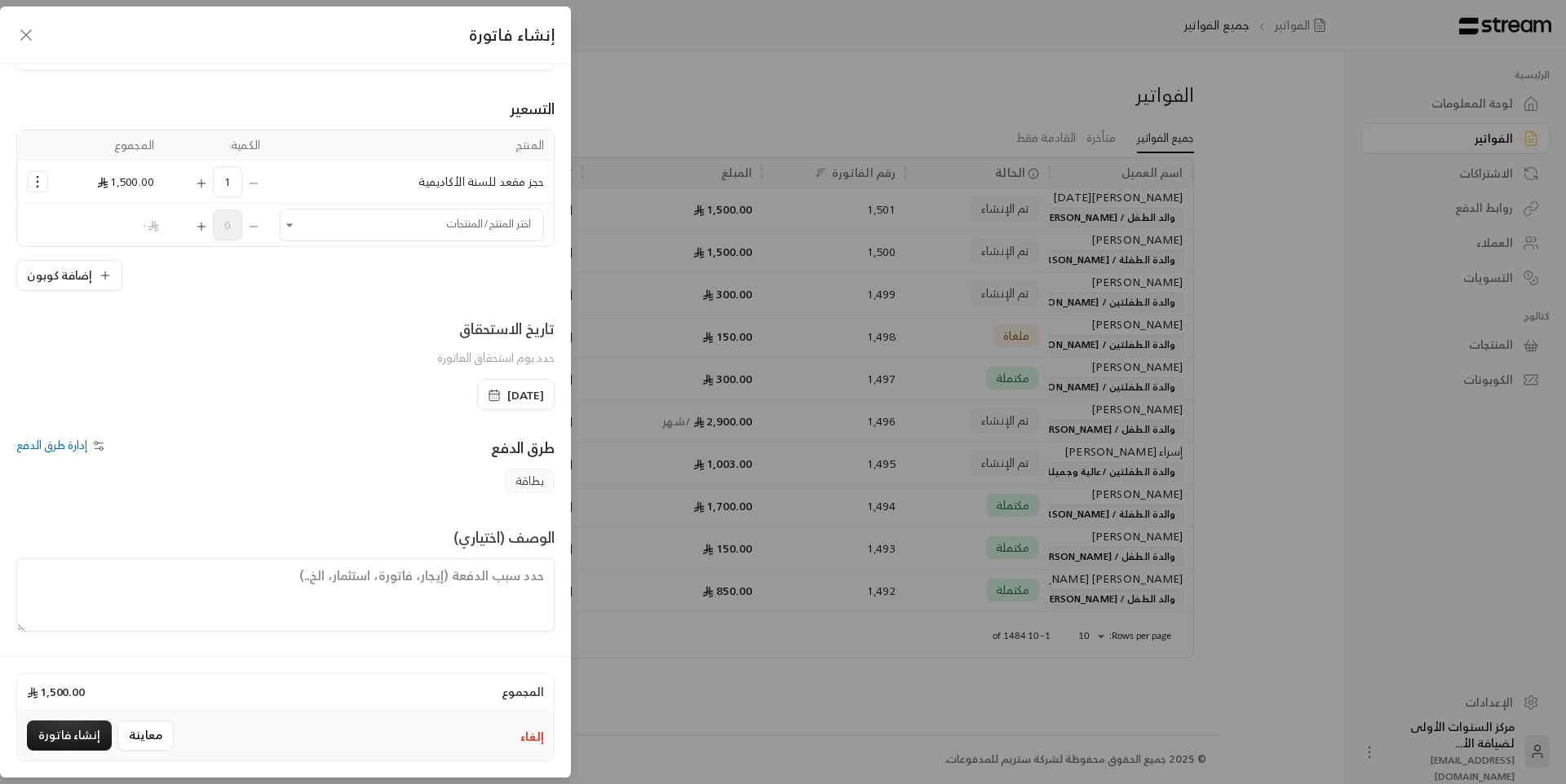
click at [505, 572] on textarea at bounding box center [285, 595] width 538 height 73
type textarea "حجز مقعد بقيمة 1500 ريال غير مستردة"
click at [520, 392] on span "[DATE]" at bounding box center [525, 394] width 36 height 16
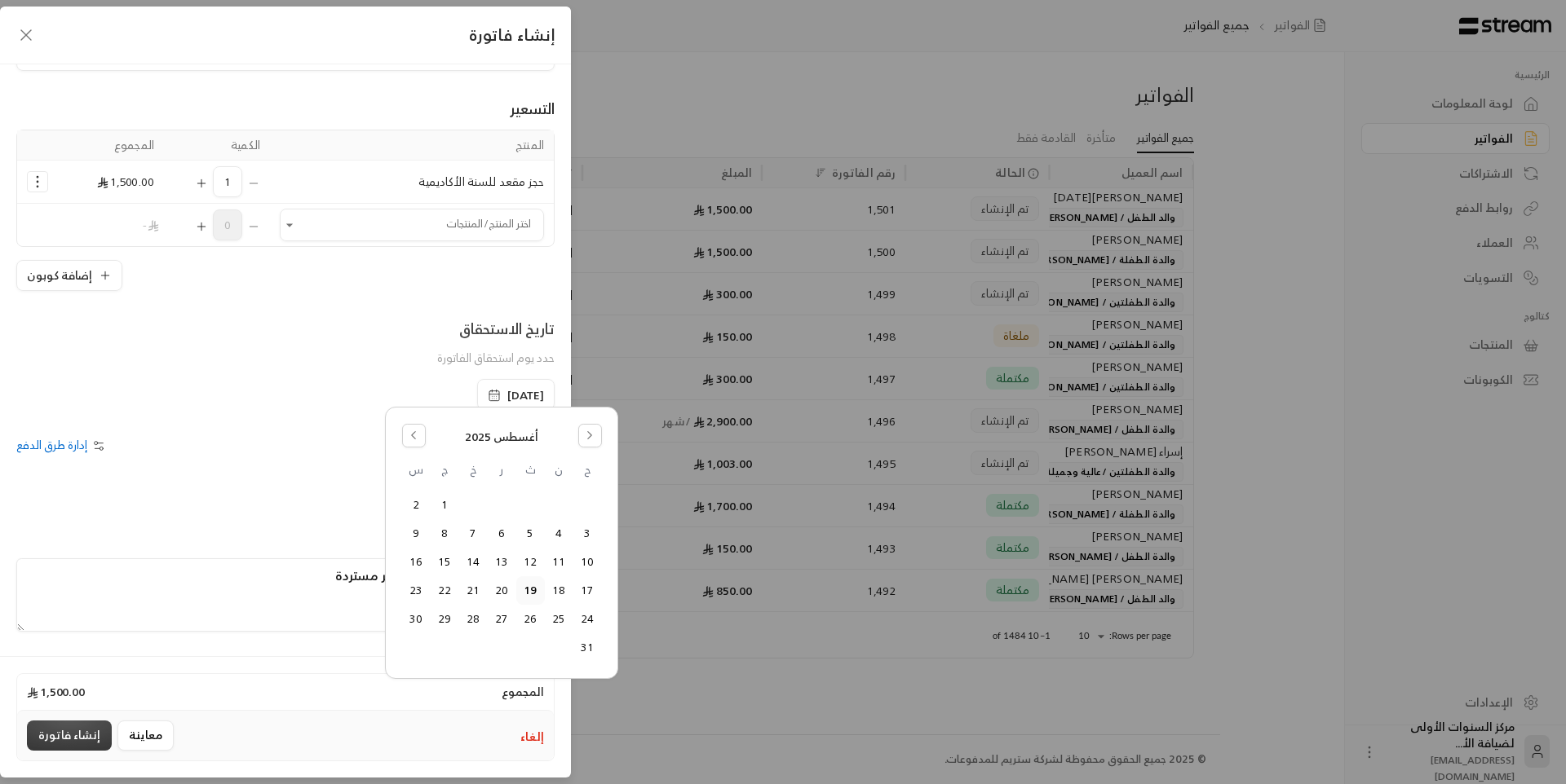
click at [94, 728] on button "إنشاء فاتورة" at bounding box center [69, 735] width 84 height 30
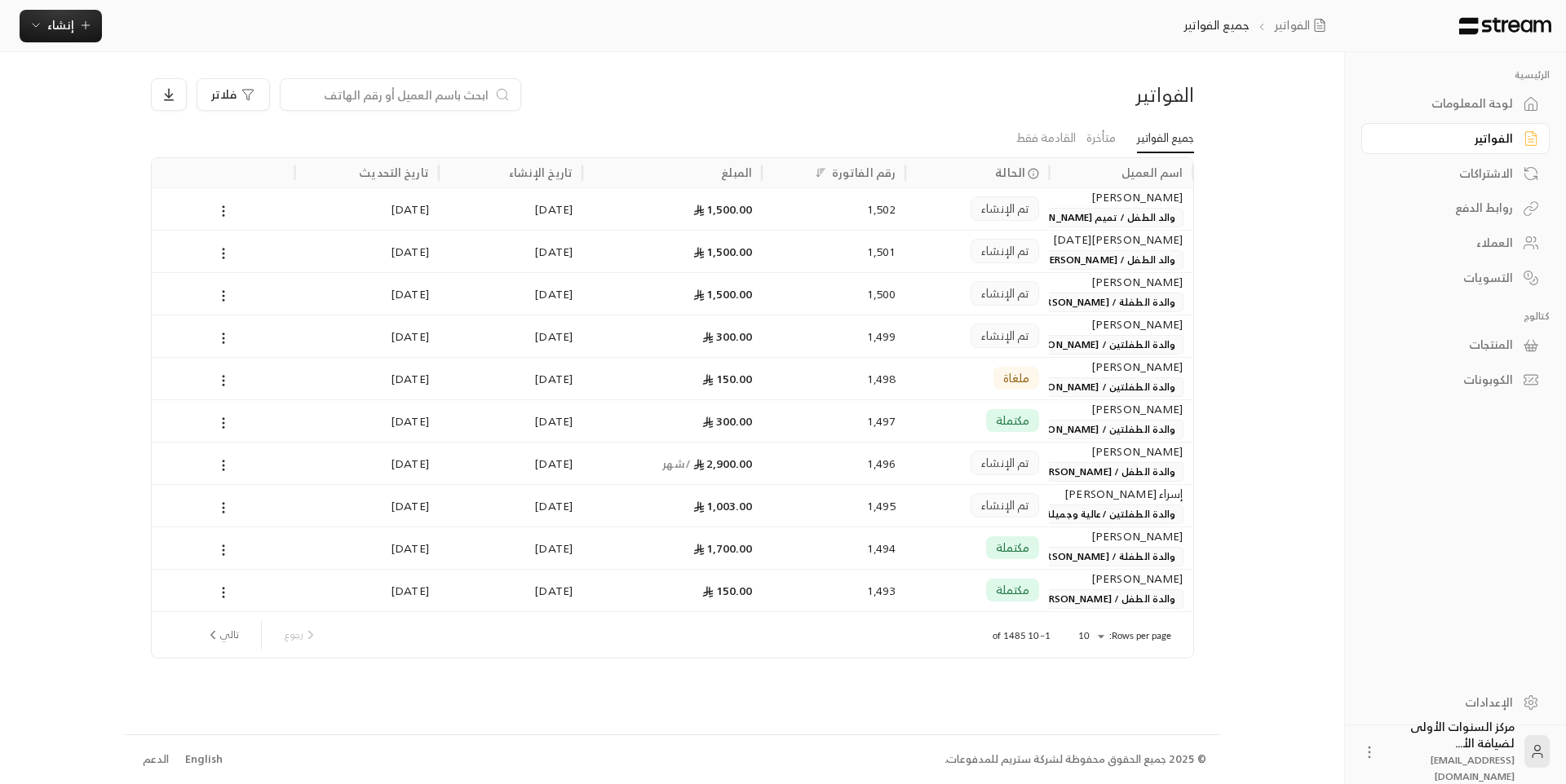
click at [1080, 192] on div "[PERSON_NAME]" at bounding box center [1120, 197] width 124 height 18
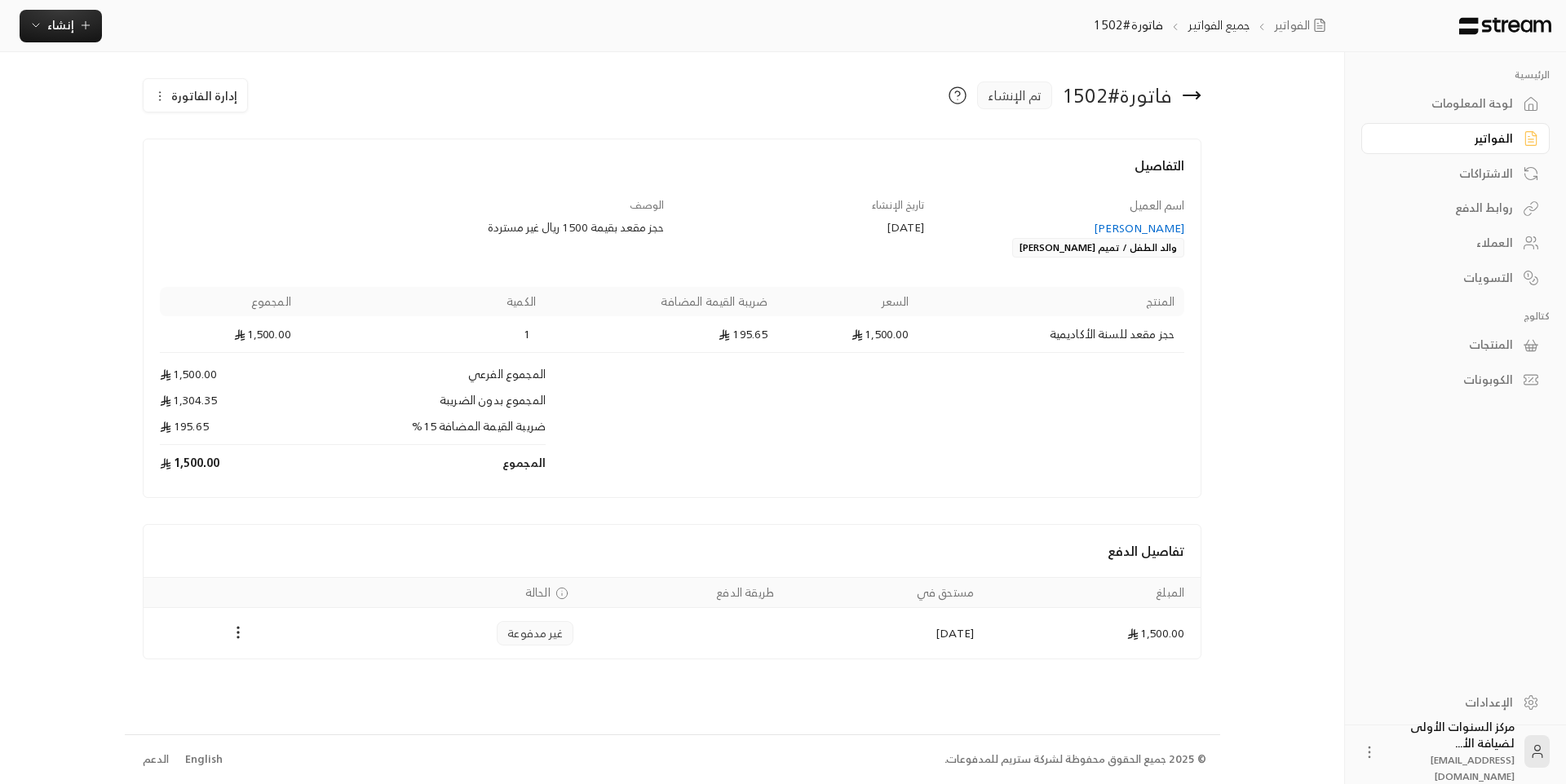
click at [1429, 97] on div "لوحة المعلومات" at bounding box center [1447, 103] width 132 height 16
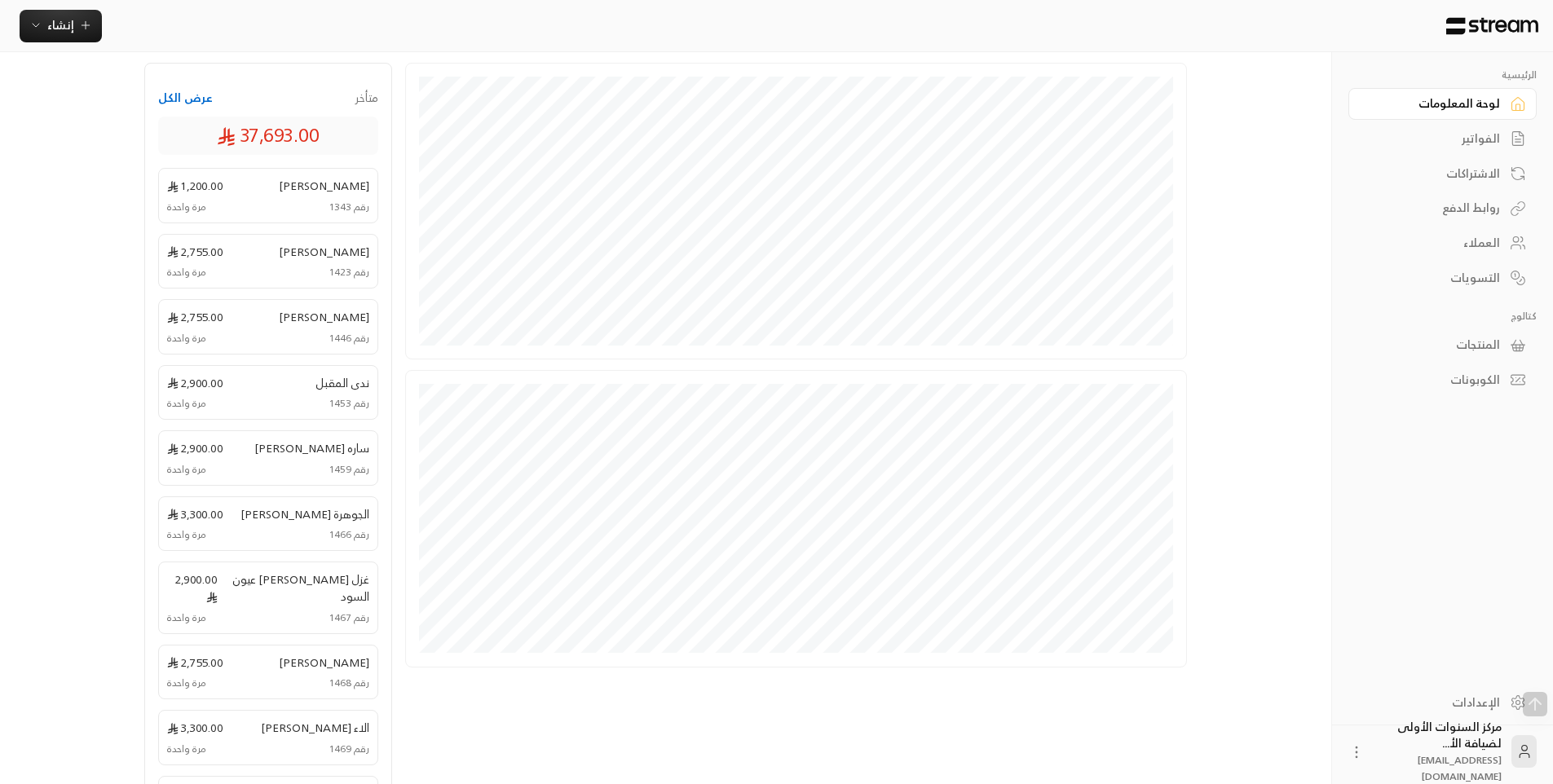
scroll to position [245, 0]
click at [1471, 143] on div "الفواتير" at bounding box center [1434, 138] width 131 height 16
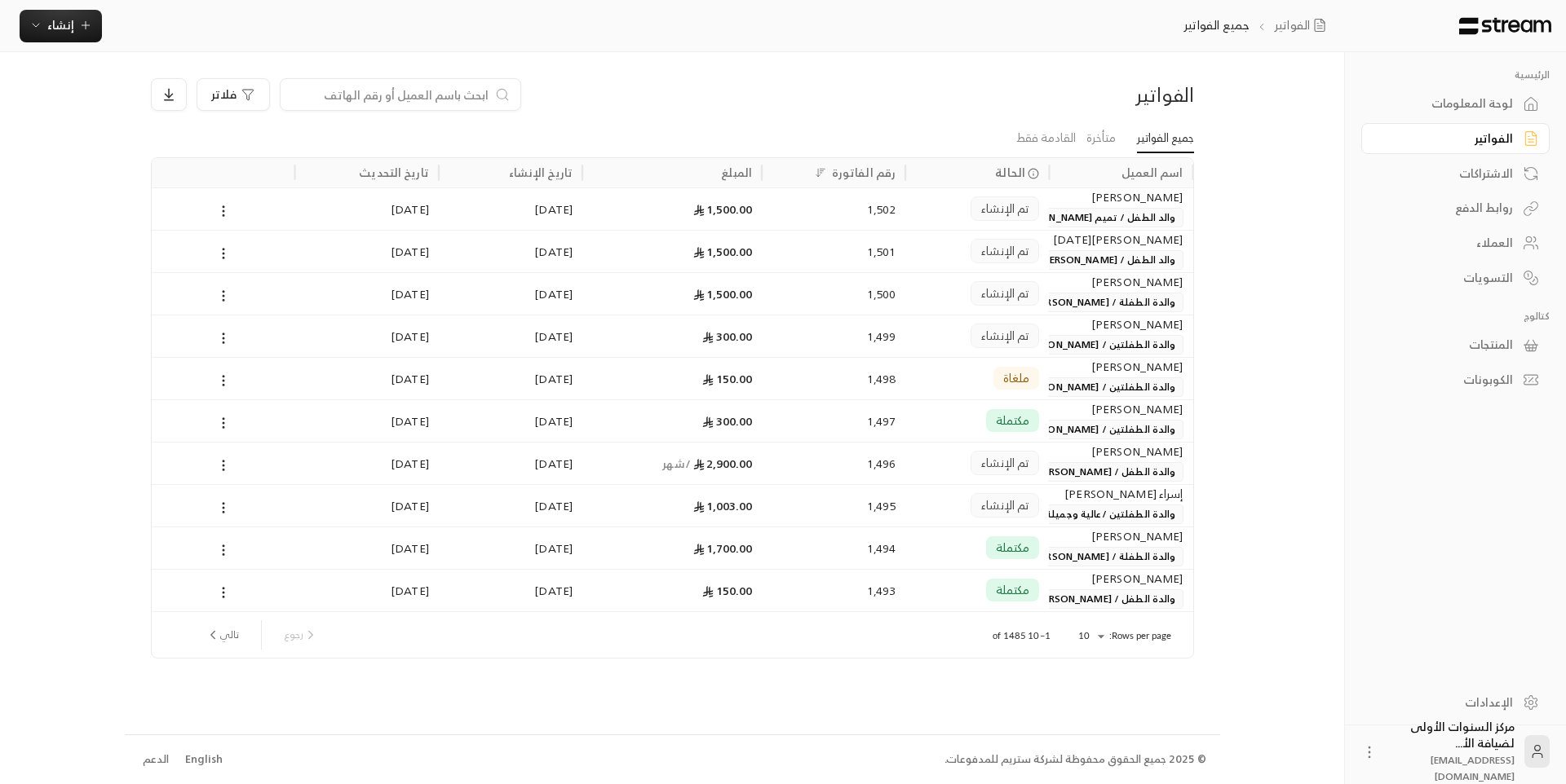
click at [1003, 95] on div "الفواتير" at bounding box center [1068, 94] width 249 height 26
click at [1105, 143] on link "متأخرة" at bounding box center [1100, 138] width 30 height 30
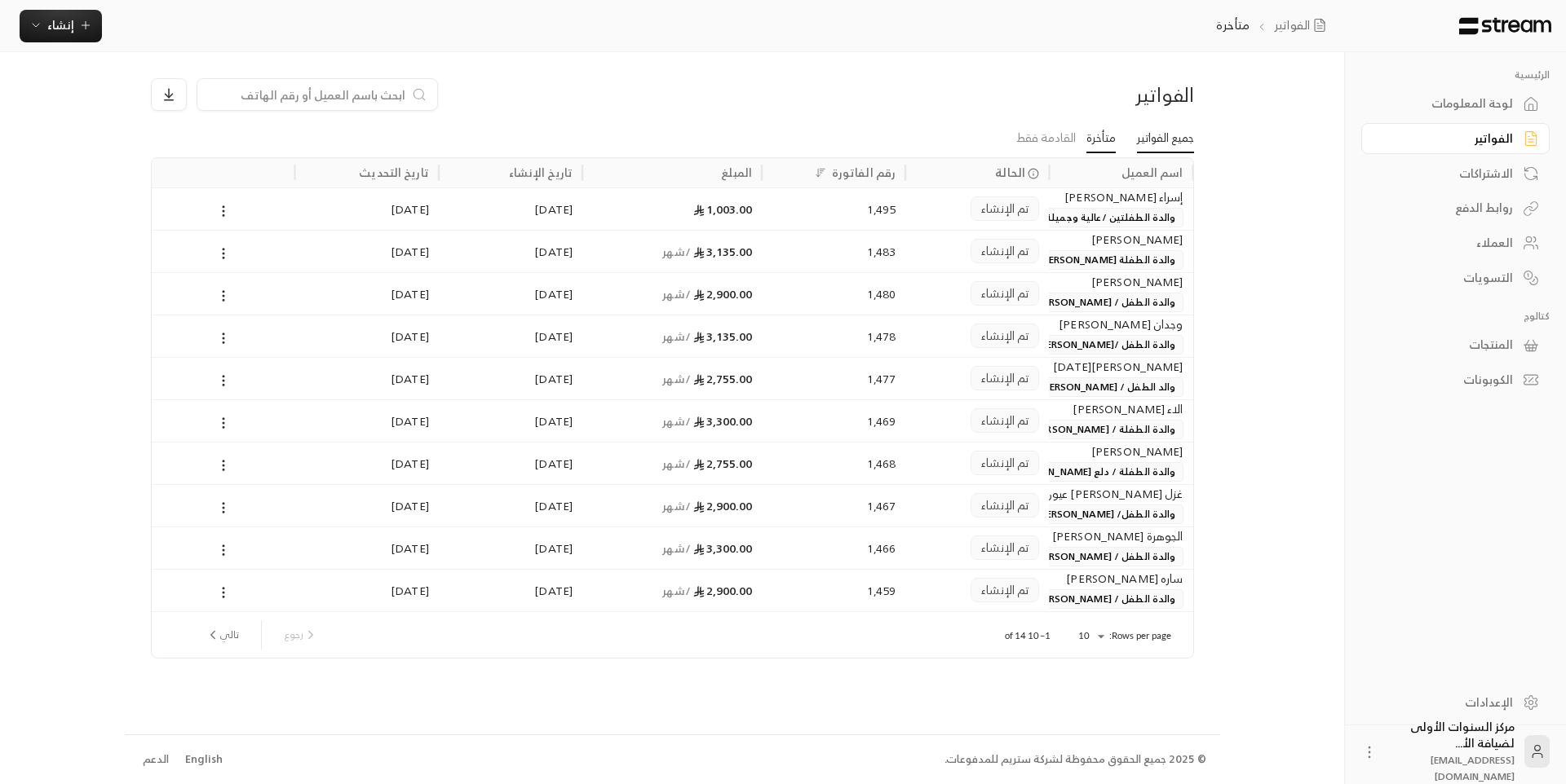
click at [1169, 146] on link "جميع الفواتير" at bounding box center [1165, 138] width 57 height 30
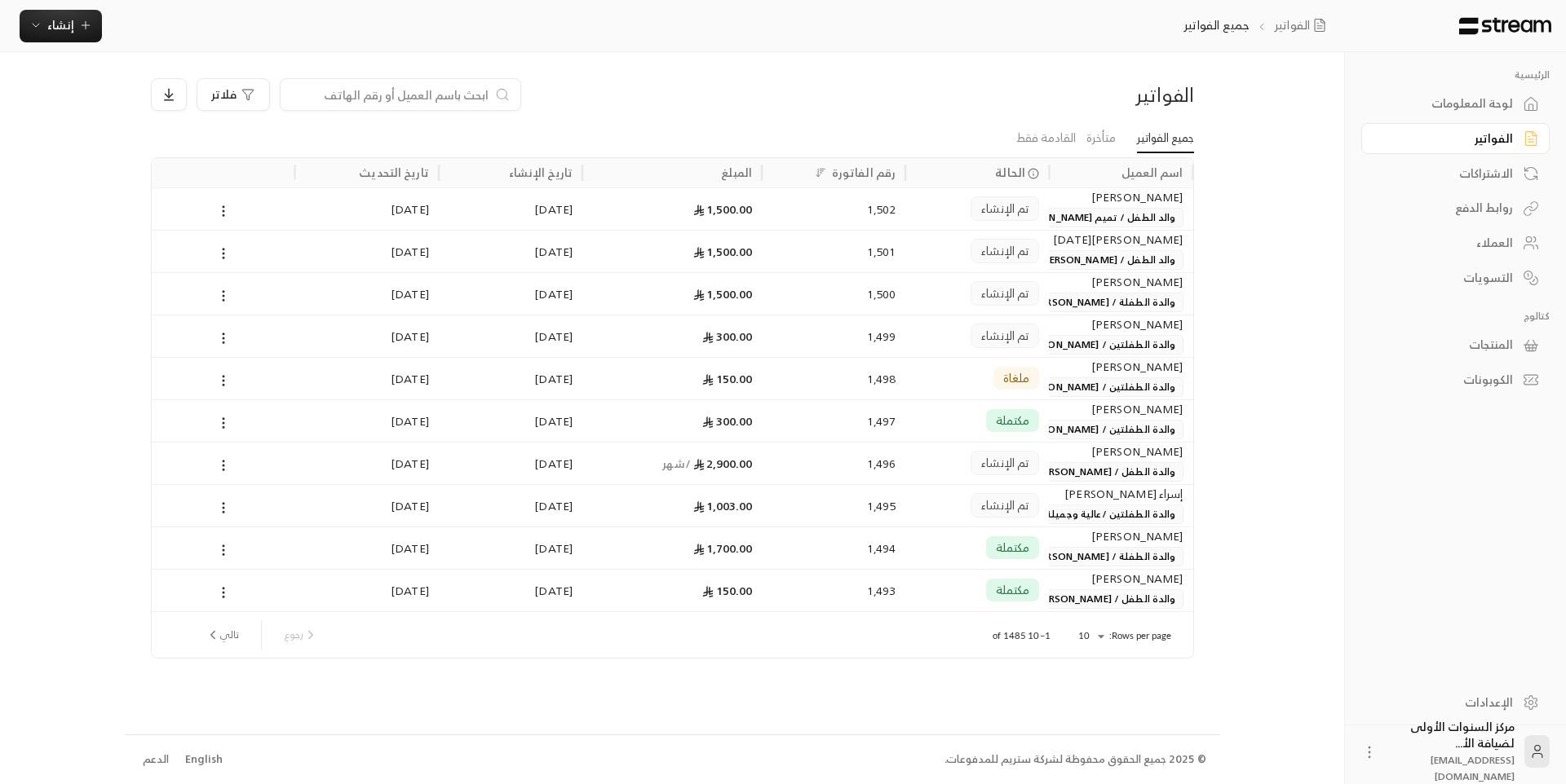
click at [1072, 89] on div "الفواتير" at bounding box center [1068, 94] width 249 height 26
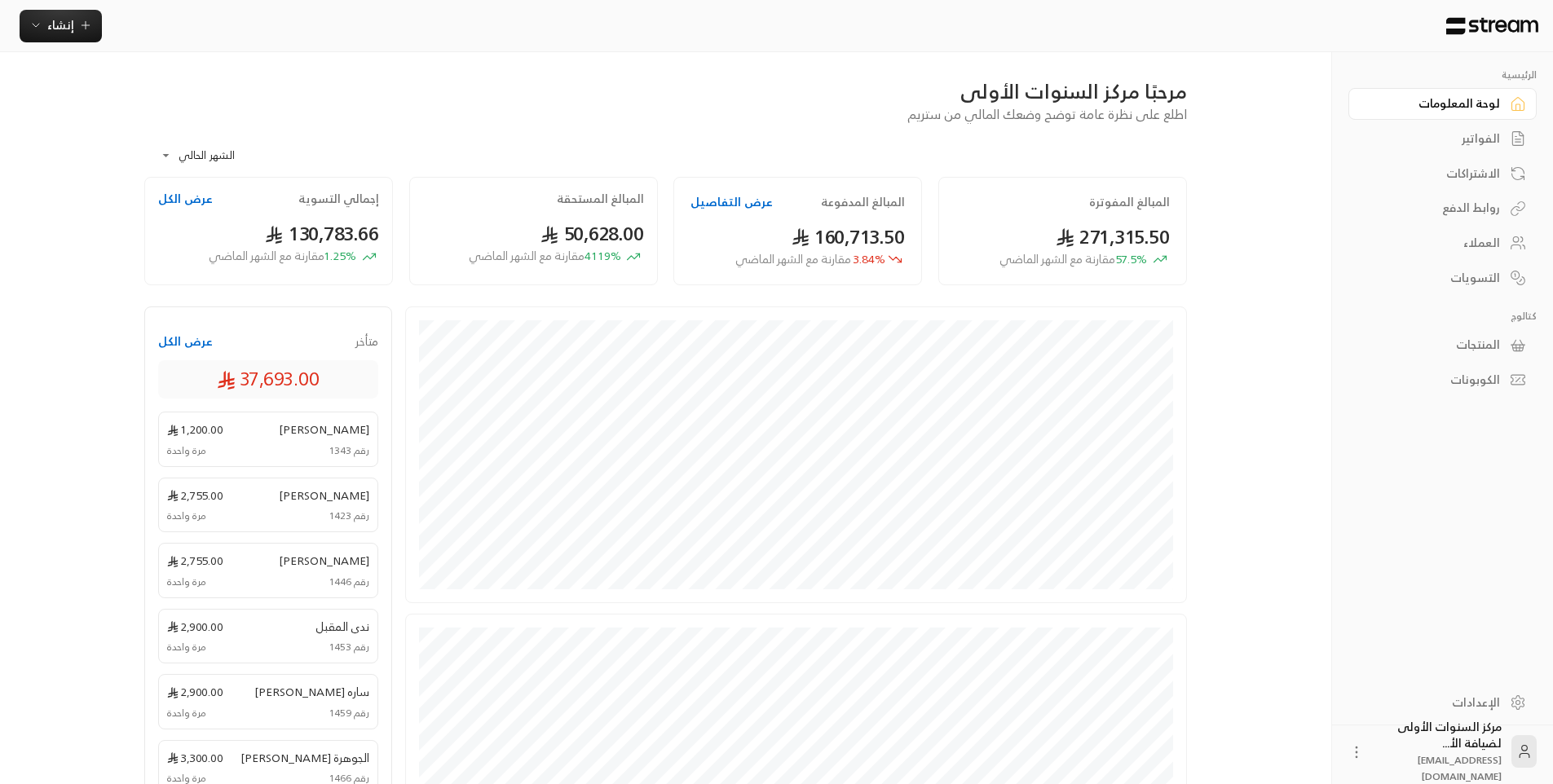
click at [1480, 138] on div "الفواتير" at bounding box center [1434, 138] width 131 height 16
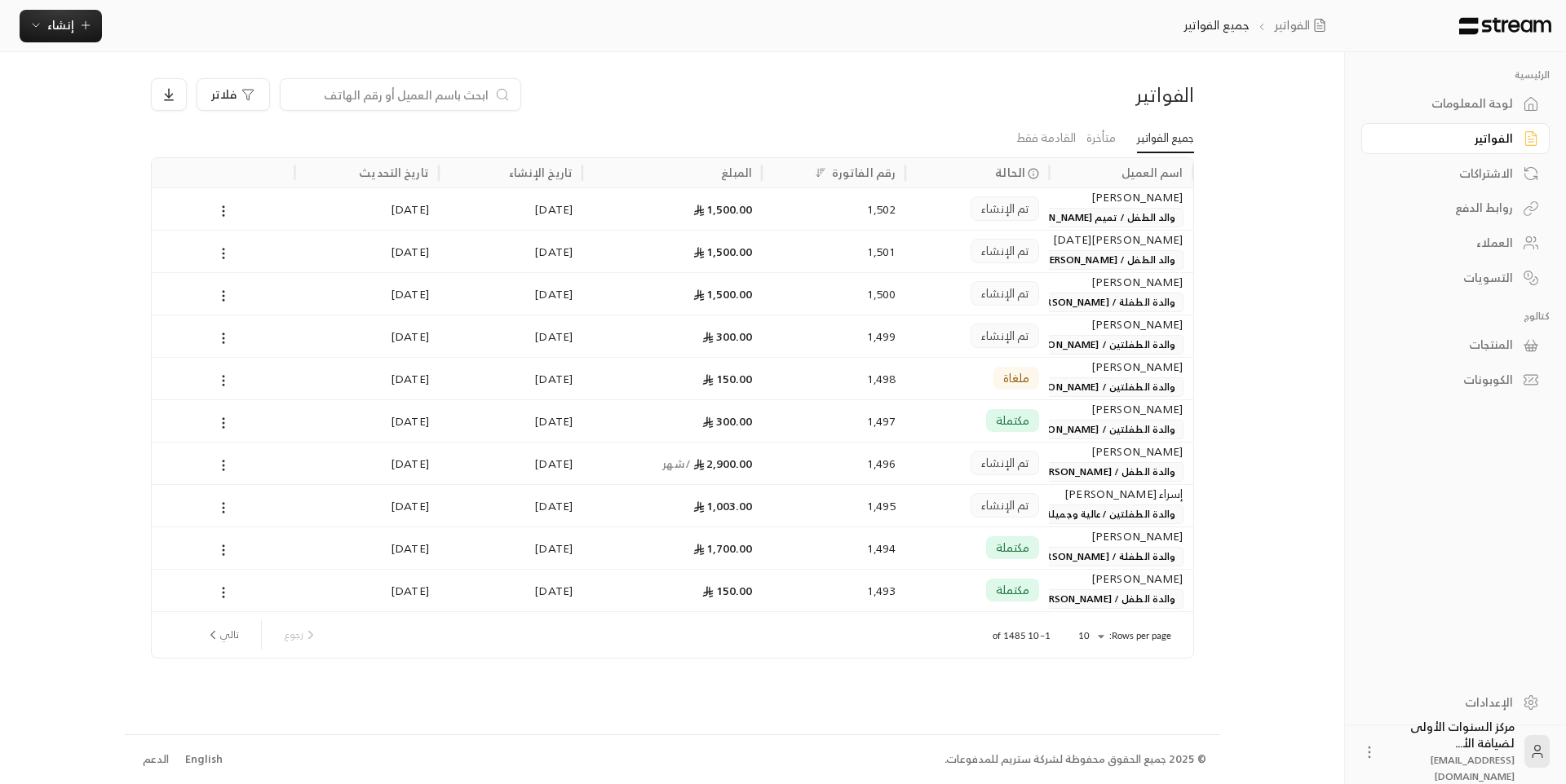
click at [433, 95] on input at bounding box center [389, 94] width 199 height 18
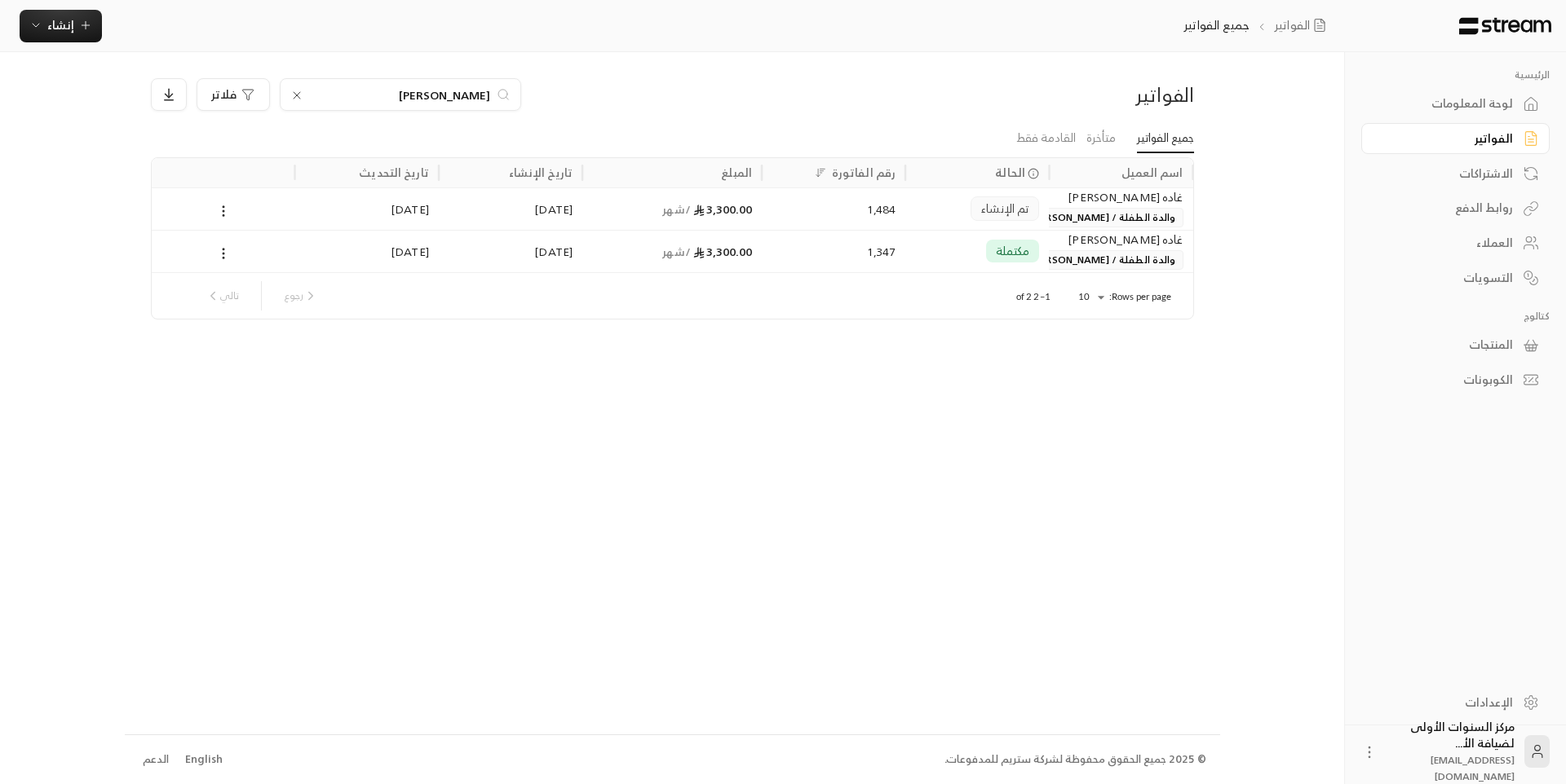
type input "[PERSON_NAME]"
click at [914, 268] on div "مكتملة" at bounding box center [976, 250] width 143 height 42
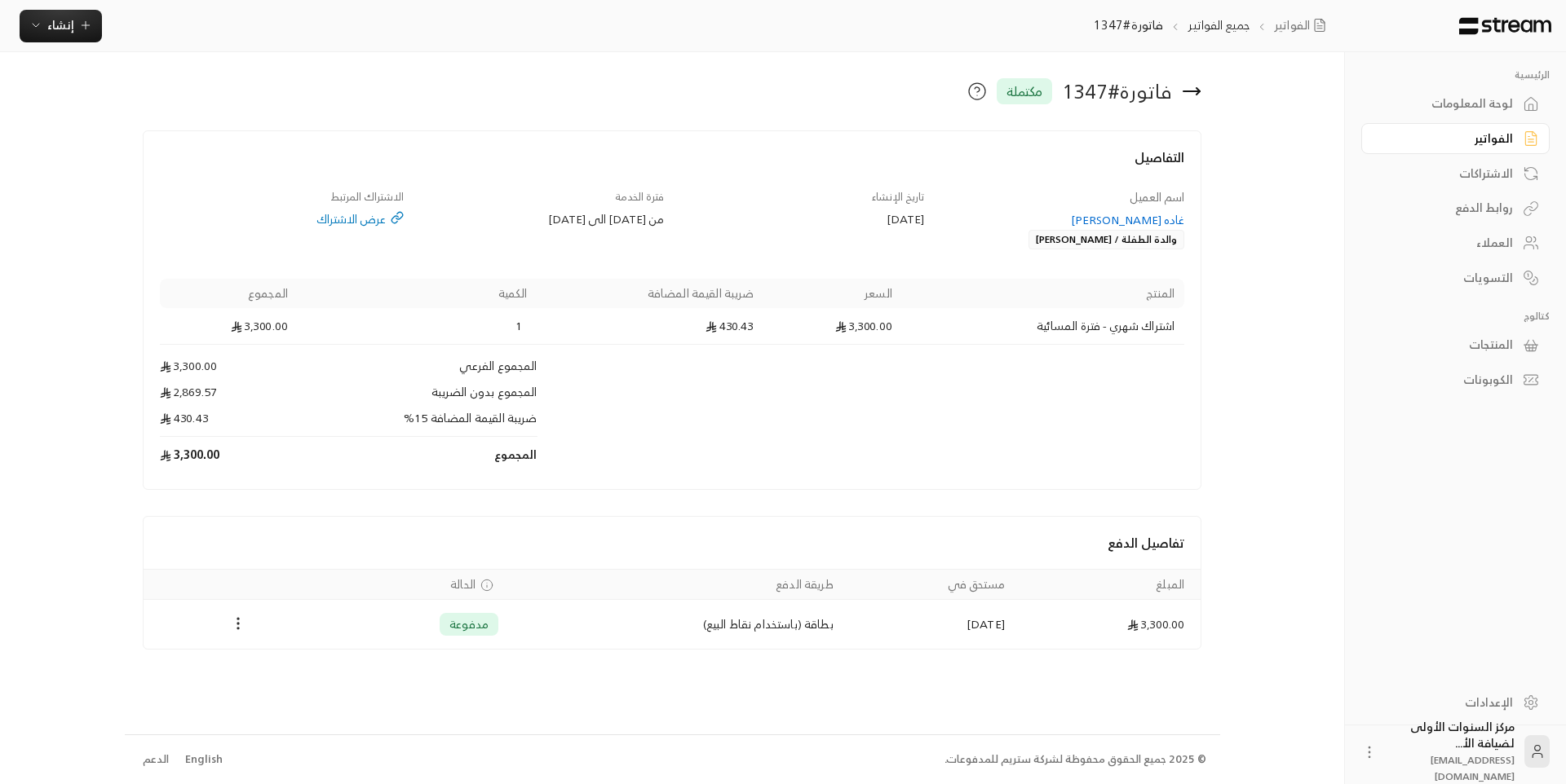
click at [642, 262] on div "اسم العميل غاده [PERSON_NAME] والدة الطفلة / [PERSON_NAME] تاريخ الإنشاء [DATE]…" at bounding box center [672, 331] width 1041 height 284
